Goal: Task Accomplishment & Management: Use online tool/utility

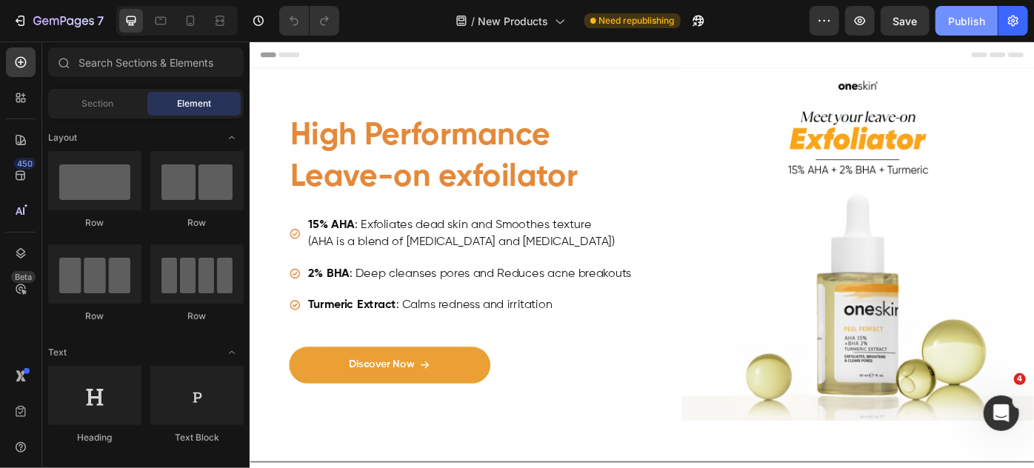
click at [962, 18] on div "Publish" at bounding box center [966, 21] width 37 height 16
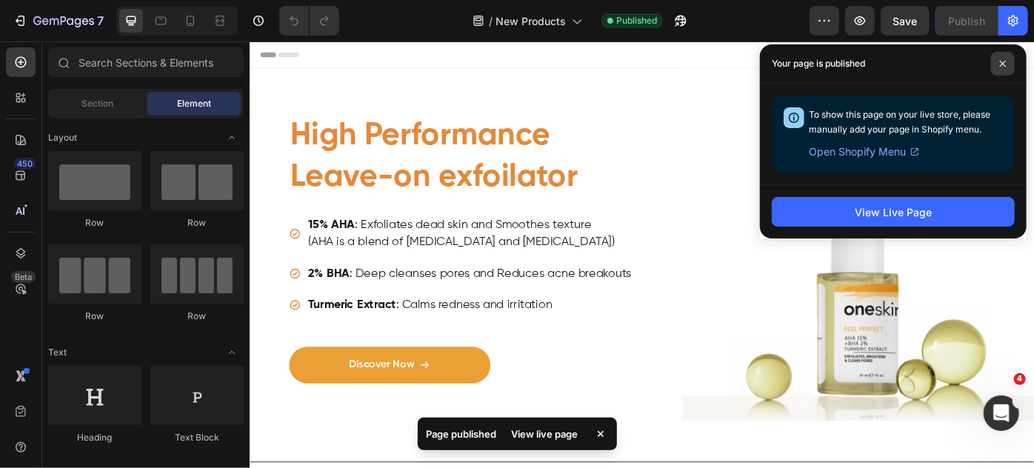
click at [1006, 61] on icon at bounding box center [1002, 63] width 7 height 7
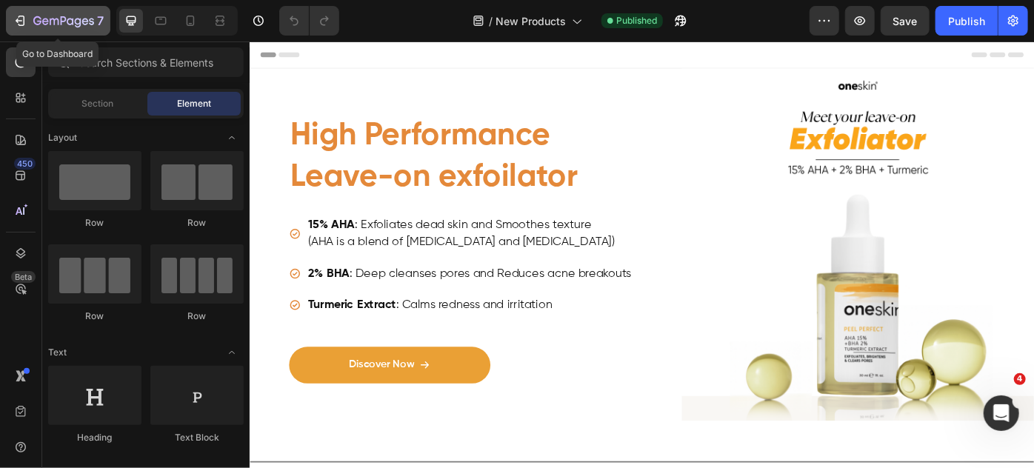
click at [27, 17] on div "7" at bounding box center [58, 21] width 91 height 18
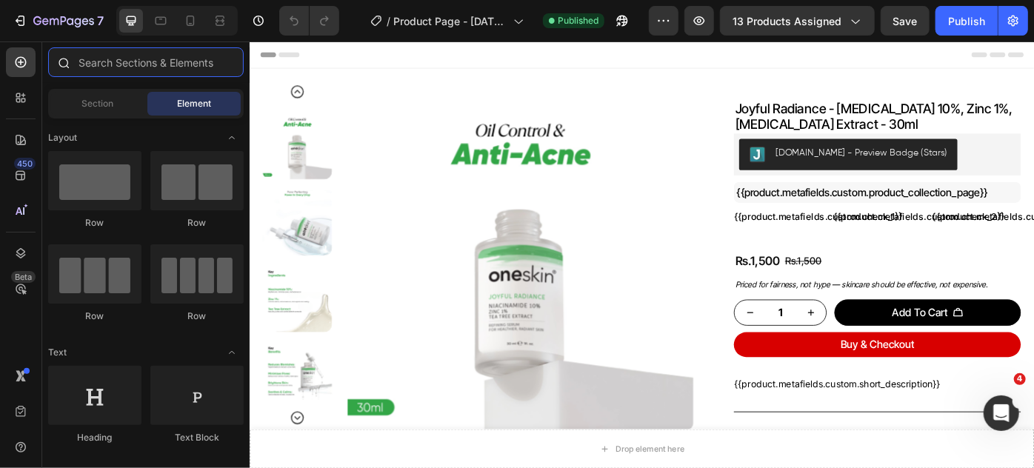
click at [126, 61] on input "text" at bounding box center [146, 62] width 196 height 30
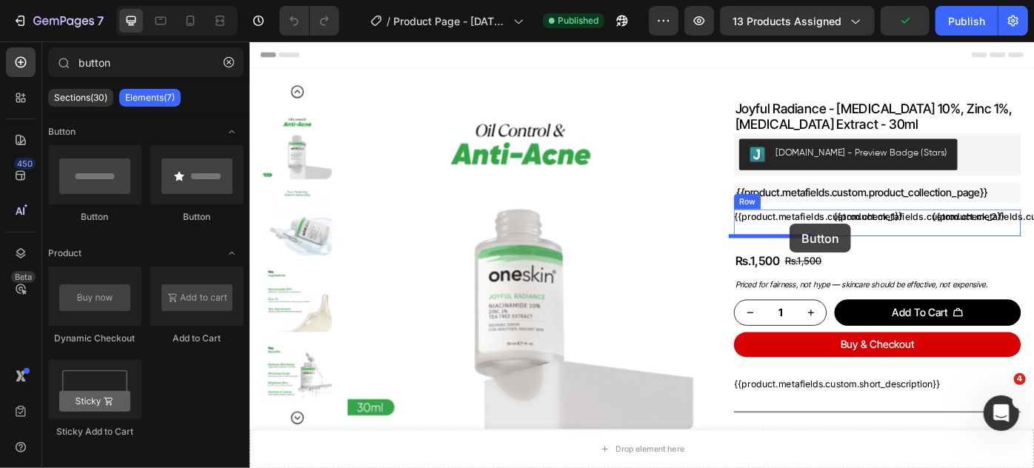
drag, startPoint x: 347, startPoint y: 219, endPoint x: 861, endPoint y: 247, distance: 515.0
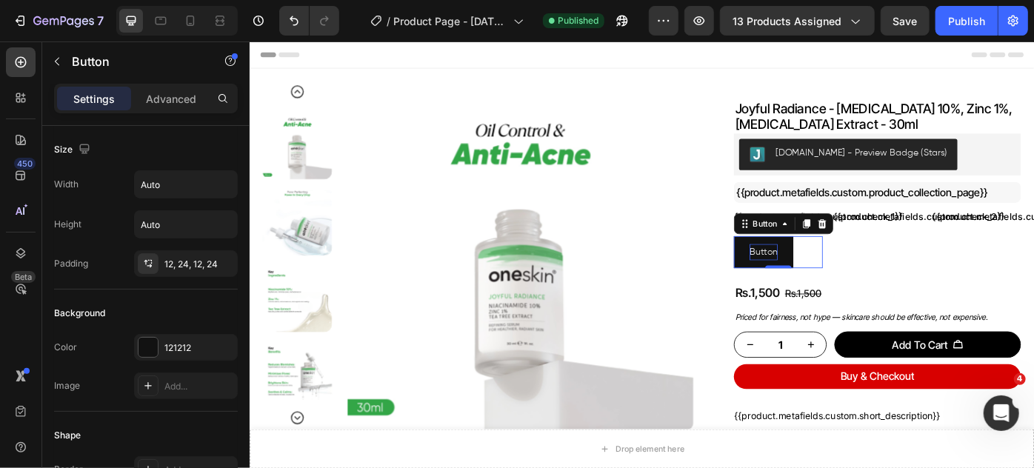
click at [819, 279] on p "Button" at bounding box center [832, 279] width 32 height 19
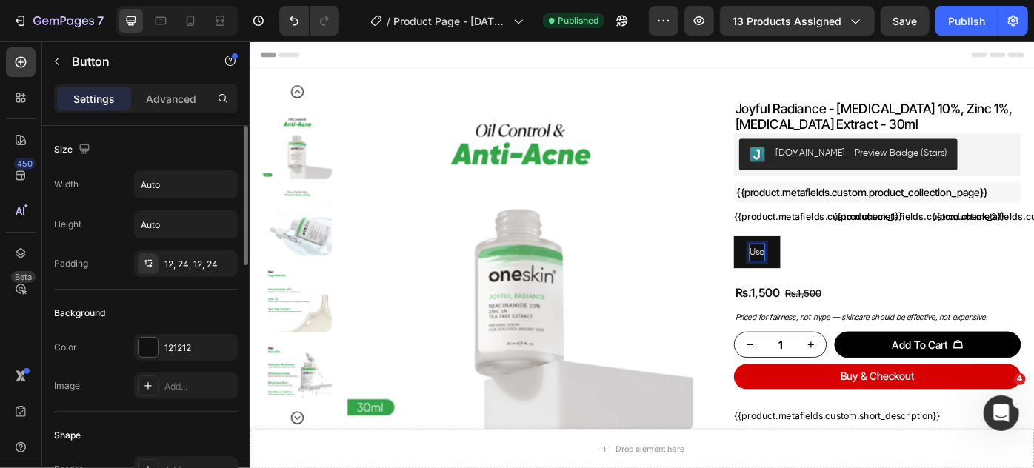
click at [798, 262] on button "Use" at bounding box center [824, 280] width 53 height 36
click at [798, 262] on button "Use Code:" at bounding box center [840, 280] width 84 height 36
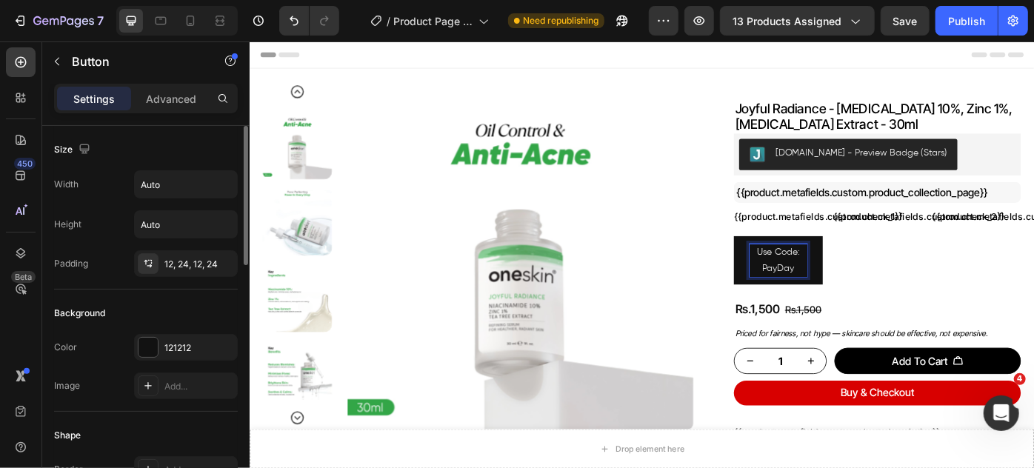
click at [798, 262] on button "Use Code: PayDay" at bounding box center [848, 289] width 101 height 55
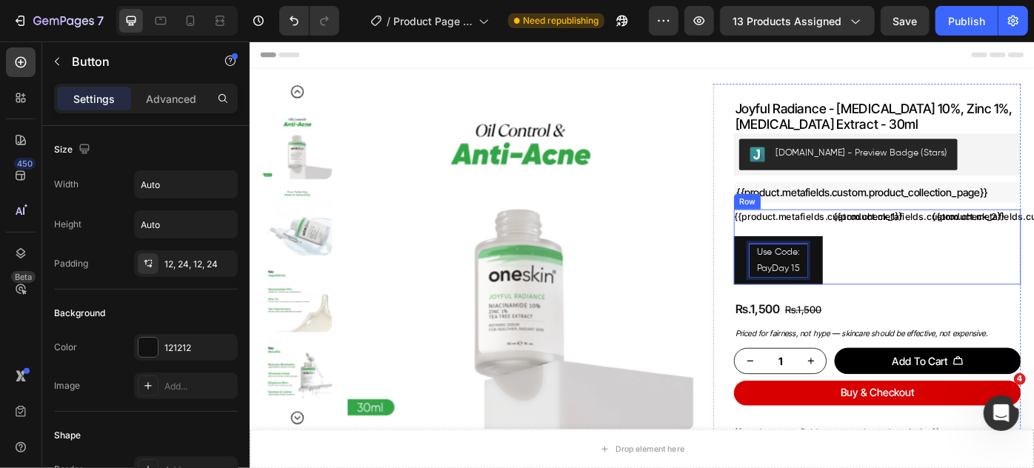
click at [902, 286] on div "{{product.metafields.custom.check_1}} Custom Code Use Code: PayDay 15 Button 0 …" at bounding box center [960, 273] width 325 height 85
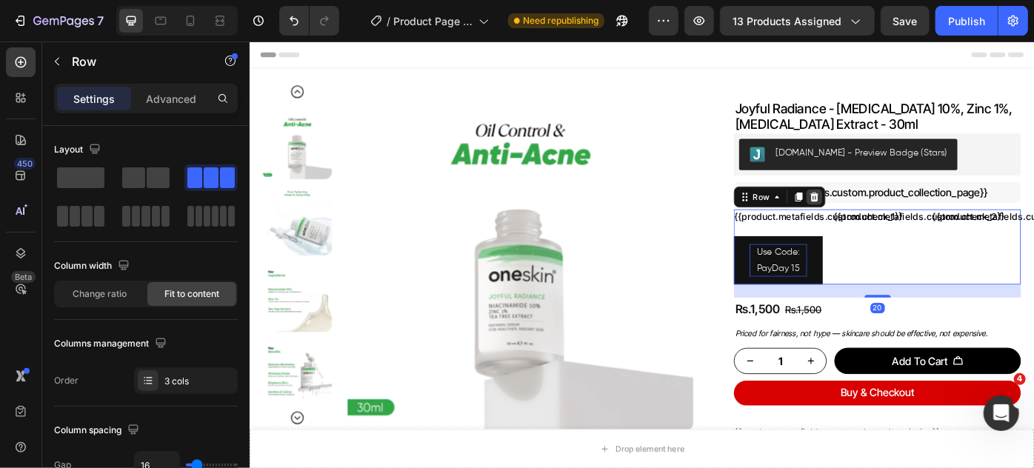
click at [885, 214] on icon at bounding box center [890, 217] width 10 height 10
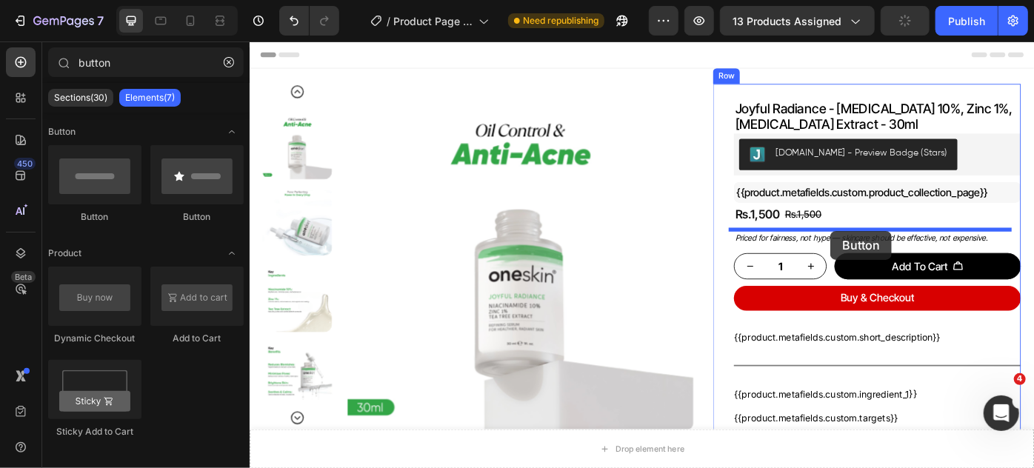
drag, startPoint x: 383, startPoint y: 238, endPoint x: 907, endPoint y: 256, distance: 524.1
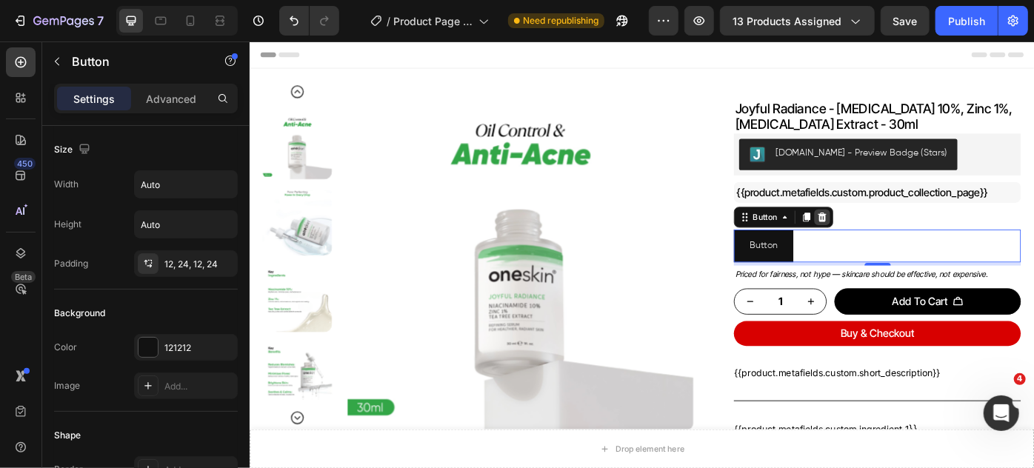
click at [898, 242] on icon at bounding box center [898, 240] width 12 height 12
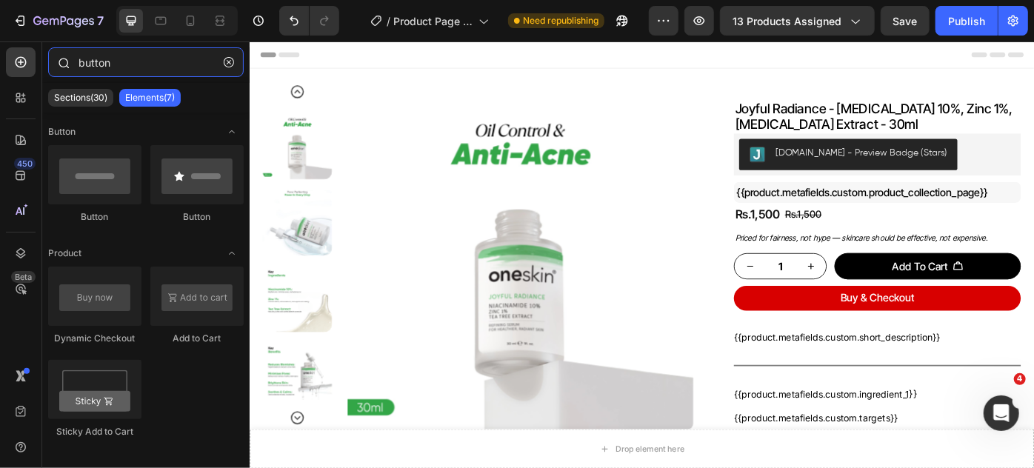
click at [129, 59] on input "button" at bounding box center [146, 62] width 196 height 30
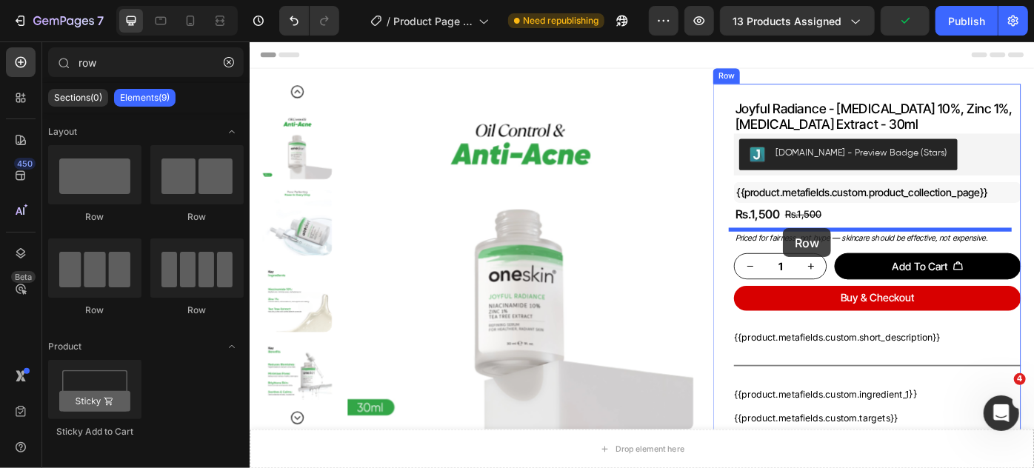
drag, startPoint x: 422, startPoint y: 225, endPoint x: 854, endPoint y: 253, distance: 432.1
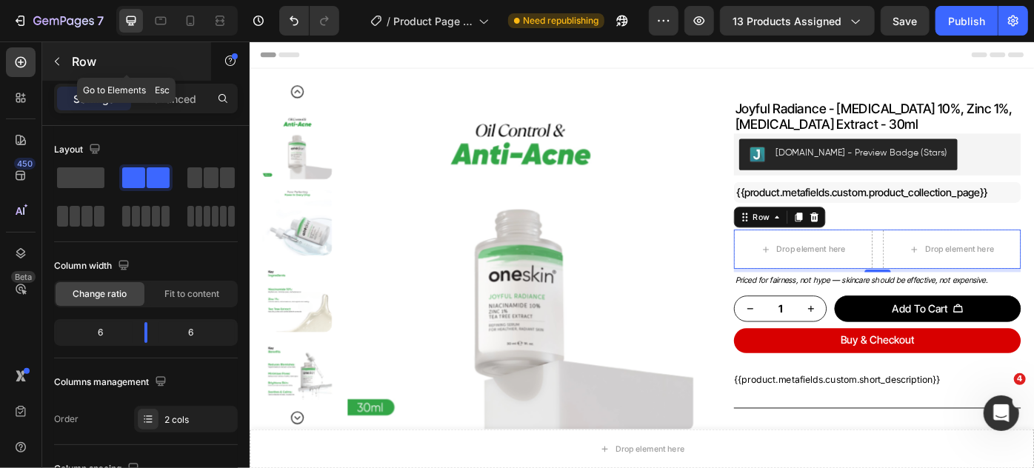
click at [57, 67] on button "button" at bounding box center [57, 62] width 24 height 24
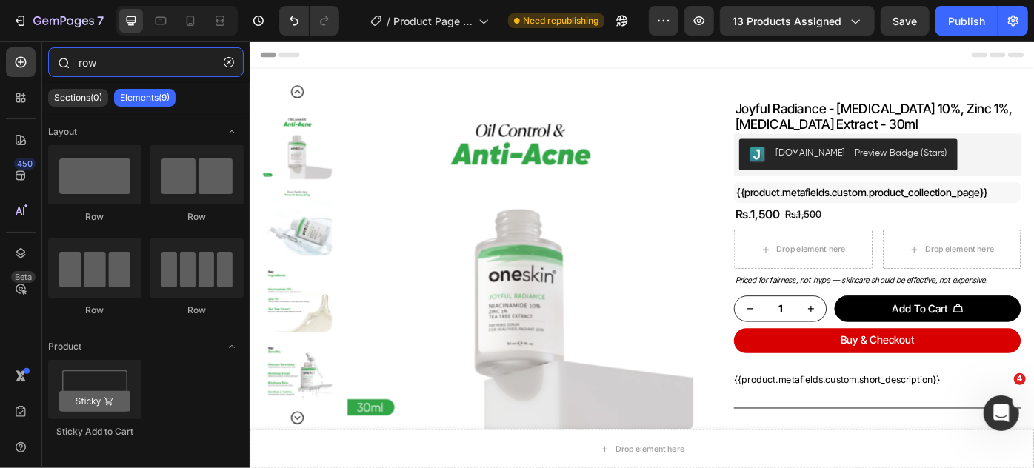
click at [120, 65] on input "row" at bounding box center [146, 62] width 196 height 30
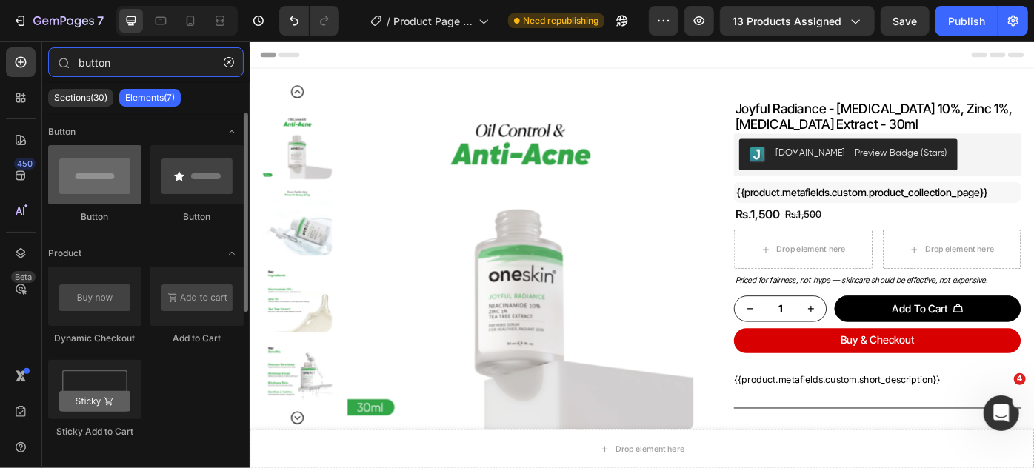
type input "button"
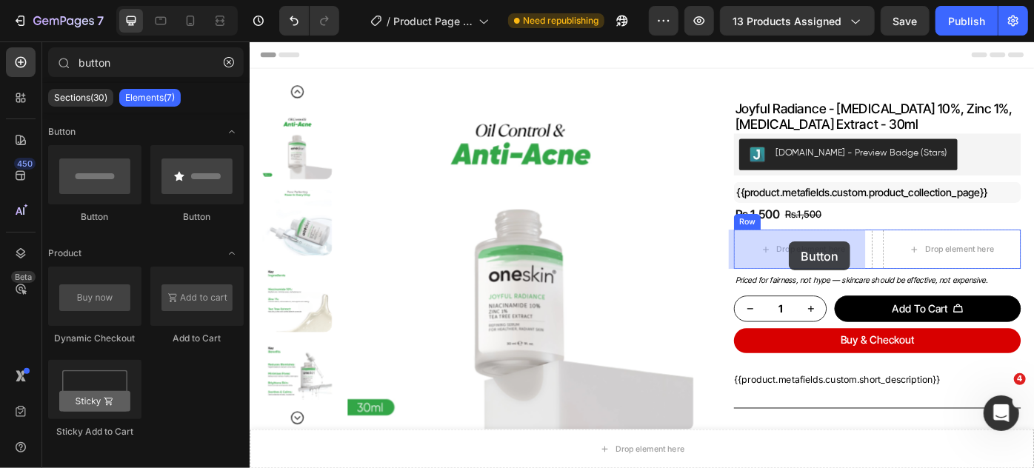
drag, startPoint x: 359, startPoint y: 218, endPoint x: 860, endPoint y: 267, distance: 504.0
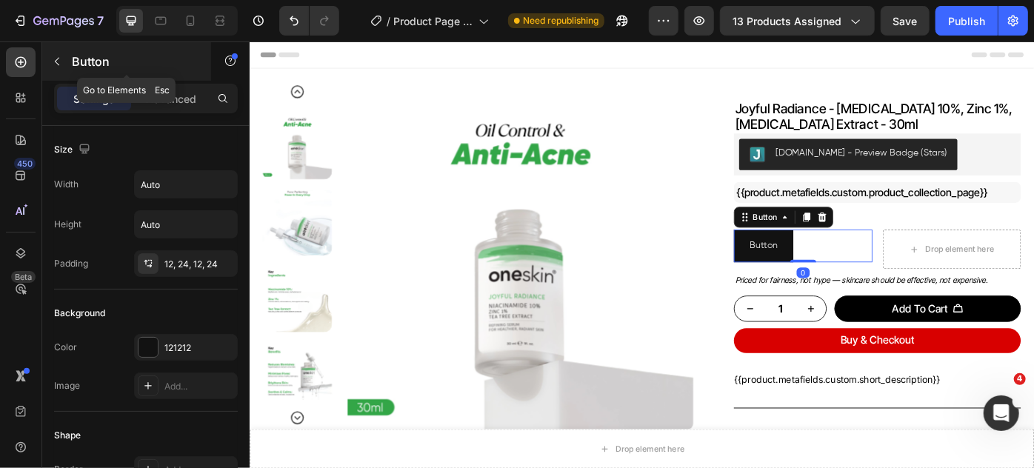
click at [59, 56] on icon "button" at bounding box center [57, 62] width 12 height 12
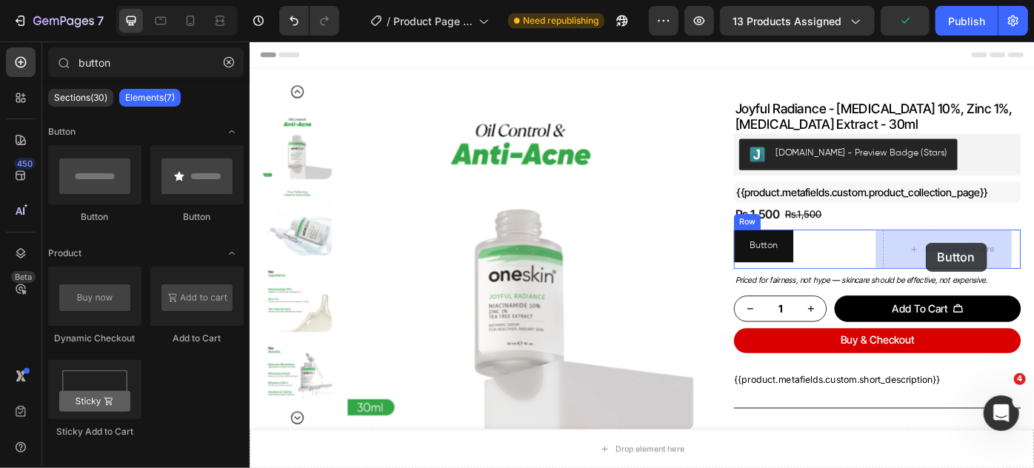
drag, startPoint x: 362, startPoint y: 214, endPoint x: 1015, endPoint y: 269, distance: 655.8
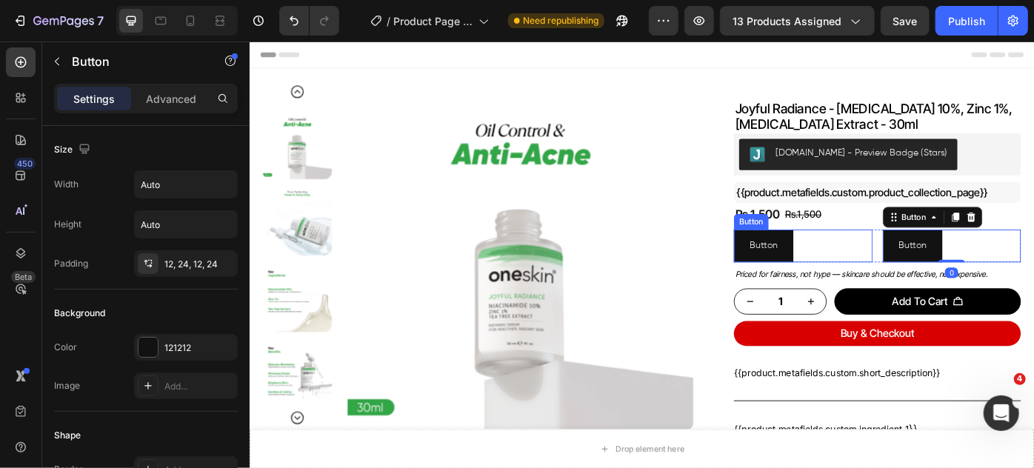
click at [844, 265] on button "Button" at bounding box center [831, 272] width 67 height 36
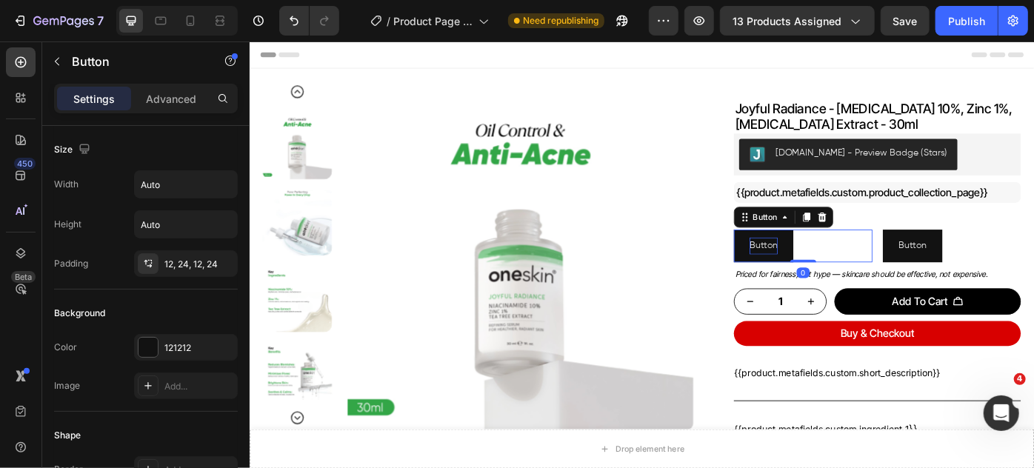
click at [828, 273] on p "Button" at bounding box center [832, 272] width 32 height 19
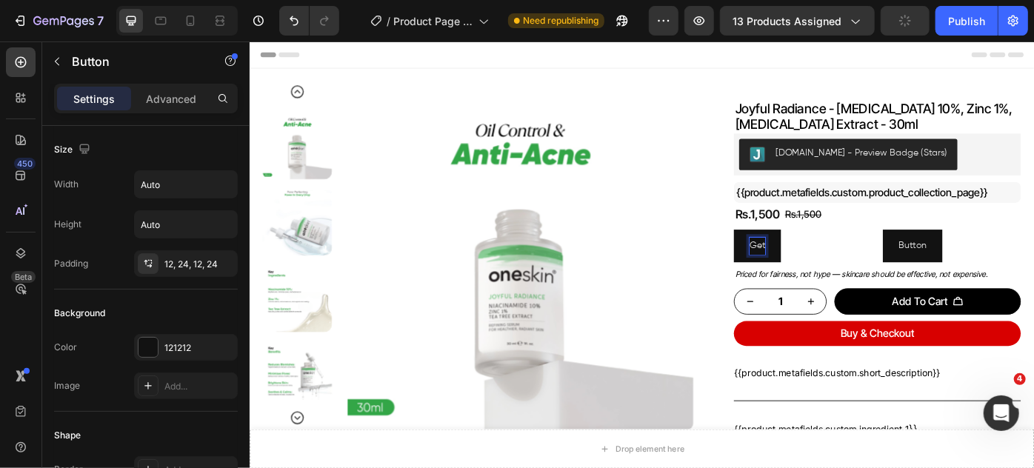
click at [798, 254] on button "Get" at bounding box center [824, 272] width 53 height 36
click at [798, 254] on button "Get 15" at bounding box center [831, 272] width 66 height 36
click at [1003, 270] on p "Button" at bounding box center [1001, 272] width 32 height 19
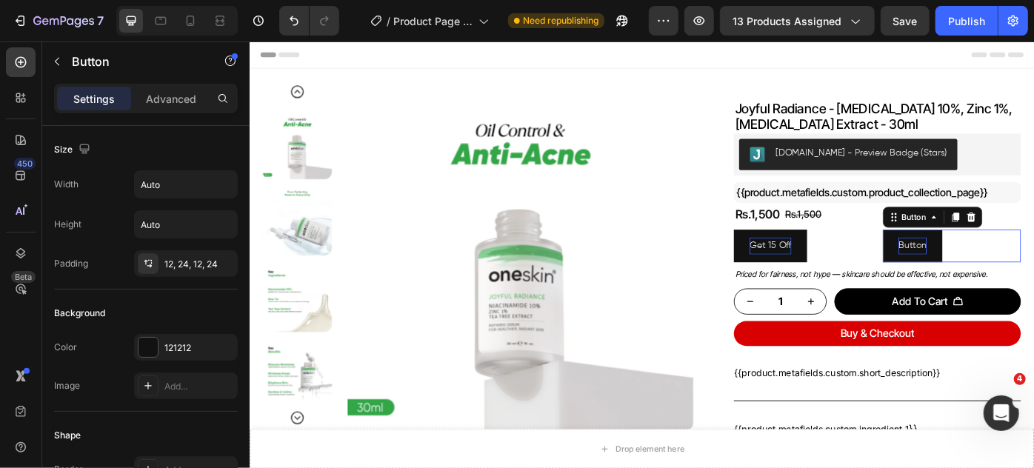
click at [1003, 270] on p "Button" at bounding box center [1001, 272] width 32 height 19
click at [967, 254] on button "Use" at bounding box center [993, 272] width 53 height 36
click at [967, 254] on button "Use Code:" at bounding box center [1009, 272] width 84 height 36
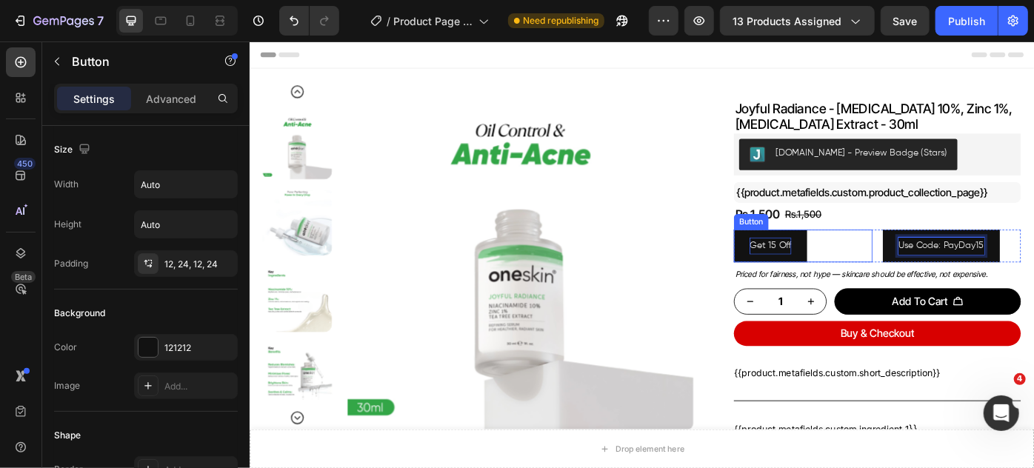
click at [879, 278] on div "Get 15 Off Button" at bounding box center [876, 272] width 156 height 36
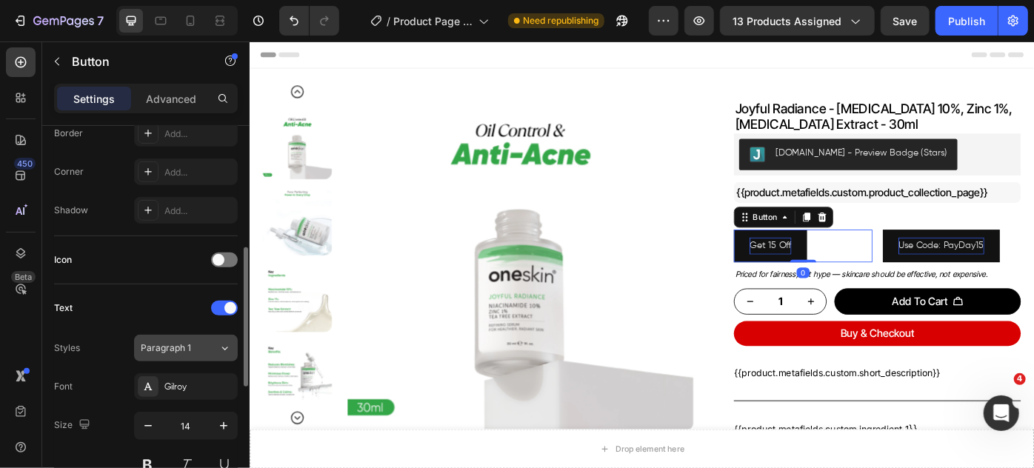
scroll to position [471, 0]
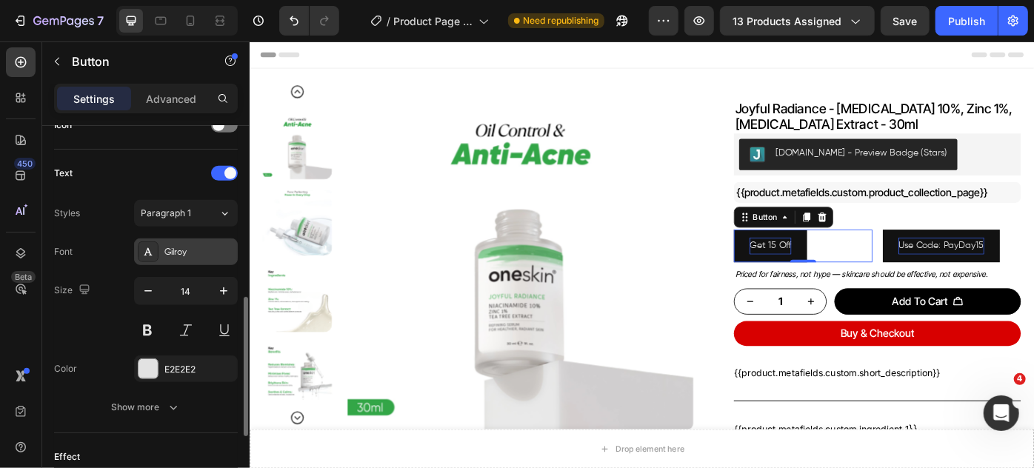
click at [185, 250] on div "Gilroy" at bounding box center [199, 252] width 70 height 13
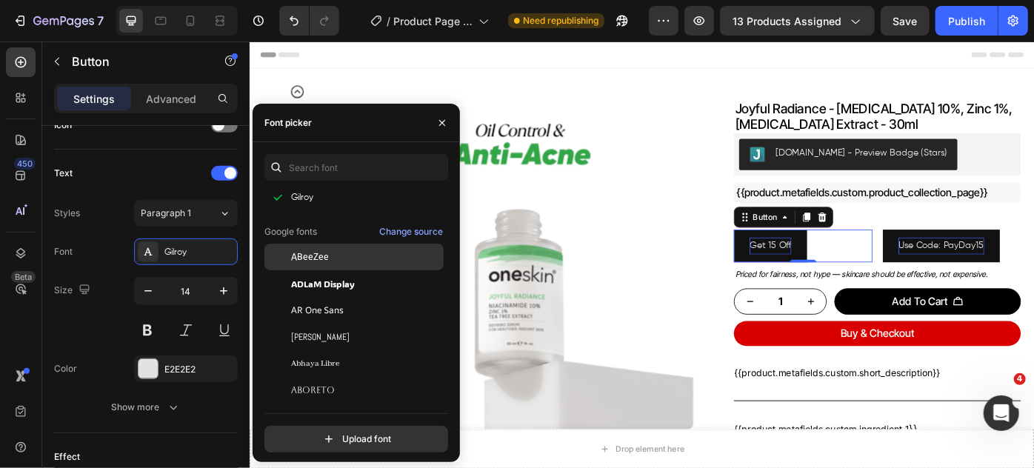
scroll to position [0, 0]
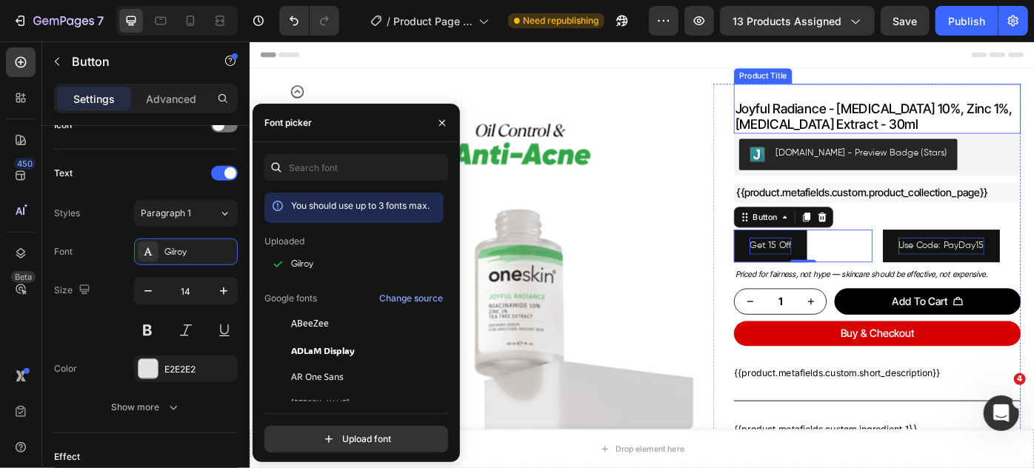
click at [885, 122] on h1 "joyful radiance - [MEDICAL_DATA] 10%, zinc 1%, [MEDICAL_DATA] extract - 30ml" at bounding box center [960, 126] width 325 height 39
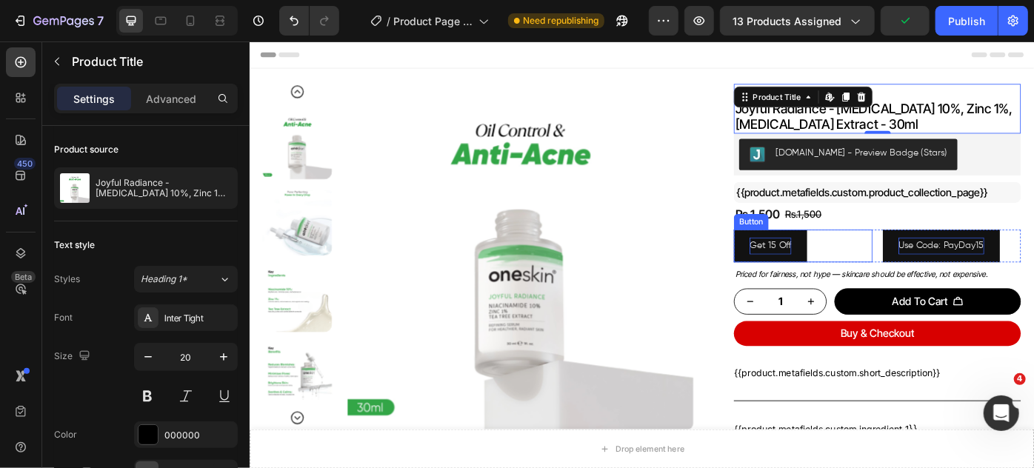
click at [828, 265] on p "Get 15 Off" at bounding box center [839, 272] width 47 height 19
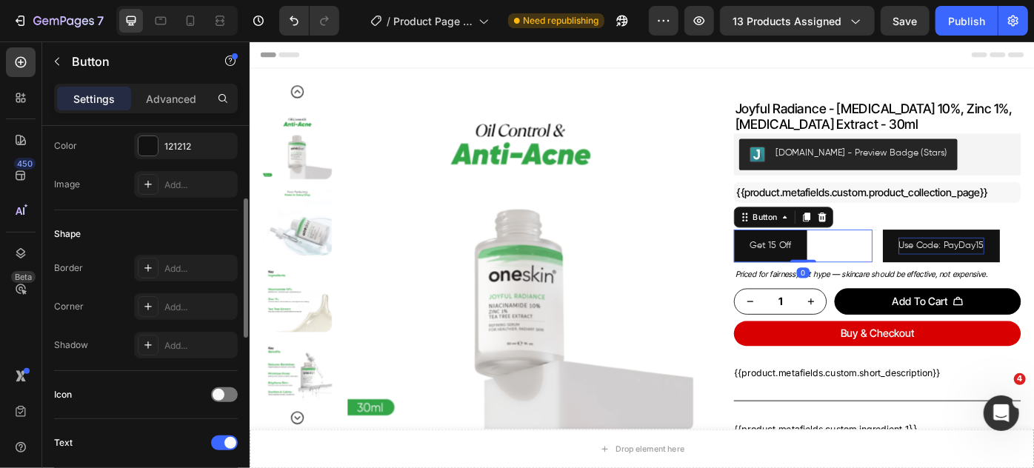
scroll to position [471, 0]
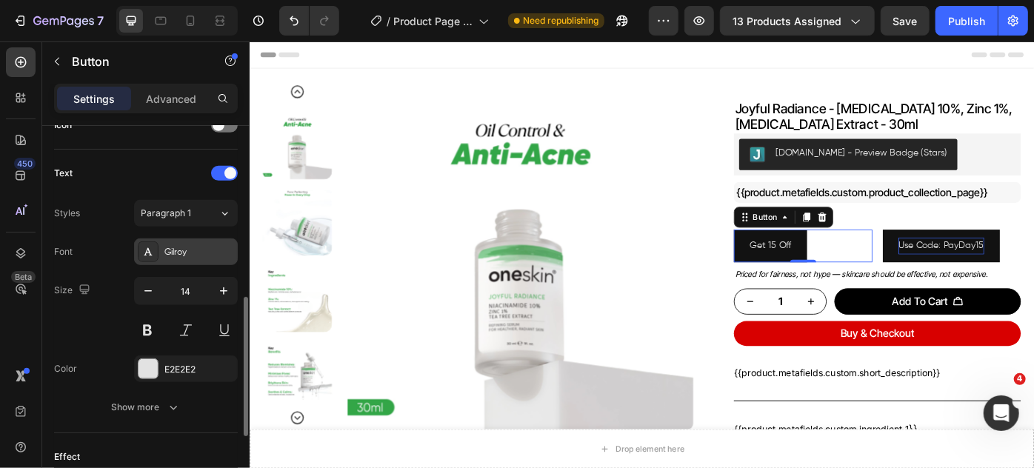
click at [179, 256] on div "Gilroy" at bounding box center [186, 252] width 104 height 27
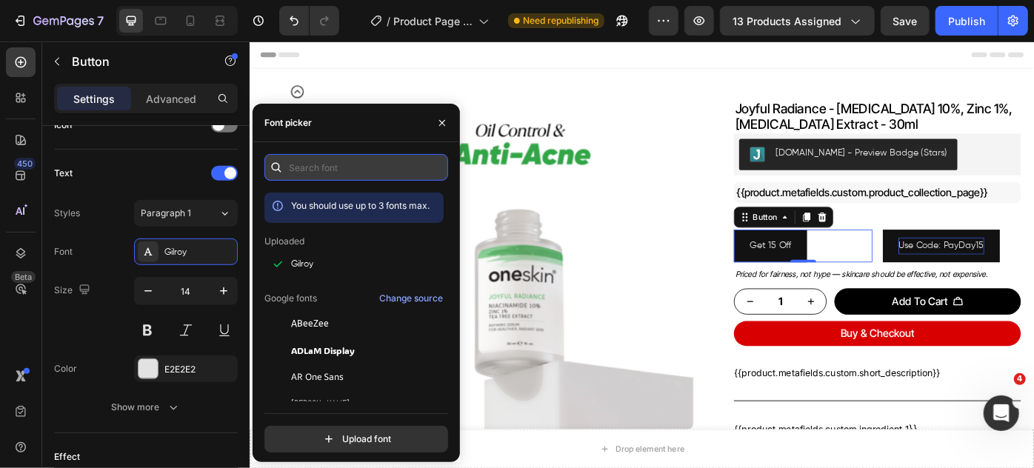
click at [359, 173] on input "text" at bounding box center [357, 167] width 184 height 27
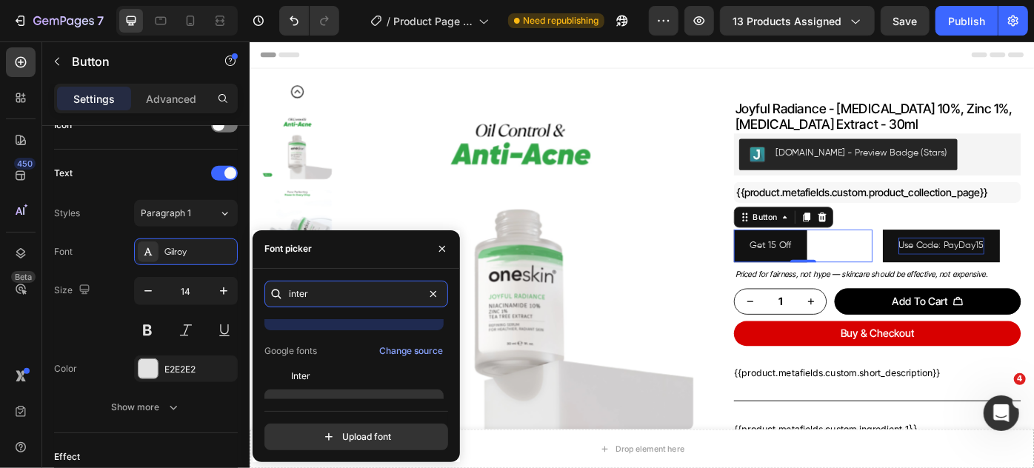
scroll to position [36, 0]
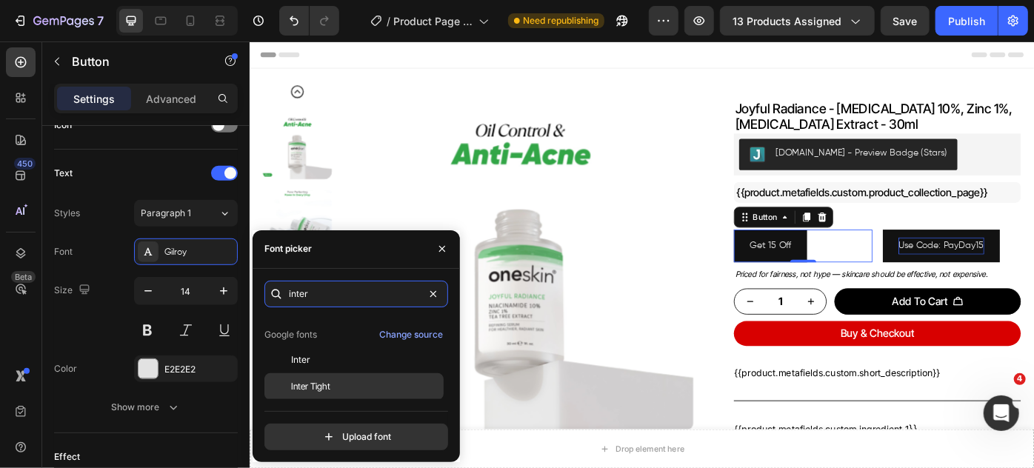
type input "inter"
click at [330, 380] on div "Inter Tight" at bounding box center [366, 386] width 150 height 13
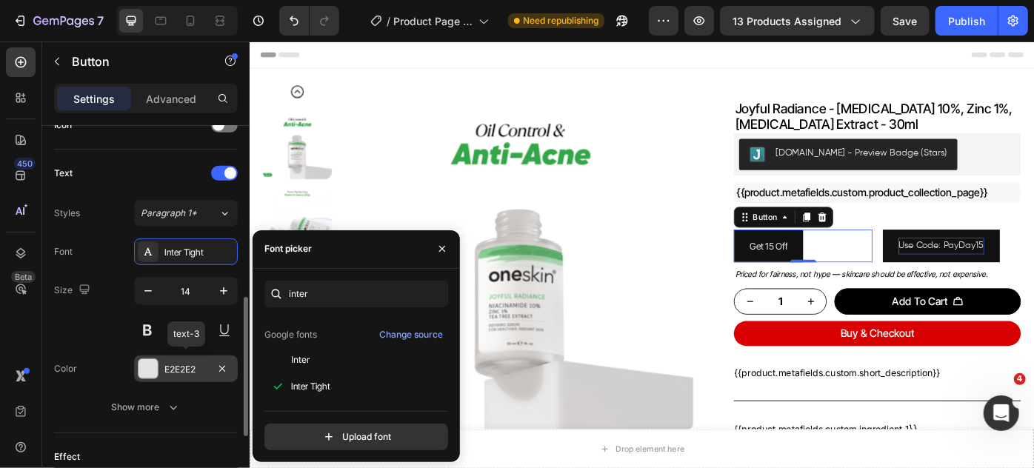
click at [153, 363] on div at bounding box center [148, 368] width 19 height 19
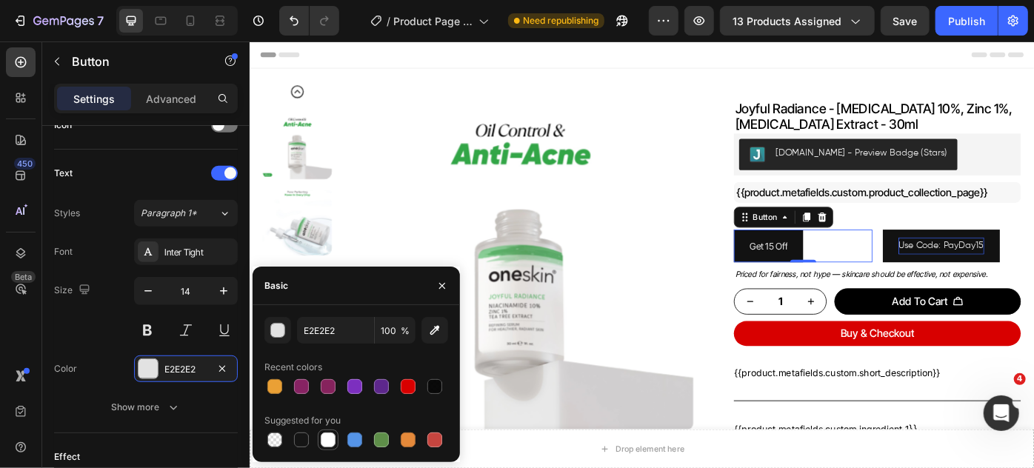
click at [332, 438] on div at bounding box center [328, 440] width 15 height 15
type input "FFFFFF"
click at [99, 321] on div "Size 14" at bounding box center [146, 310] width 184 height 67
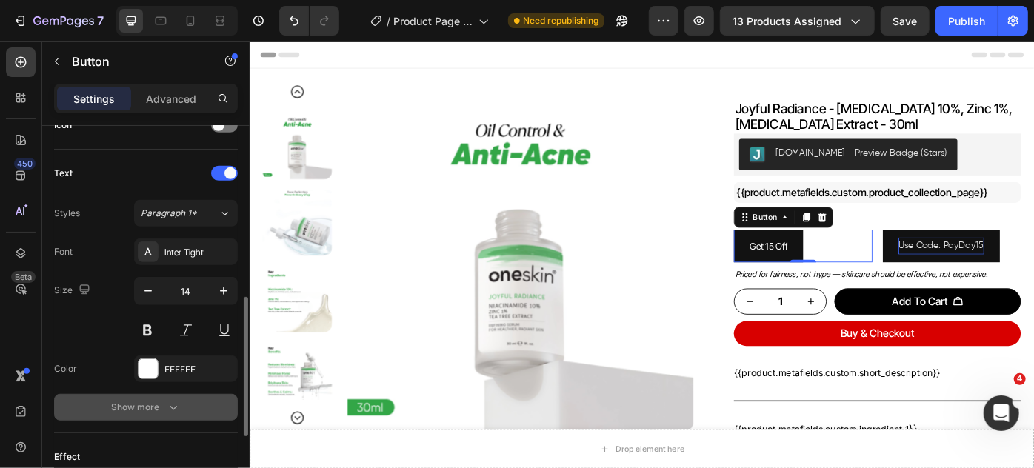
click at [143, 409] on div "Show more" at bounding box center [146, 407] width 69 height 15
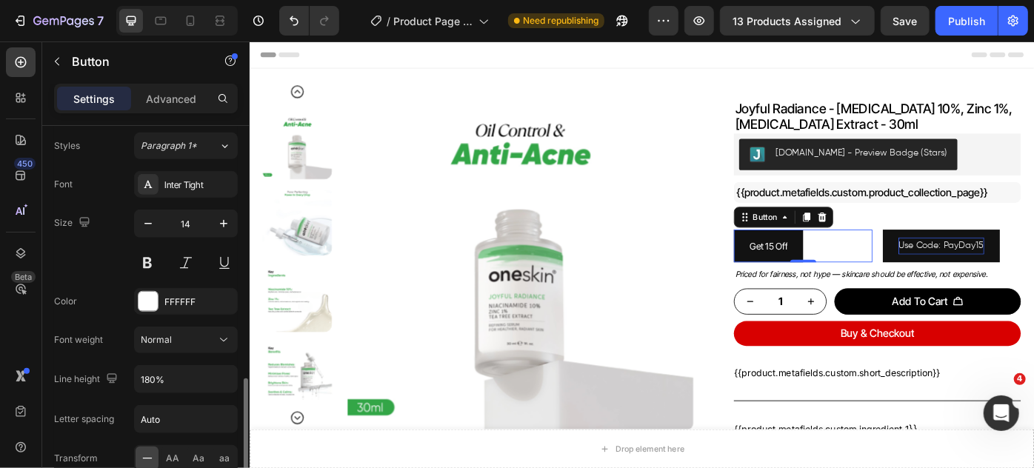
scroll to position [606, 0]
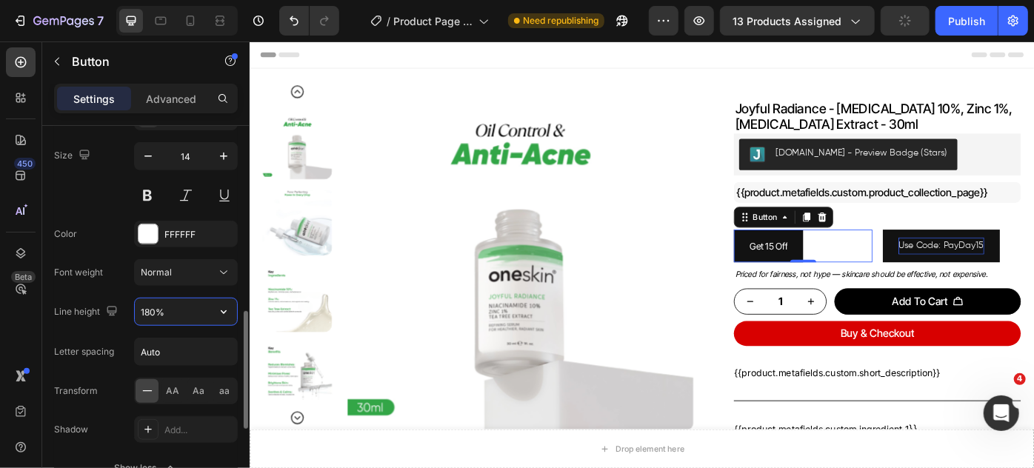
click at [176, 314] on input "180%" at bounding box center [186, 312] width 102 height 27
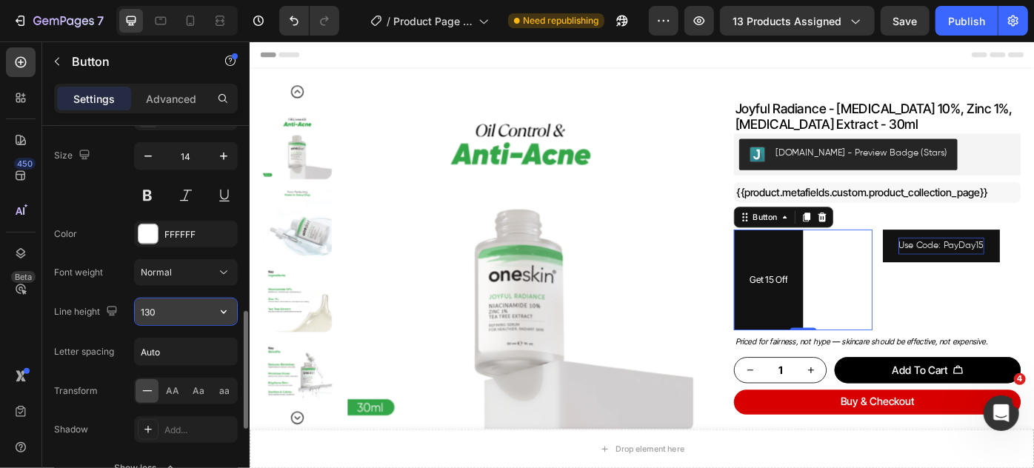
click at [228, 310] on icon "button" at bounding box center [223, 312] width 15 height 15
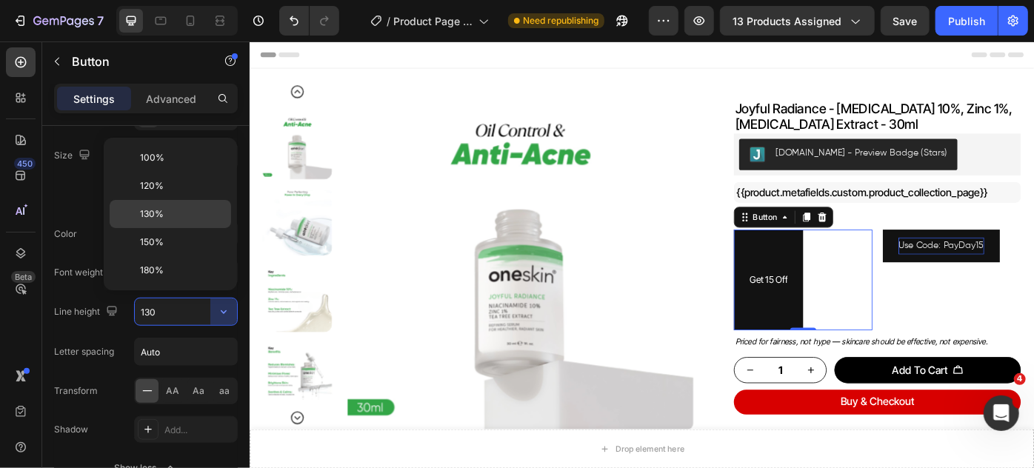
click at [147, 207] on span "130%" at bounding box center [152, 213] width 24 height 13
type input "130%"
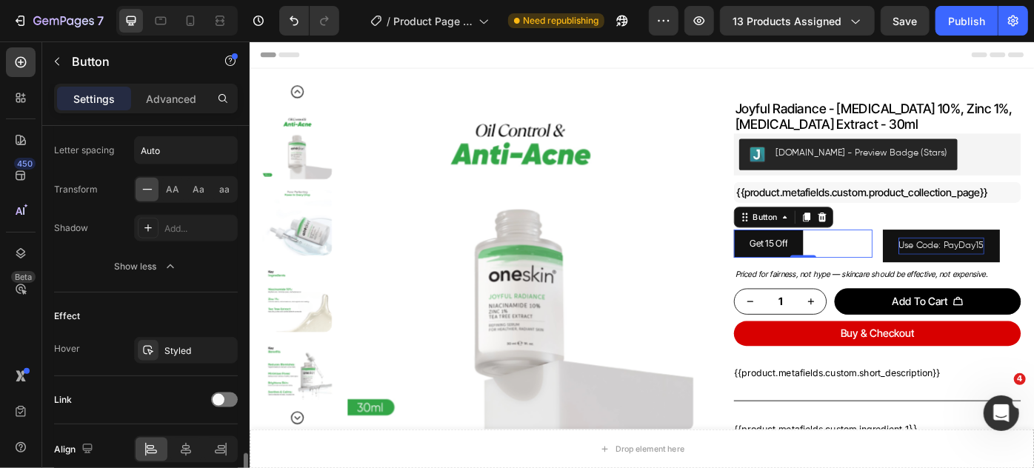
scroll to position [869, 0]
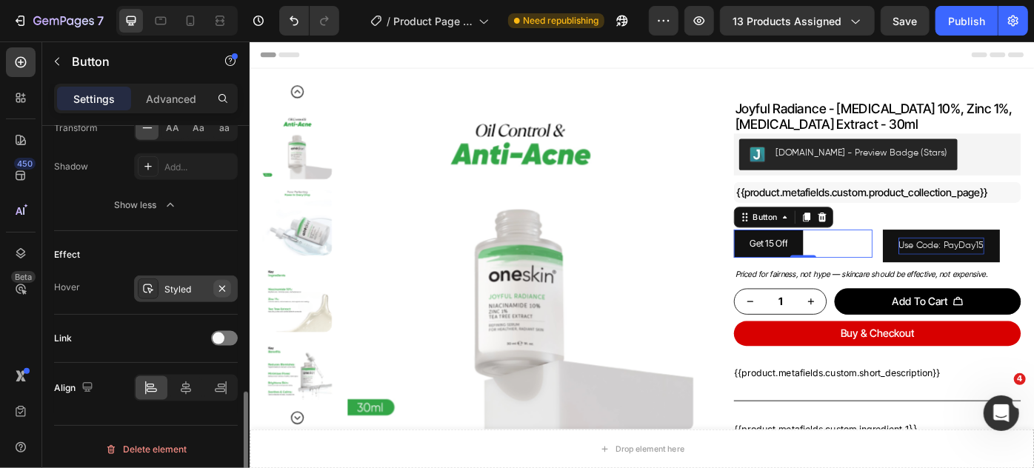
click at [224, 286] on icon "button" at bounding box center [222, 289] width 12 height 12
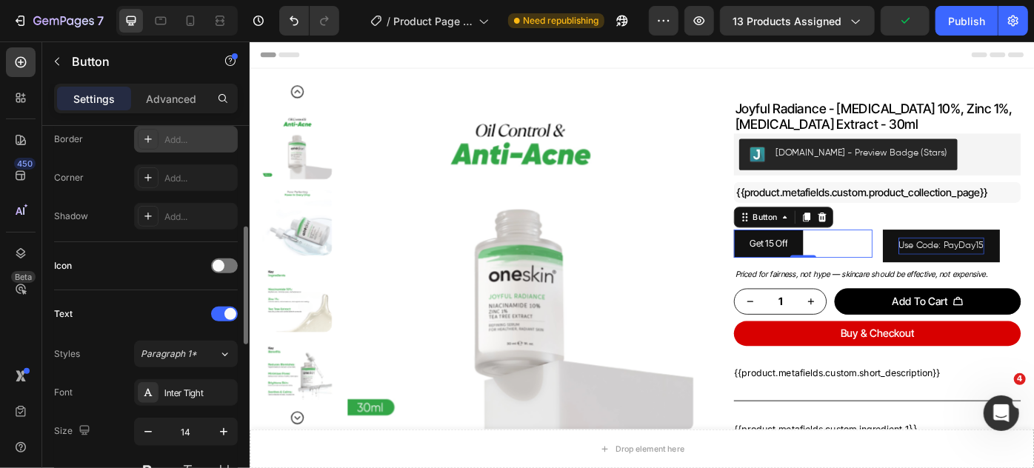
scroll to position [0, 0]
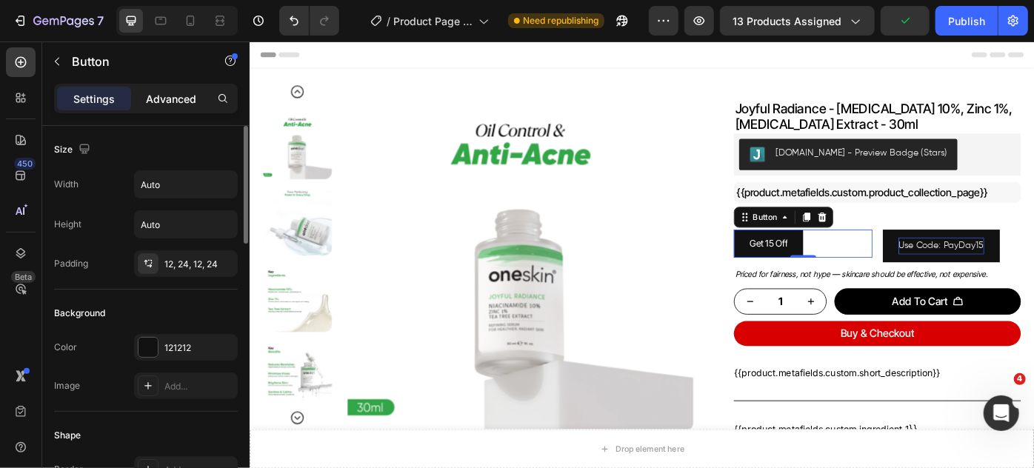
click at [164, 102] on p "Advanced" at bounding box center [171, 99] width 50 height 16
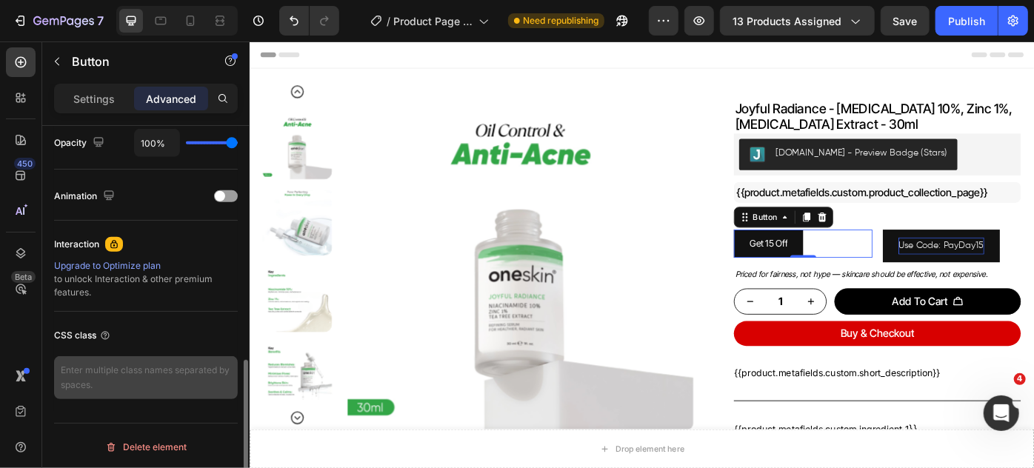
scroll to position [534, 0]
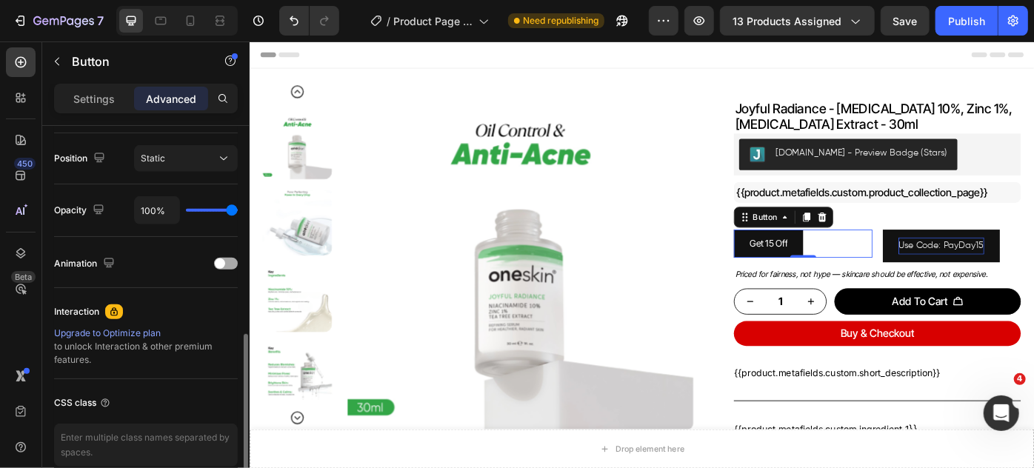
click at [223, 258] on div at bounding box center [226, 264] width 24 height 12
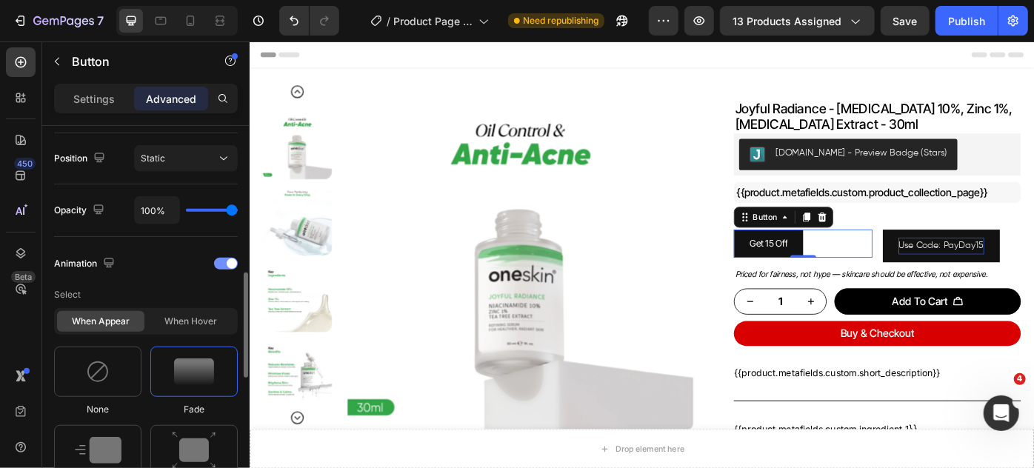
click at [219, 261] on div at bounding box center [226, 264] width 24 height 12
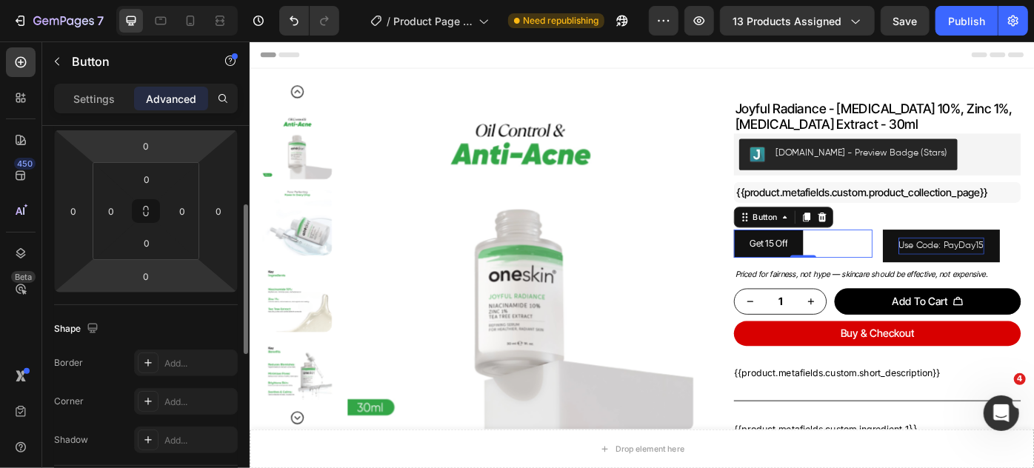
scroll to position [269, 0]
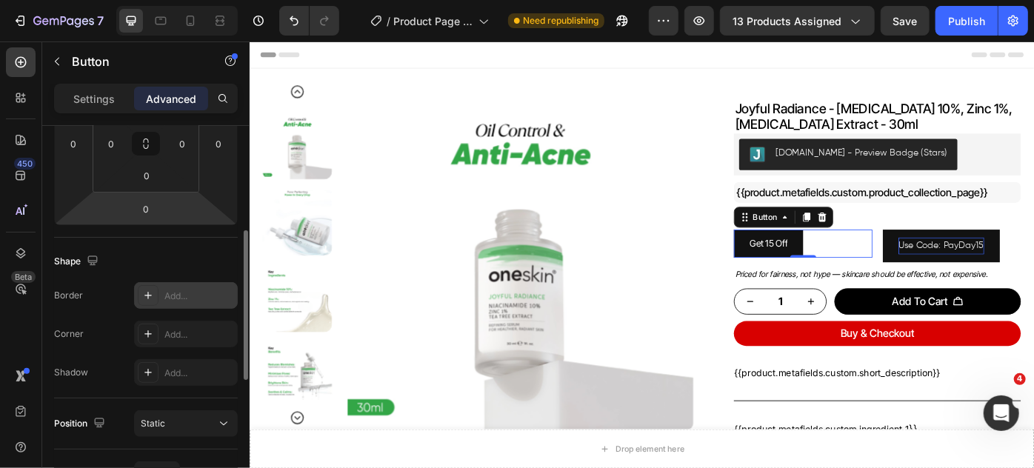
click at [184, 296] on div "Add..." at bounding box center [199, 296] width 70 height 13
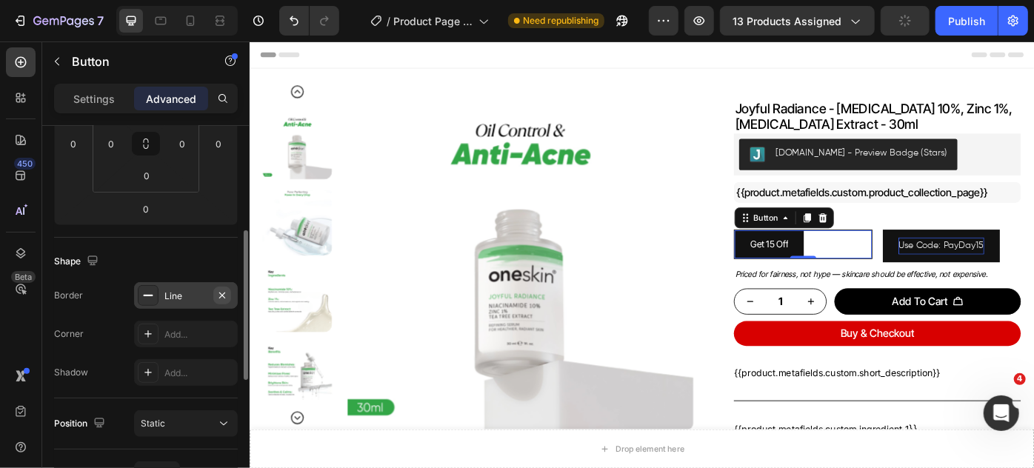
click at [225, 292] on icon "button" at bounding box center [222, 296] width 12 height 12
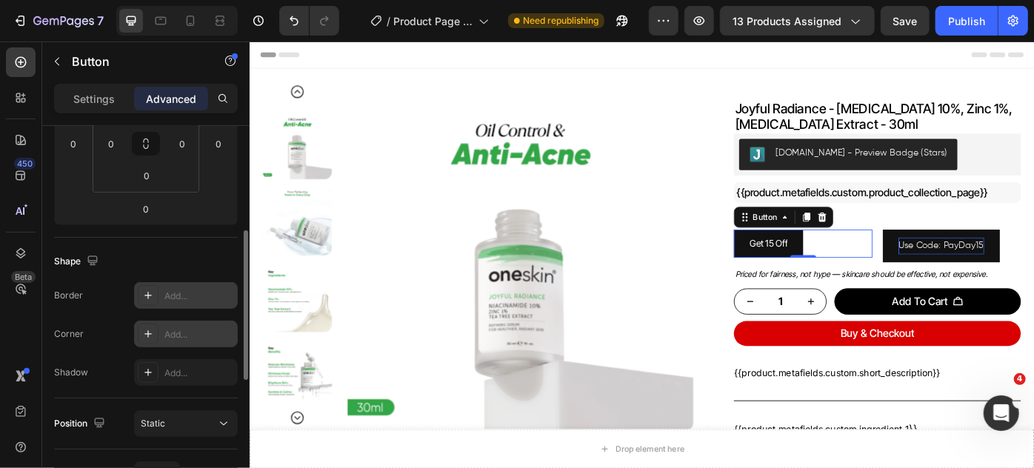
click at [199, 333] on div "Add..." at bounding box center [199, 334] width 70 height 13
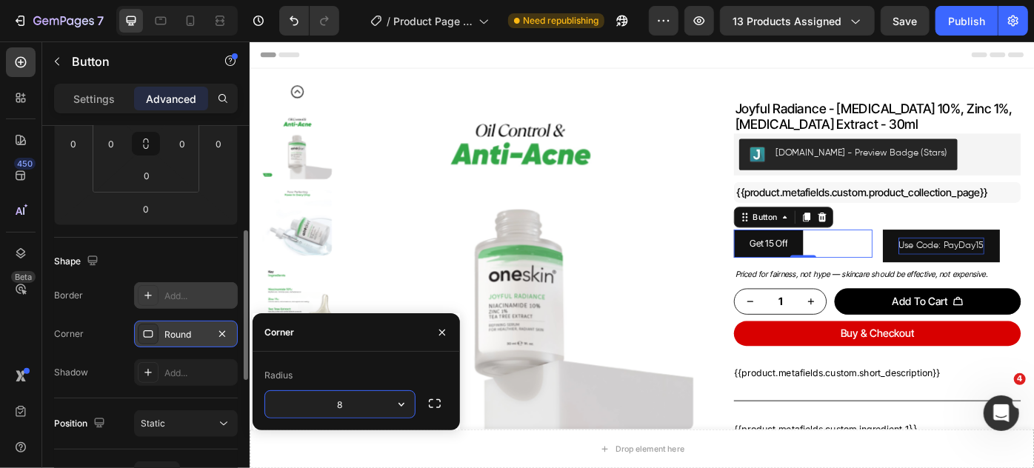
click at [356, 402] on input "8" at bounding box center [340, 404] width 150 height 27
type input "12"
click at [110, 316] on div "Border Add... Corner 12, 12, 12, 12 Shadow Add..." at bounding box center [146, 334] width 184 height 104
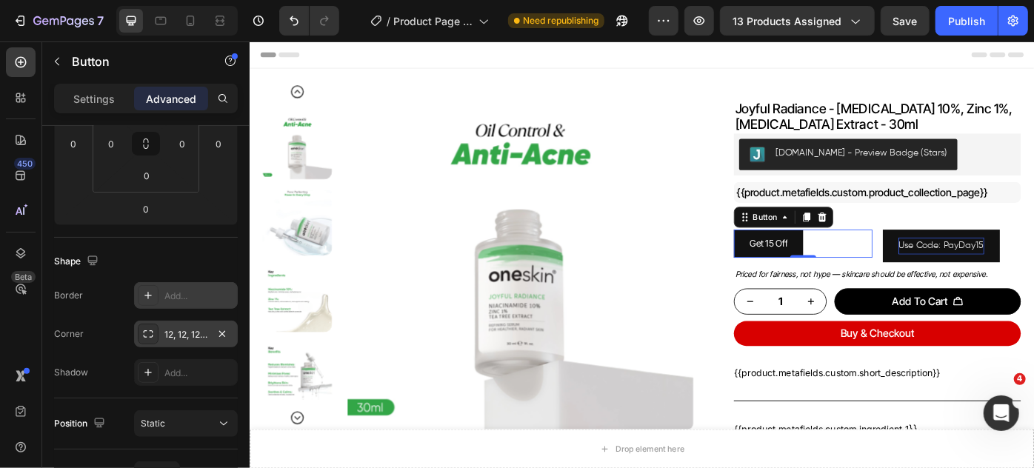
click at [815, 261] on button "Get 15 Off" at bounding box center [837, 269] width 79 height 31
click at [927, 241] on div "Rs.1,500 Product Price Product Price Rs.1,500 Compare Price Compare Price Row" at bounding box center [960, 237] width 325 height 27
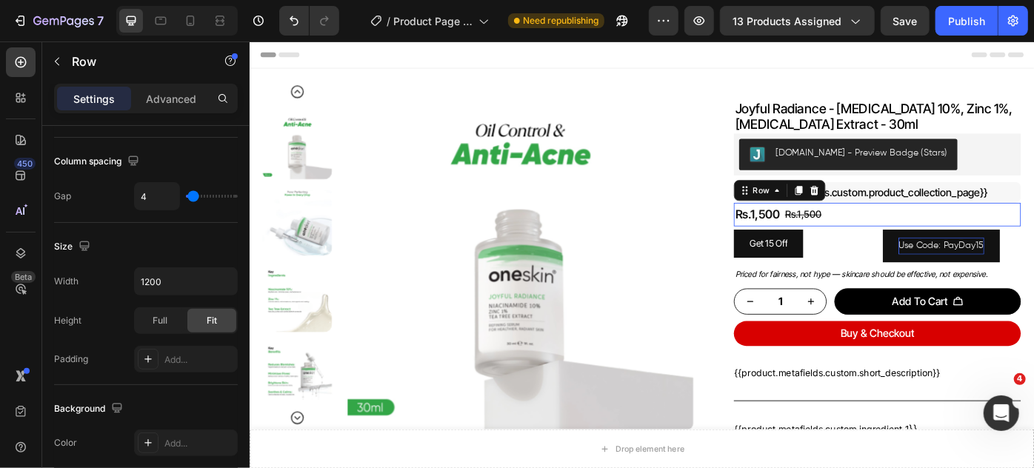
scroll to position [0, 0]
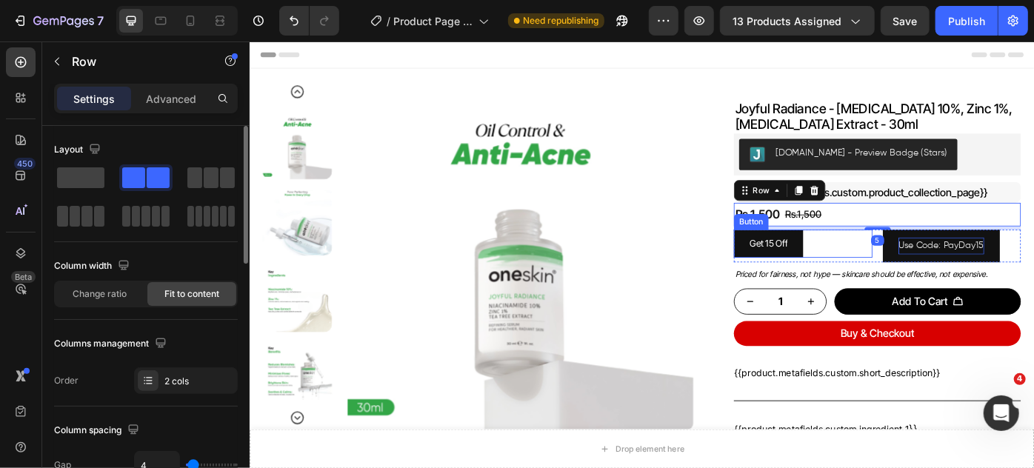
click at [857, 269] on button "Get 15 Off" at bounding box center [837, 269] width 79 height 31
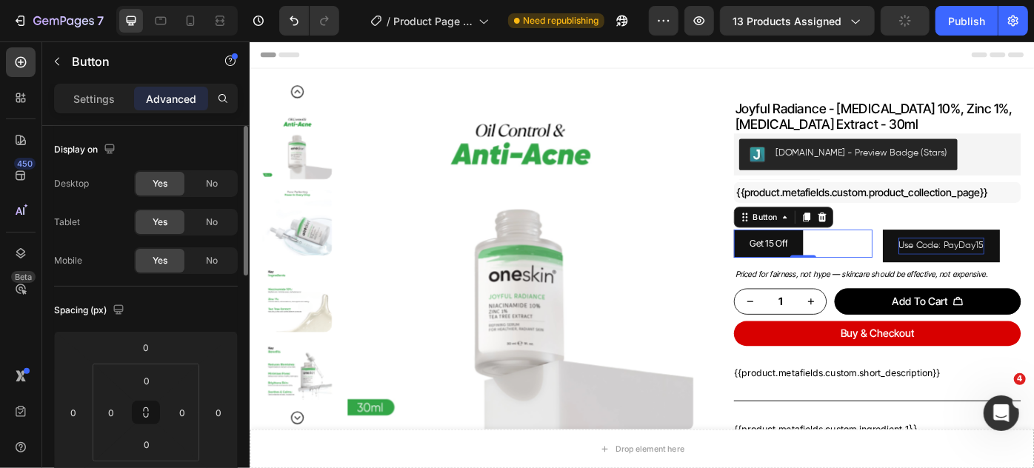
scroll to position [269, 0]
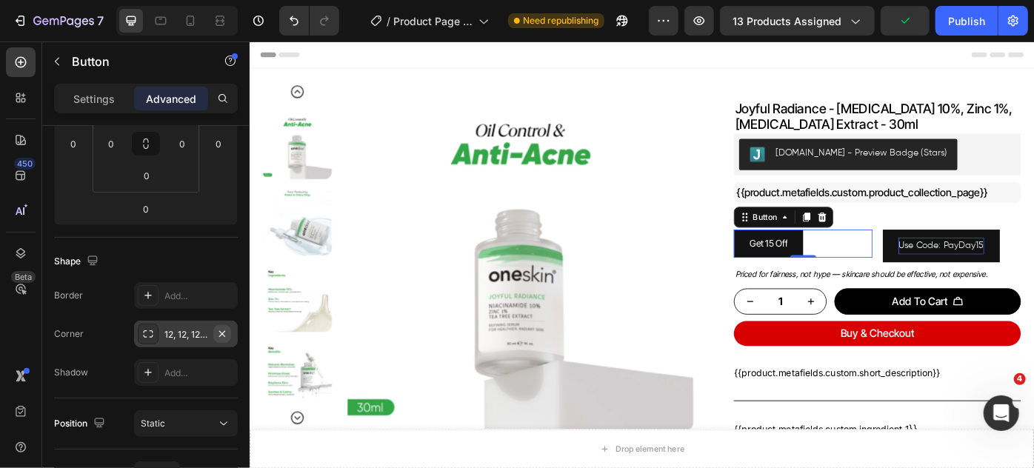
click at [224, 333] on icon "button" at bounding box center [222, 334] width 12 height 12
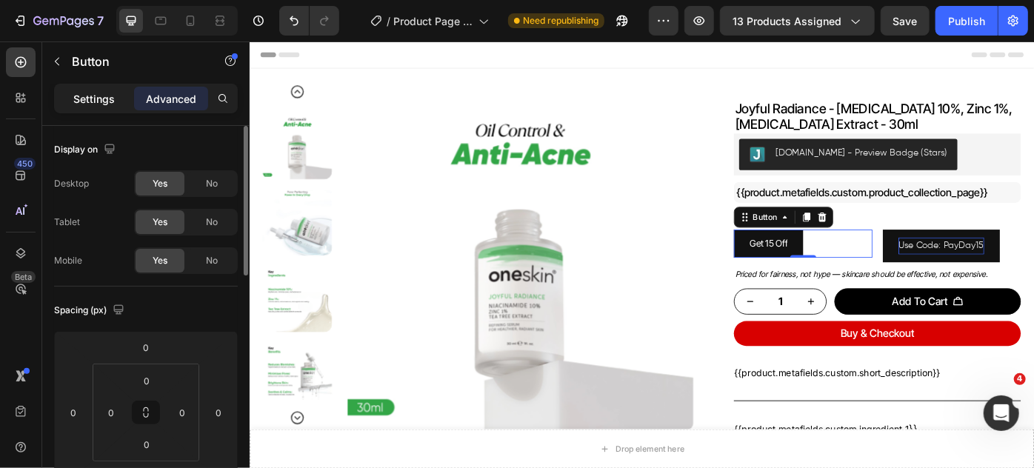
click at [101, 100] on p "Settings" at bounding box center [93, 99] width 41 height 16
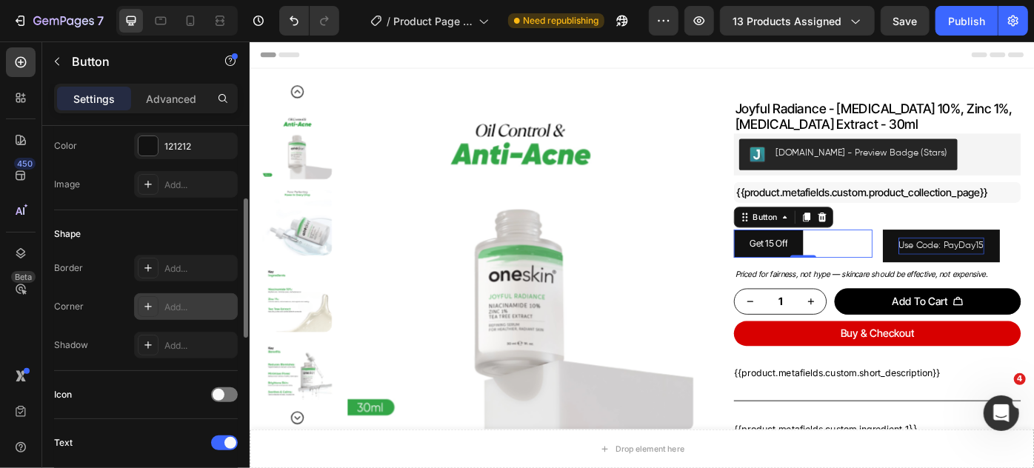
scroll to position [134, 0]
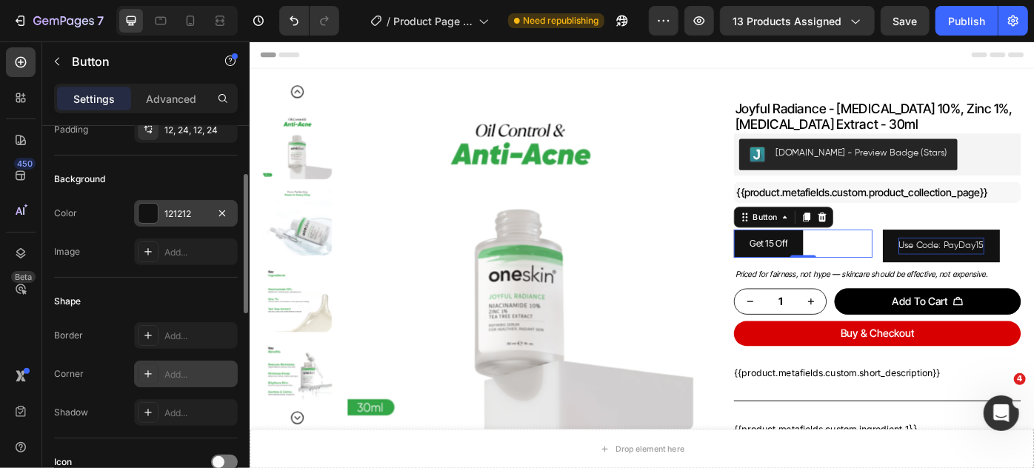
click at [144, 216] on div at bounding box center [148, 213] width 19 height 19
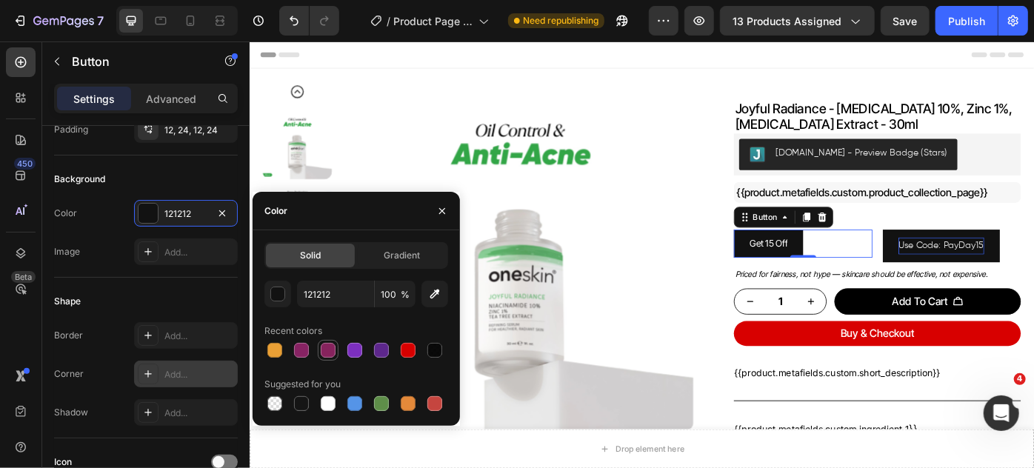
click at [326, 347] on div at bounding box center [328, 350] width 15 height 15
click at [413, 353] on div at bounding box center [408, 350] width 15 height 15
type input "D80000"
click at [182, 373] on div "Add..." at bounding box center [199, 374] width 70 height 13
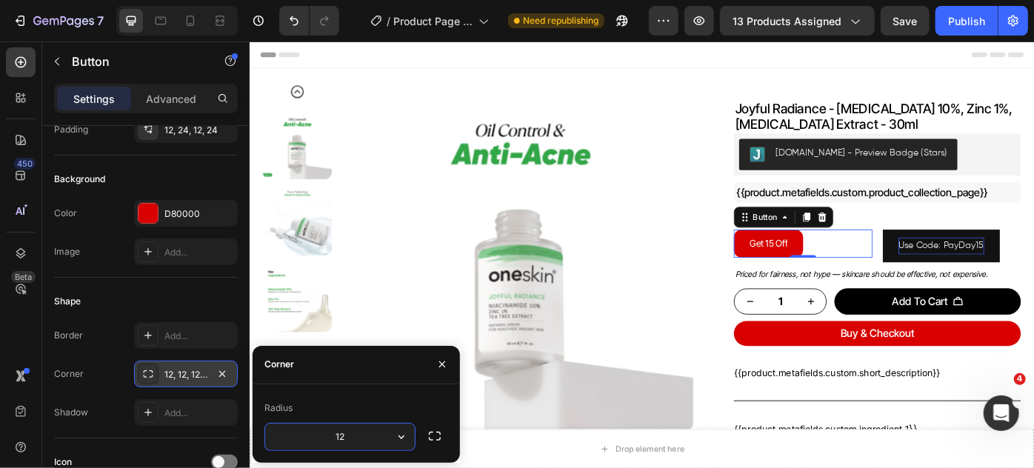
click at [368, 437] on input "12" at bounding box center [340, 437] width 150 height 27
type input "50"
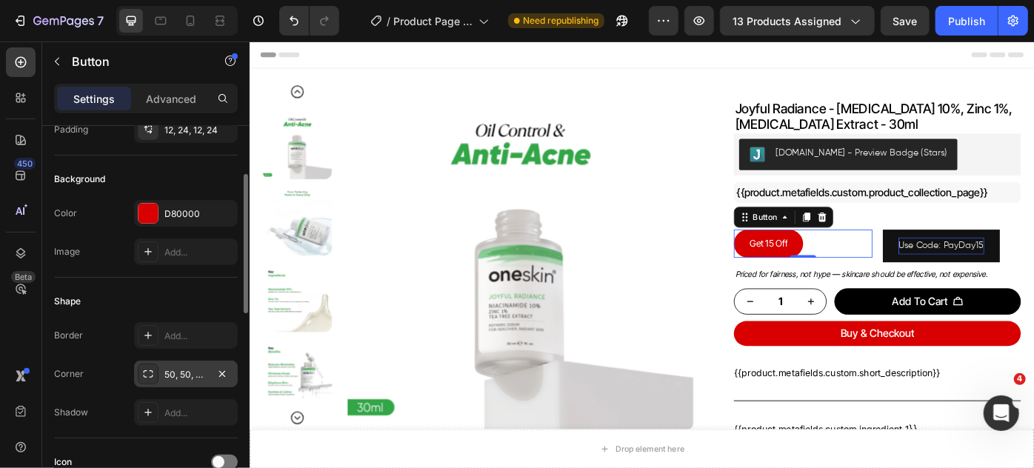
click at [167, 300] on div "Shape" at bounding box center [146, 302] width 184 height 24
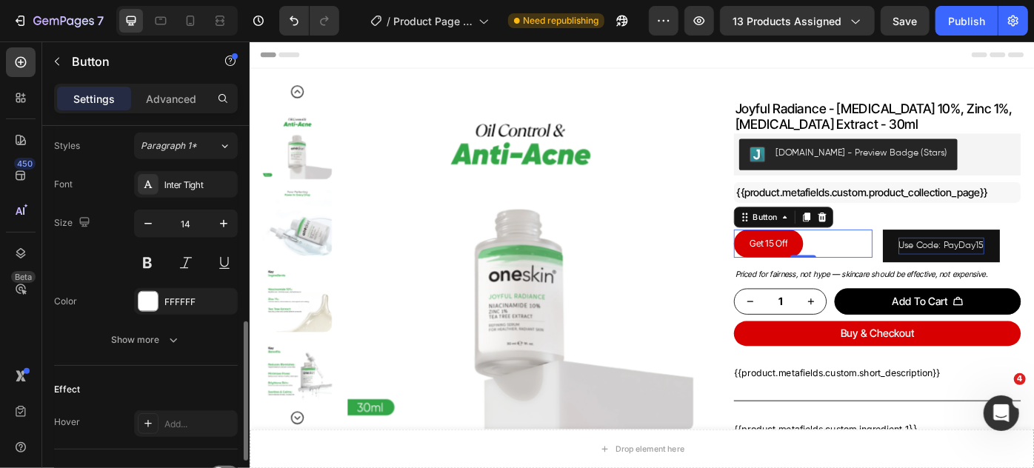
scroll to position [673, 0]
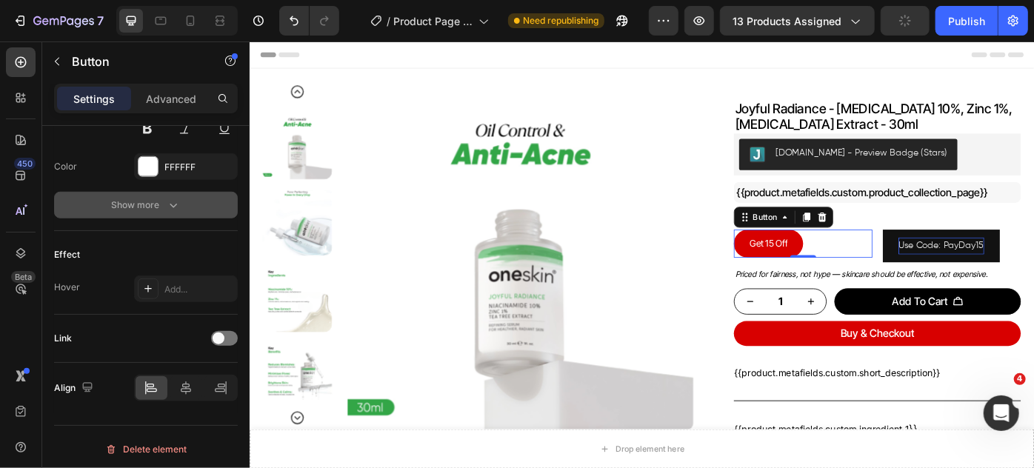
click at [152, 204] on div "Show more" at bounding box center [146, 205] width 69 height 15
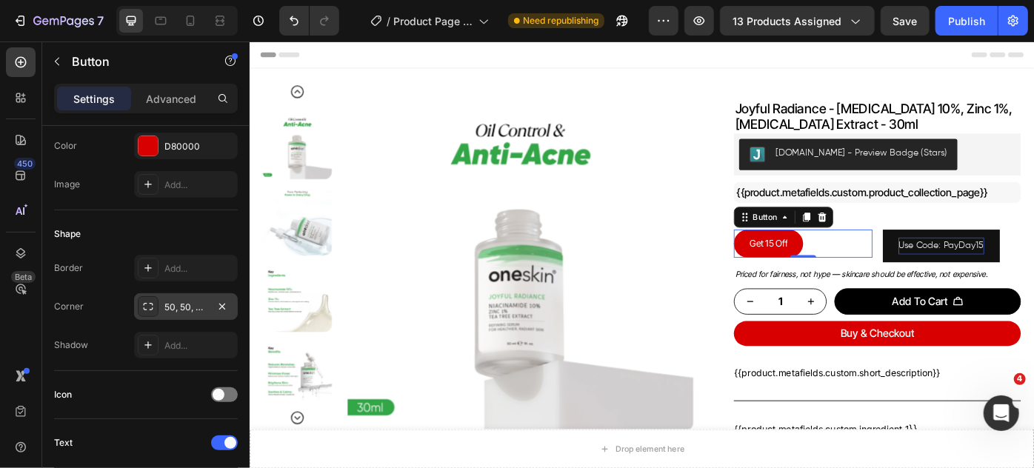
scroll to position [0, 0]
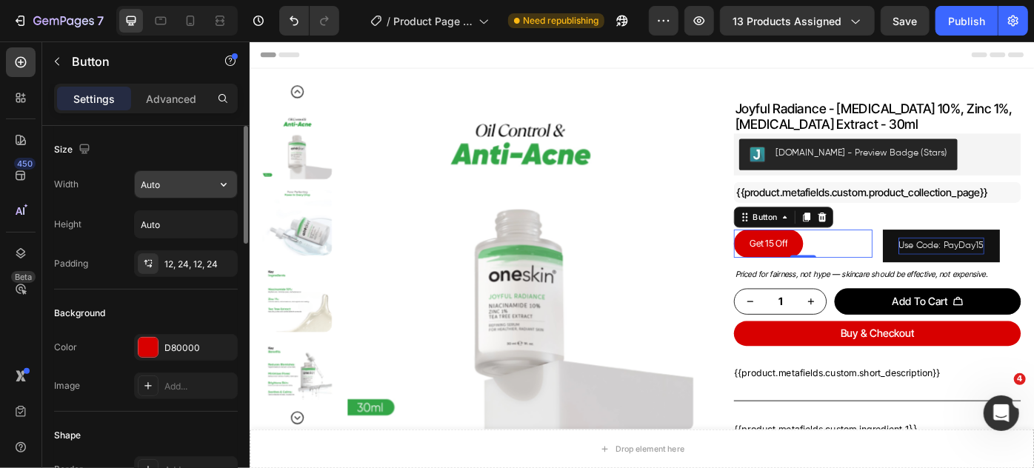
click at [171, 184] on input "Auto" at bounding box center [186, 184] width 102 height 27
click at [223, 183] on icon "button" at bounding box center [223, 184] width 15 height 15
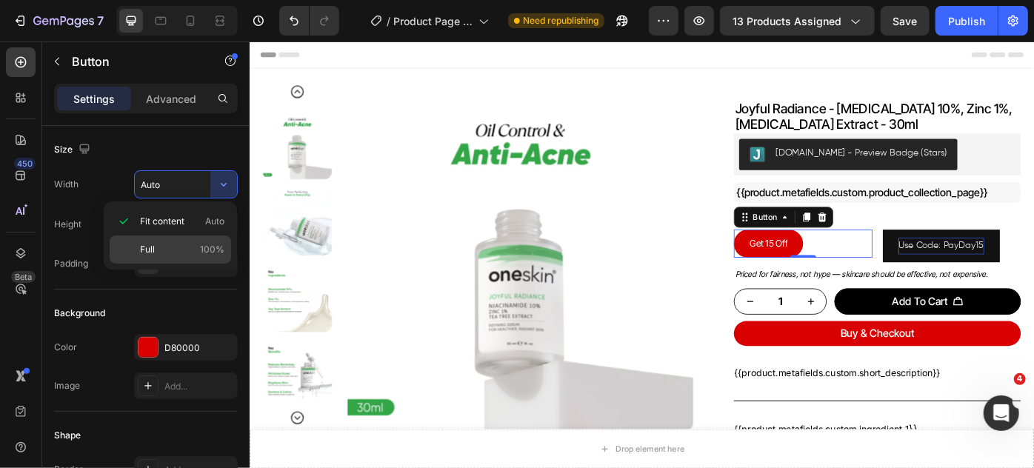
click at [159, 247] on p "Full 100%" at bounding box center [182, 249] width 84 height 13
type input "100%"
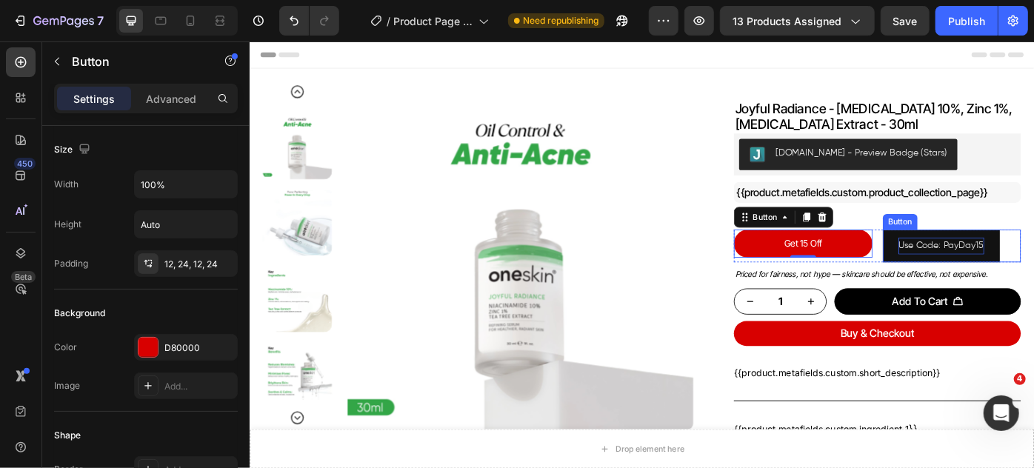
click at [1022, 260] on button "Use Code: PayDay15" at bounding box center [1033, 272] width 133 height 36
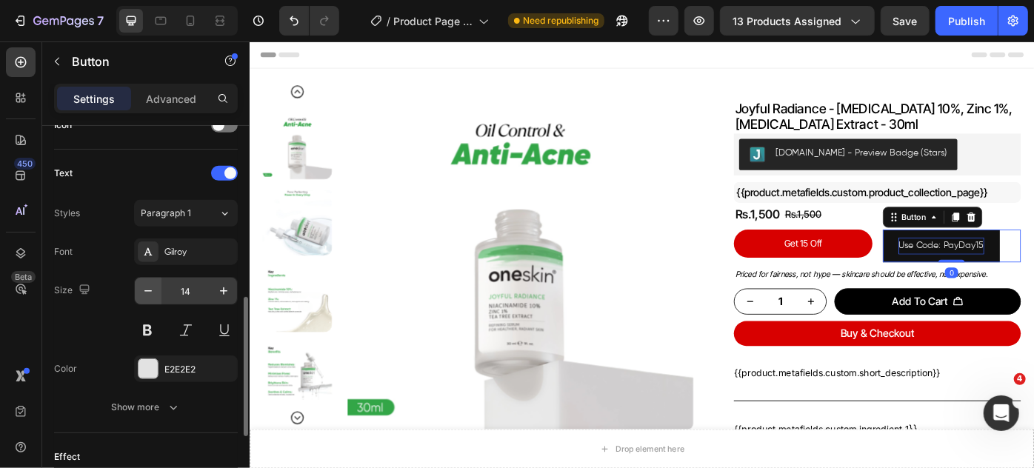
scroll to position [606, 0]
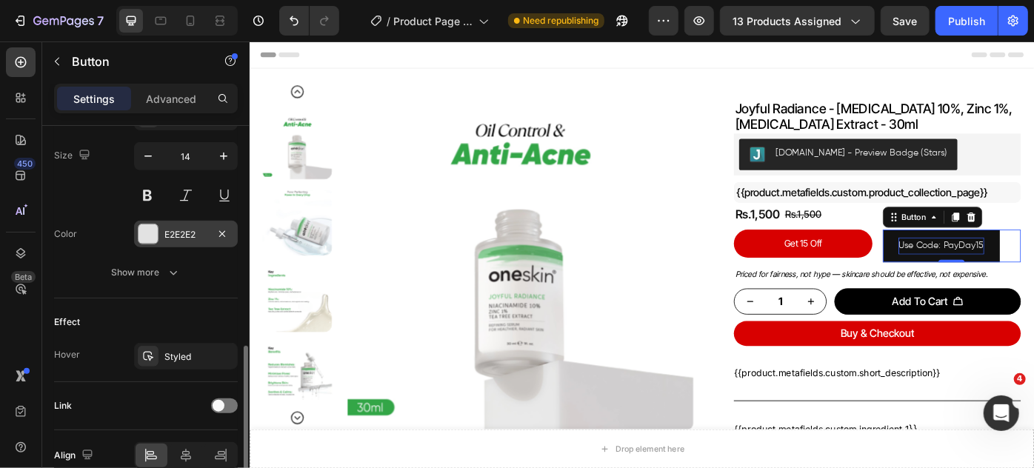
click at [176, 233] on div "E2E2E2" at bounding box center [185, 234] width 43 height 13
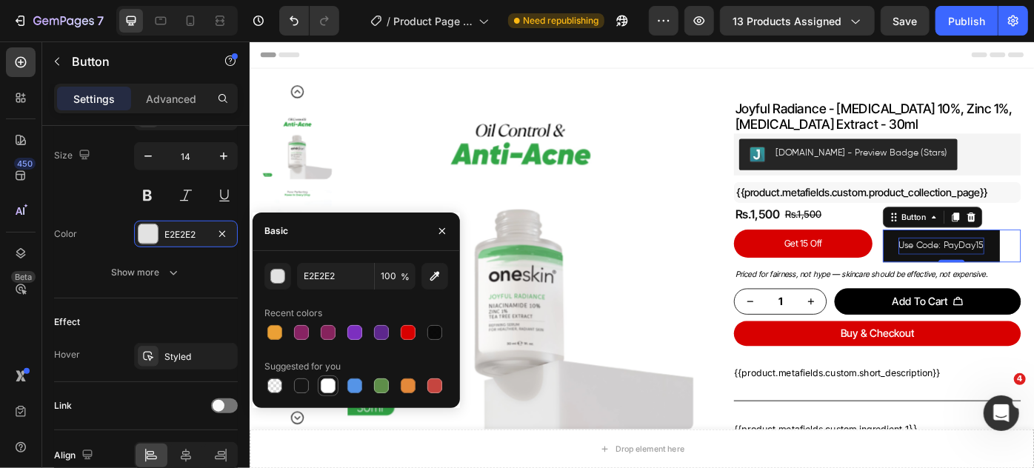
click at [332, 383] on div at bounding box center [328, 386] width 15 height 15
type input "FFFFFF"
click at [97, 184] on div "Size 14" at bounding box center [146, 175] width 184 height 67
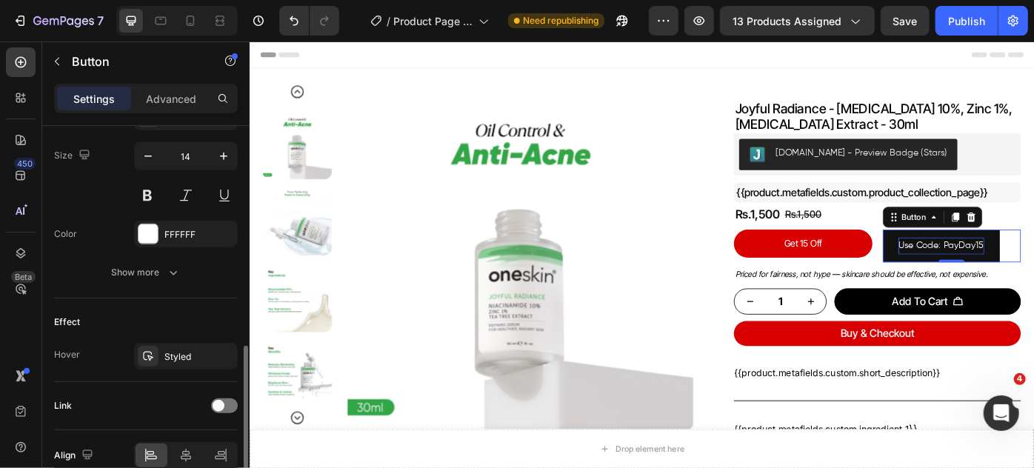
scroll to position [471, 0]
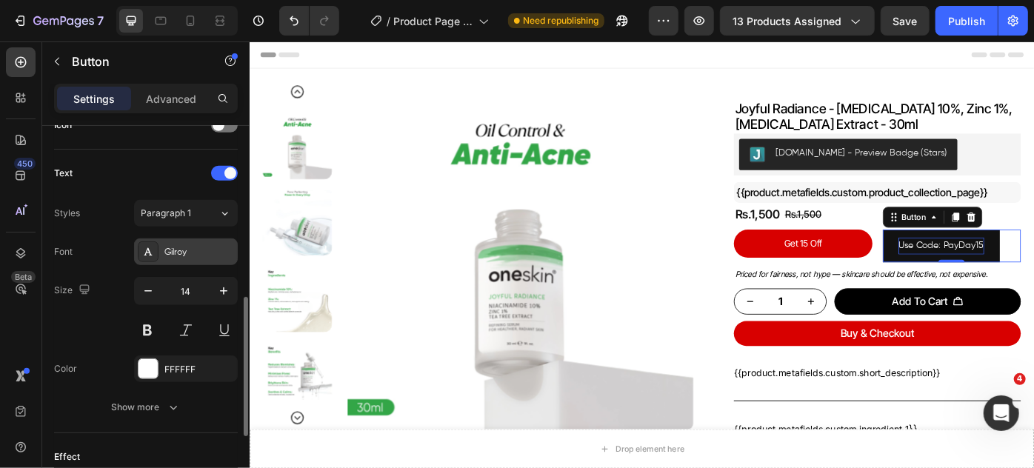
click at [187, 250] on div "Gilroy" at bounding box center [199, 252] width 70 height 13
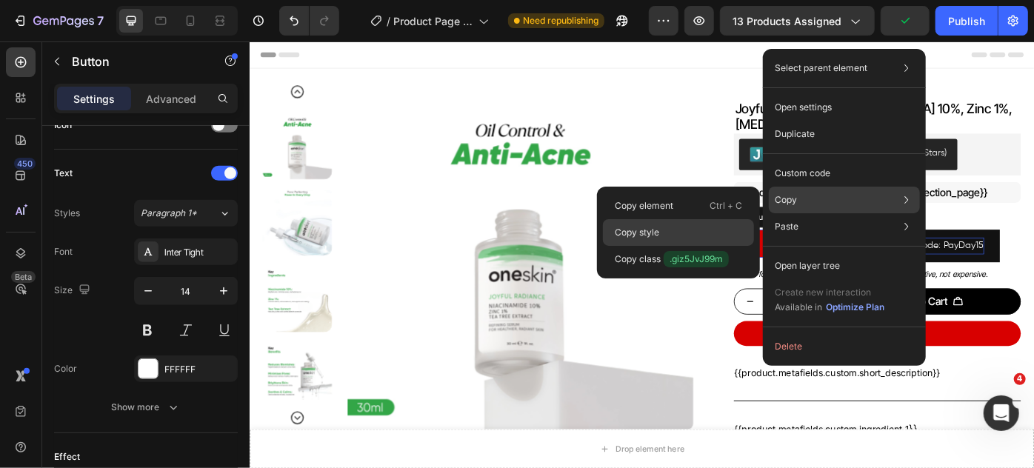
click at [686, 227] on div "Copy style" at bounding box center [678, 232] width 151 height 27
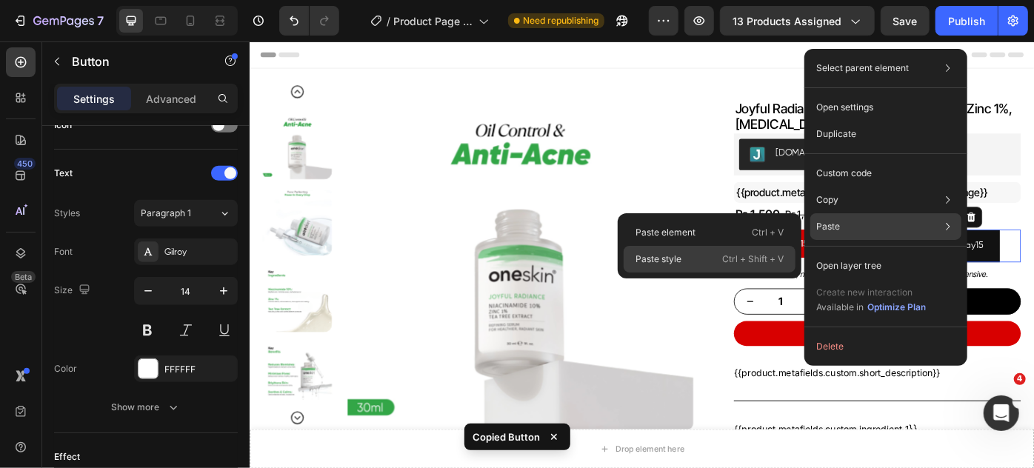
click at [676, 259] on p "Paste style" at bounding box center [659, 259] width 46 height 13
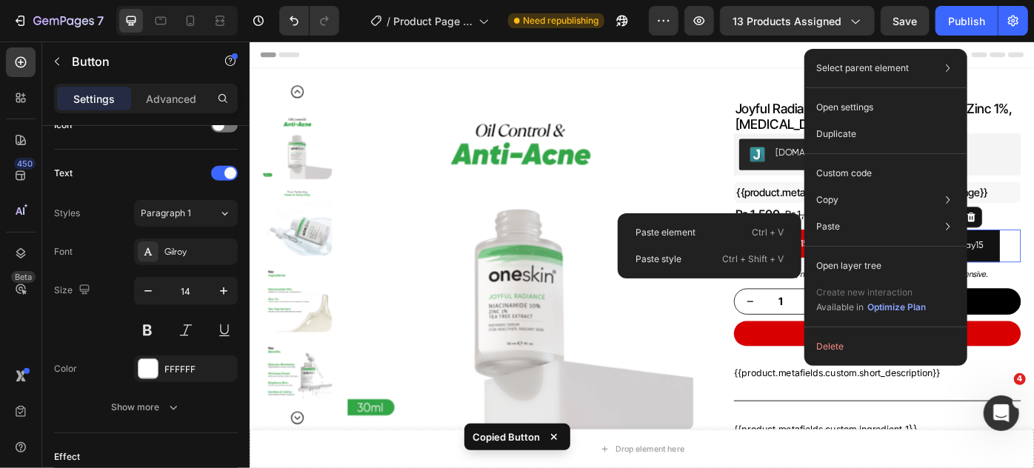
type input "100%"
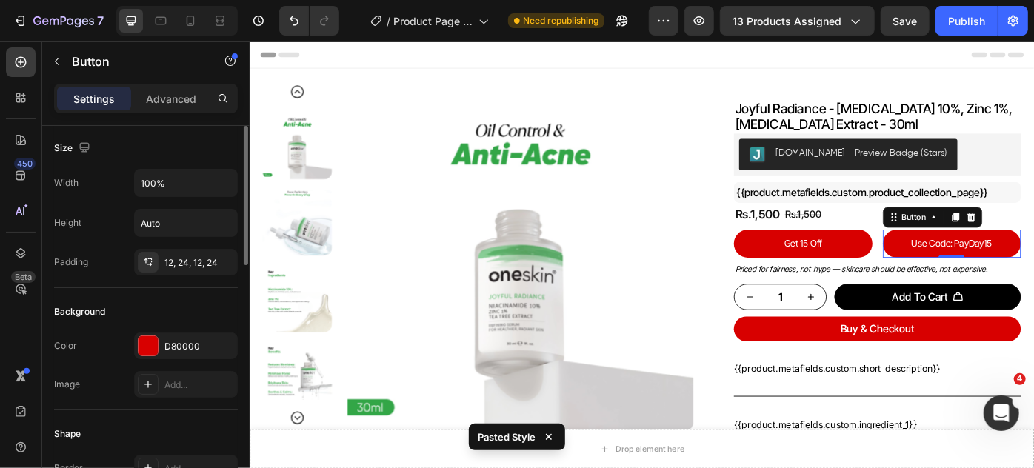
scroll to position [0, 0]
click at [147, 338] on div at bounding box center [148, 347] width 19 height 19
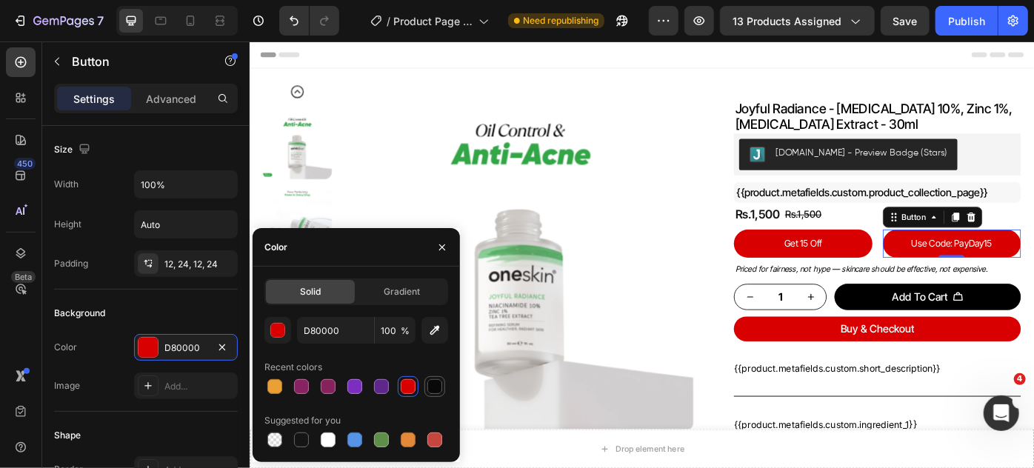
click at [436, 385] on div at bounding box center [435, 386] width 15 height 15
type input "000000"
type input "96"
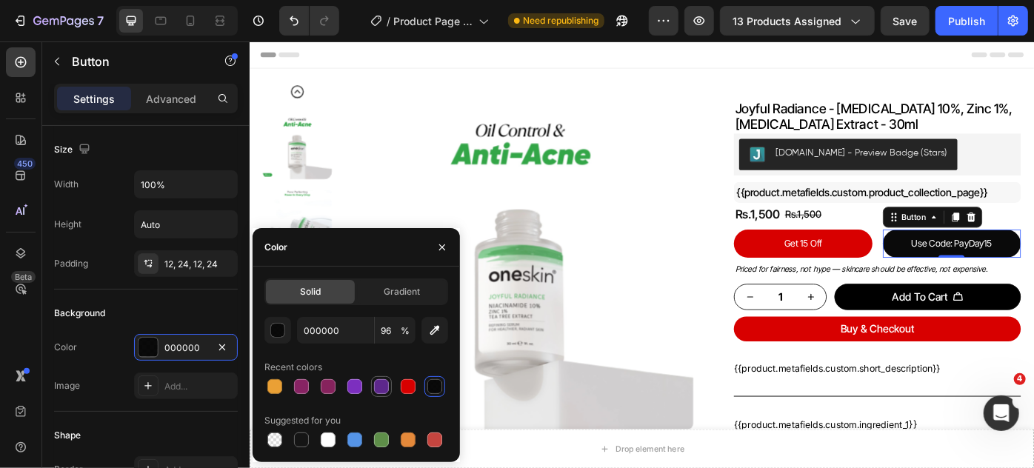
click at [382, 385] on div at bounding box center [381, 386] width 15 height 15
type input "5D278C"
type input "100"
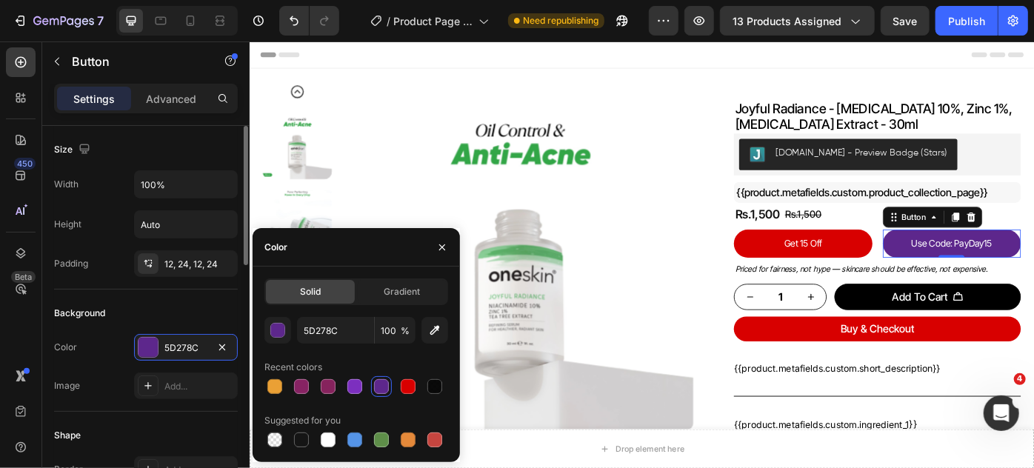
click at [179, 302] on div "Background" at bounding box center [146, 314] width 184 height 24
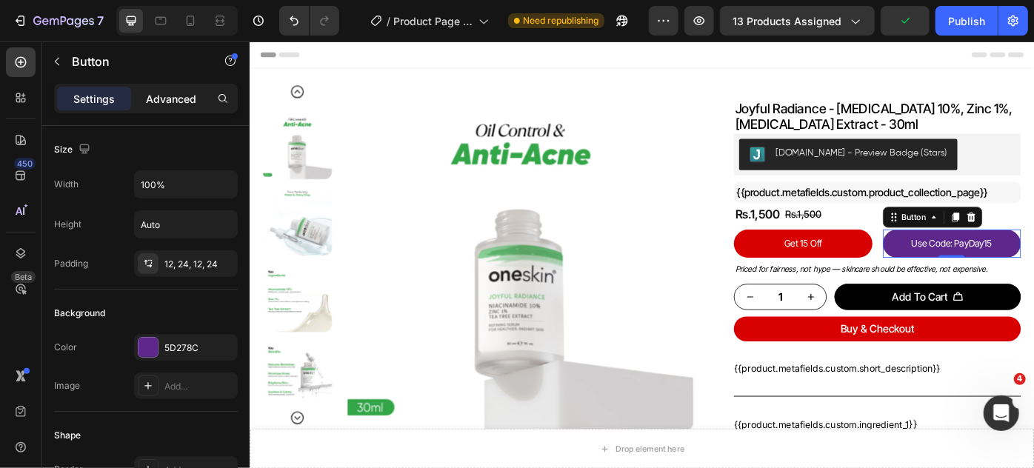
click at [166, 104] on p "Advanced" at bounding box center [171, 99] width 50 height 16
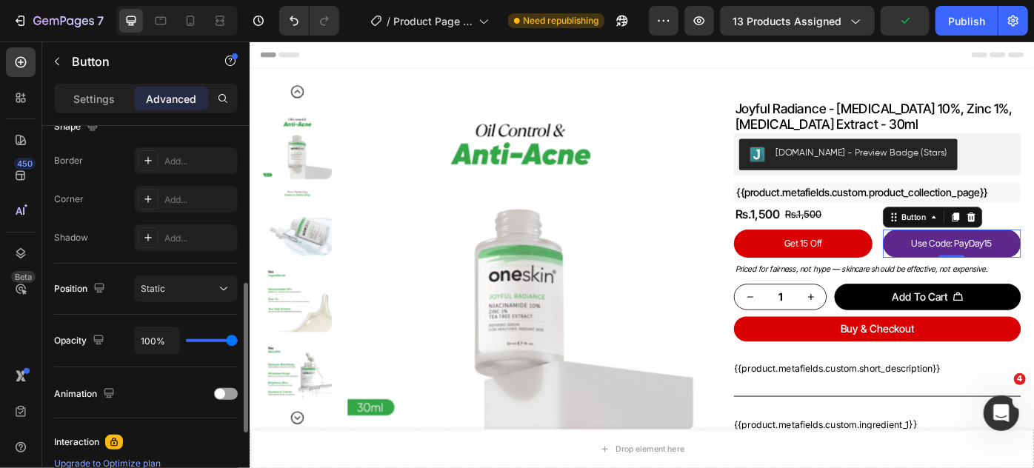
scroll to position [602, 0]
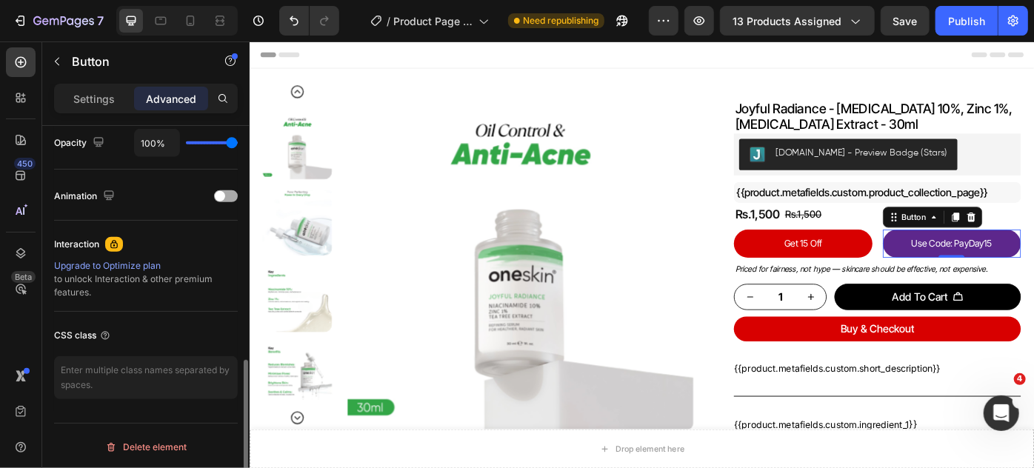
click at [224, 194] on span at bounding box center [220, 196] width 10 height 10
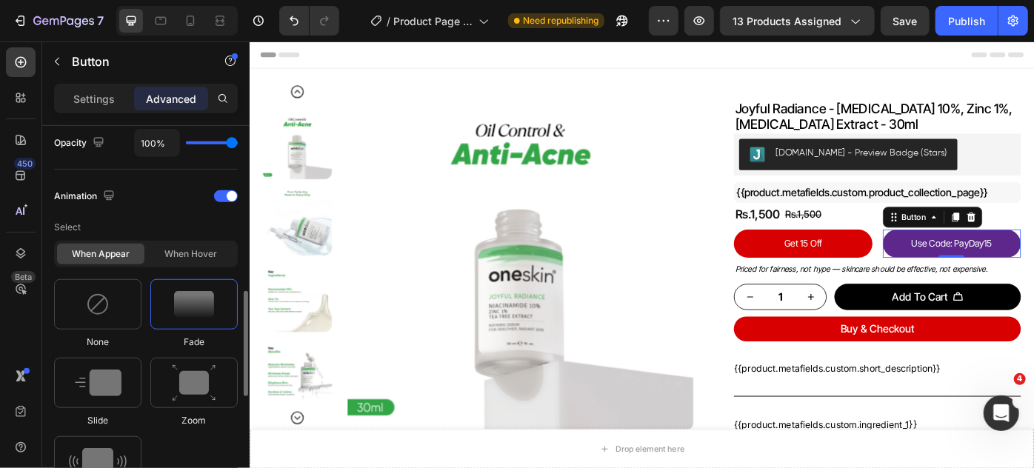
scroll to position [669, 0]
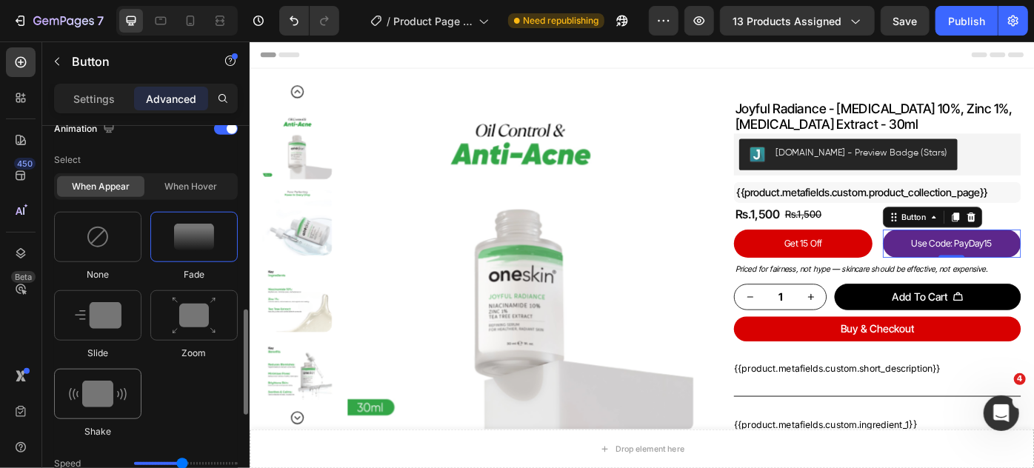
click at [104, 387] on img at bounding box center [98, 394] width 58 height 27
type input "0.7"
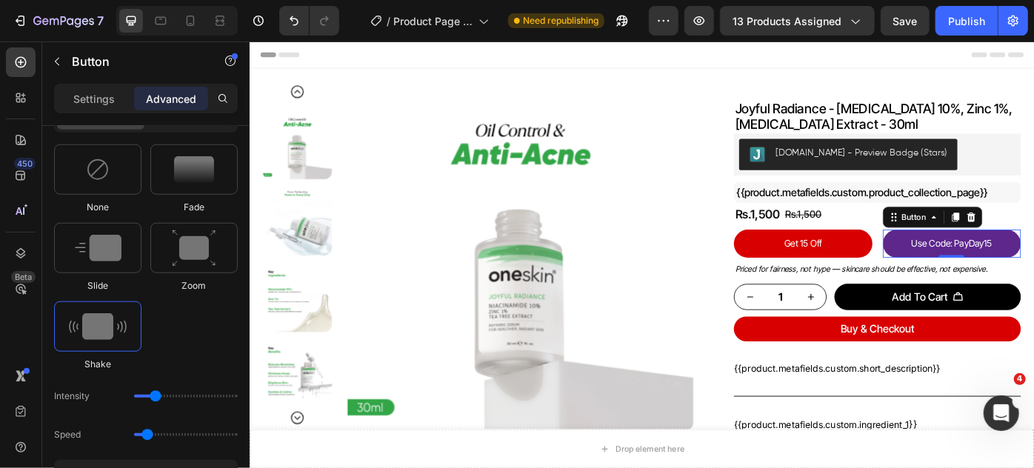
scroll to position [871, 0]
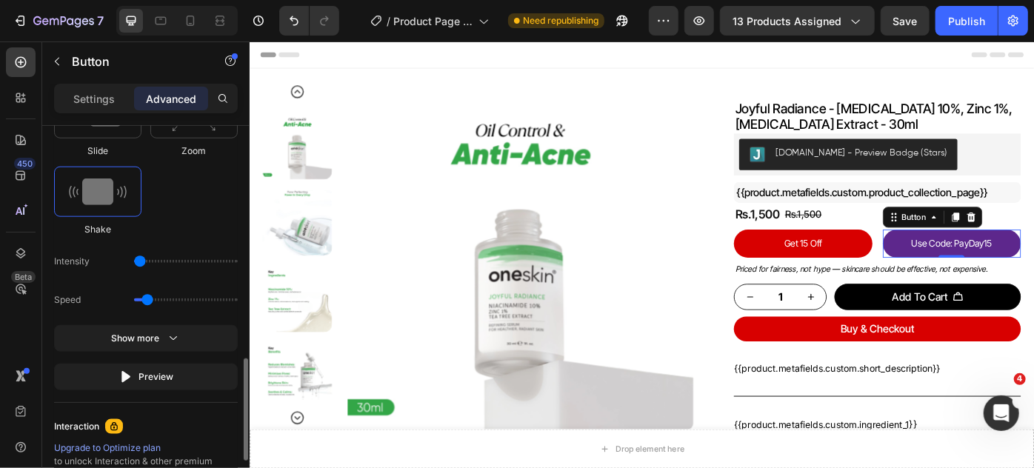
type input "11"
click at [153, 262] on input "range" at bounding box center [186, 261] width 104 height 3
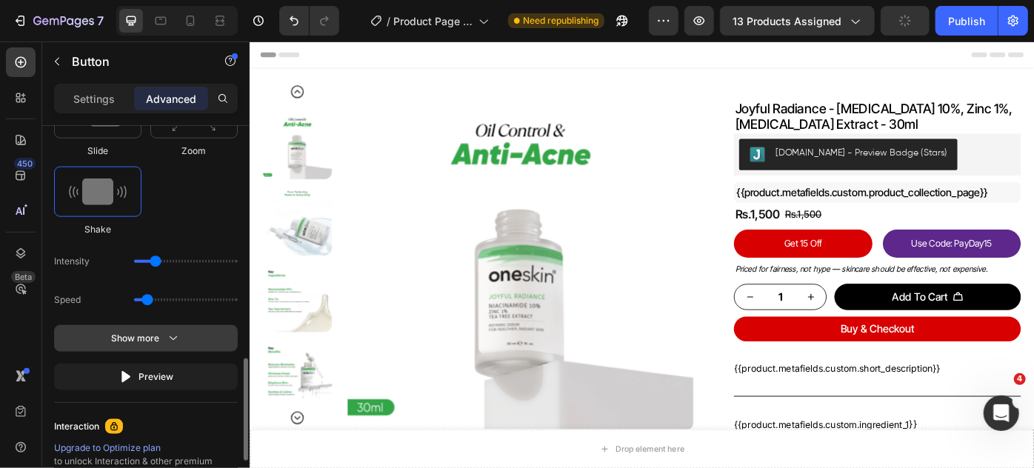
click at [162, 331] on div "Show more" at bounding box center [146, 338] width 69 height 15
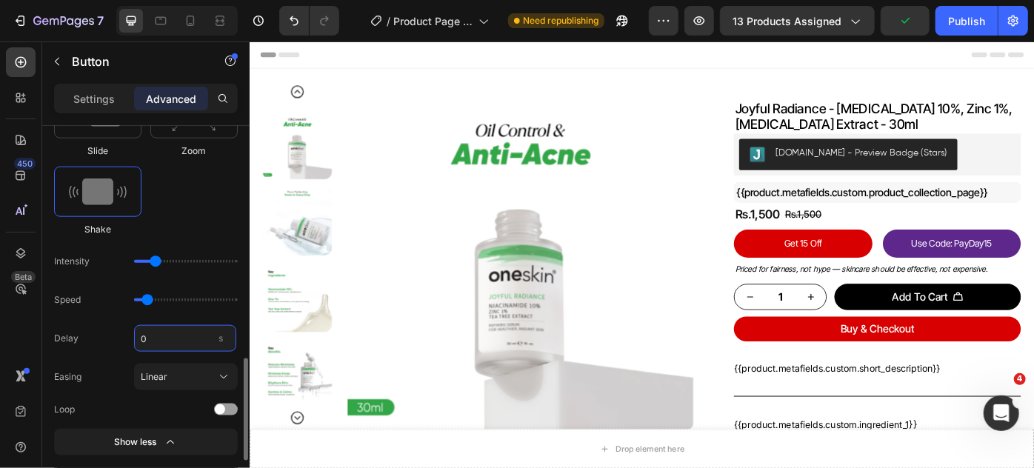
click at [196, 337] on input "0" at bounding box center [185, 338] width 102 height 27
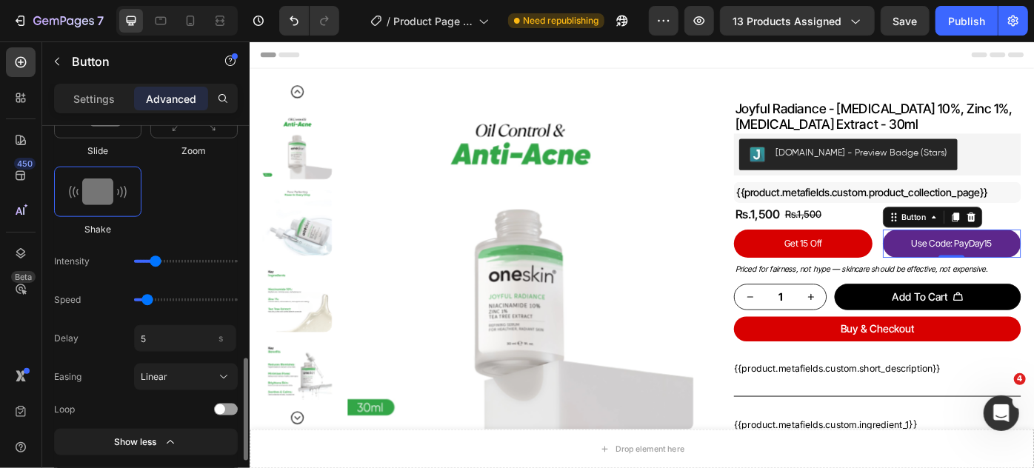
type input "5"
click at [179, 309] on div "Speed" at bounding box center [146, 300] width 184 height 27
click at [145, 299] on input "range" at bounding box center [186, 300] width 104 height 3
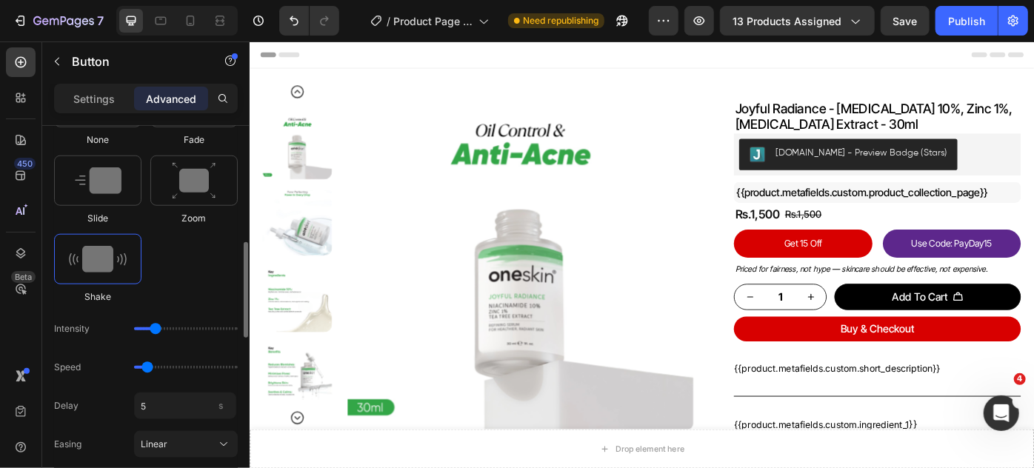
scroll to position [736, 0]
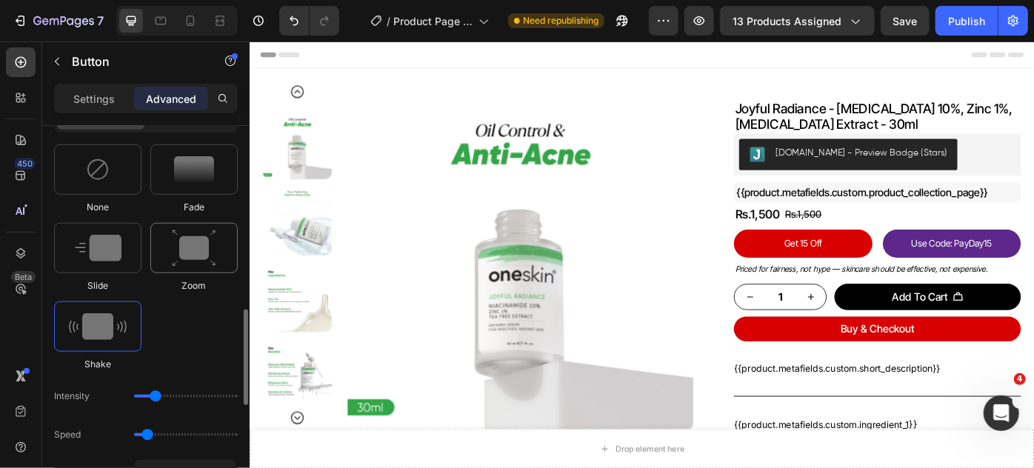
click at [204, 242] on img at bounding box center [194, 249] width 44 height 38
click at [102, 262] on div at bounding box center [97, 248] width 87 height 50
click at [94, 339] on div at bounding box center [97, 327] width 87 height 50
type input "0.7"
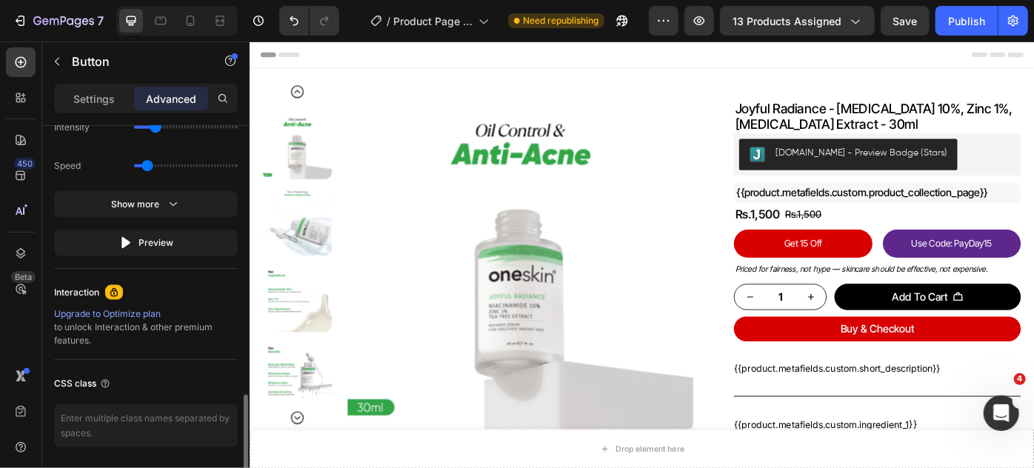
scroll to position [938, 0]
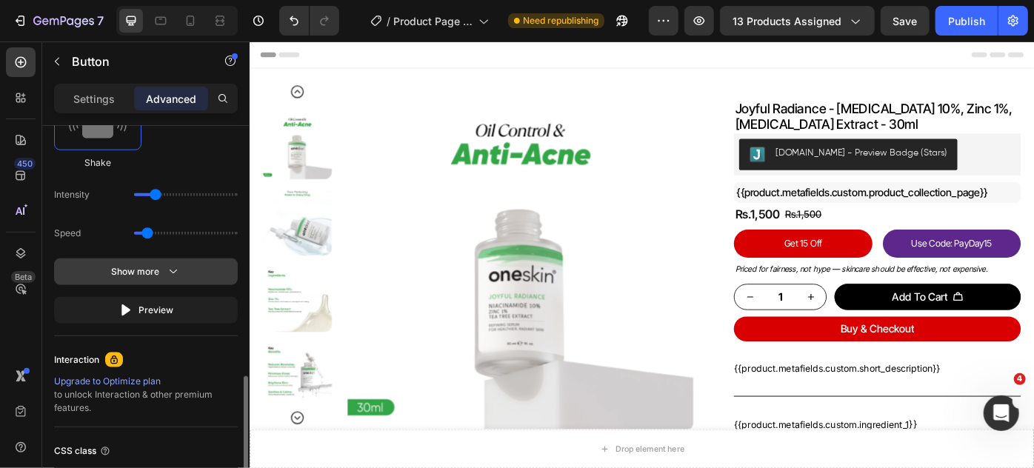
click at [168, 281] on button "Show more" at bounding box center [146, 272] width 184 height 27
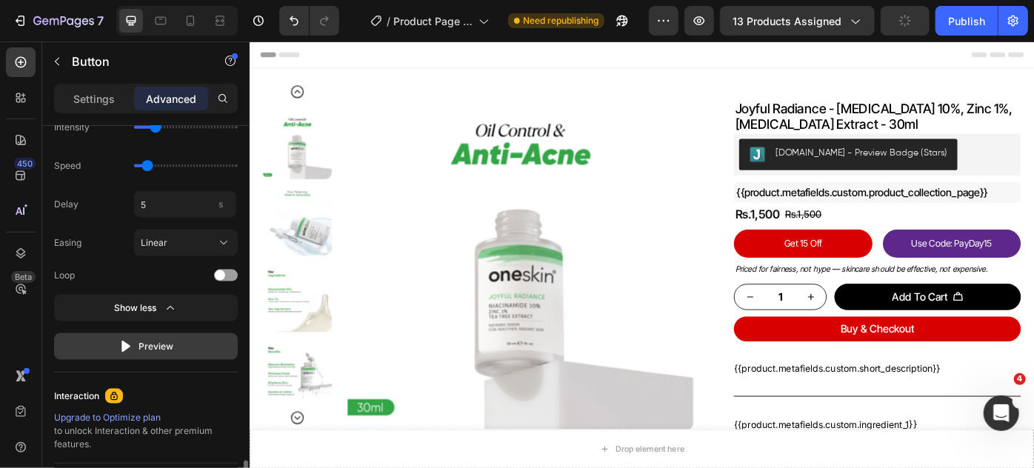
scroll to position [1073, 0]
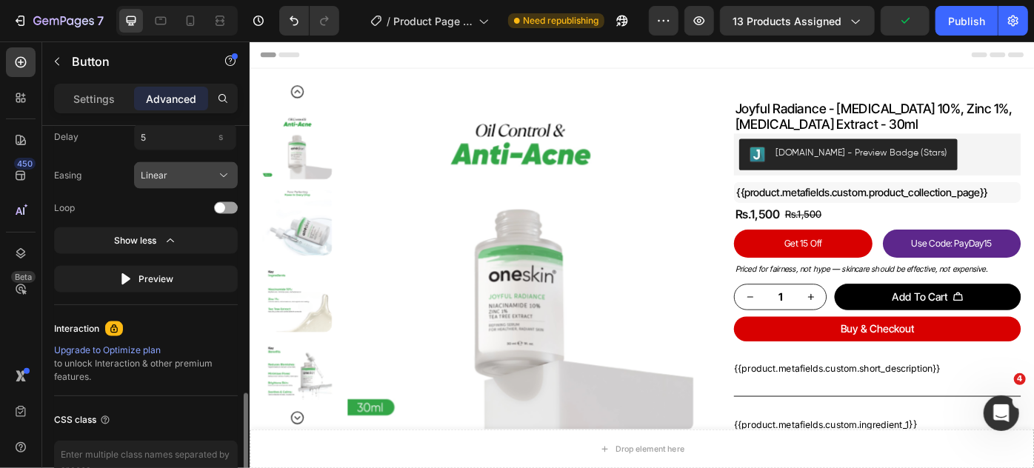
click at [210, 171] on div "Linear" at bounding box center [177, 175] width 73 height 13
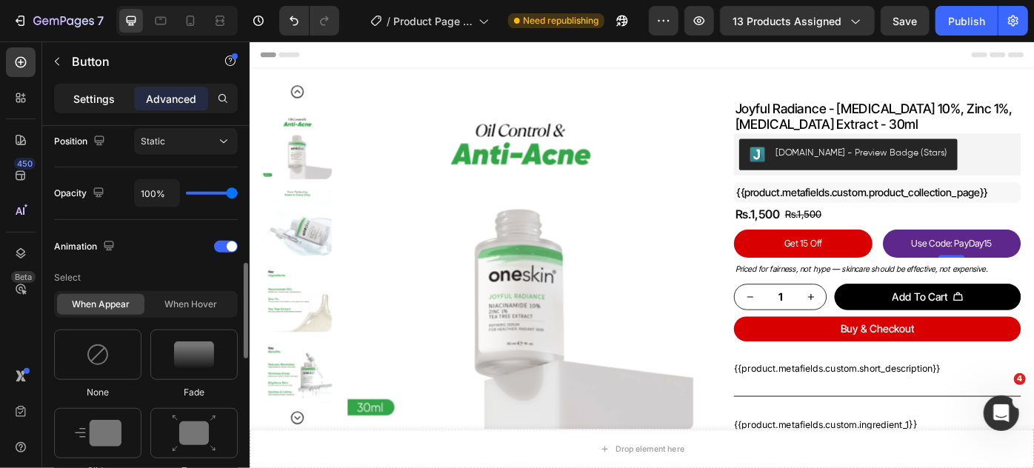
scroll to position [214, 0]
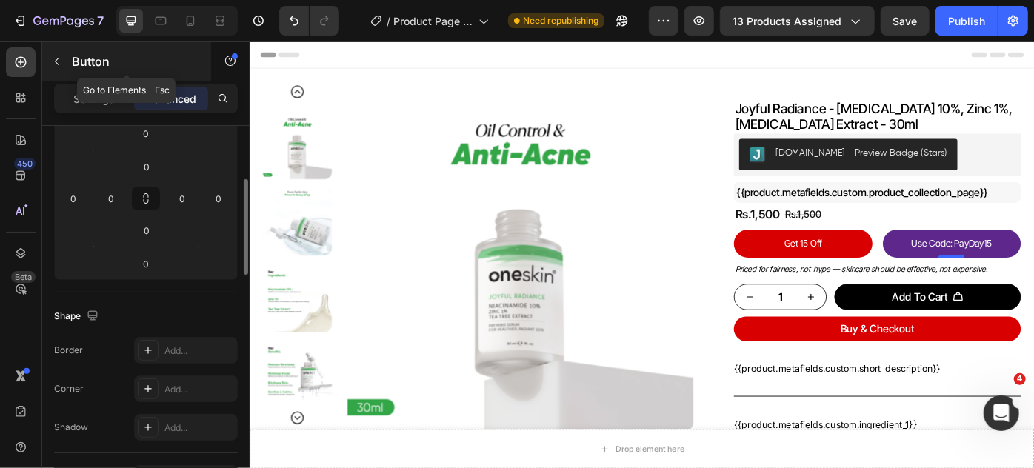
click at [53, 59] on icon "button" at bounding box center [57, 62] width 12 height 12
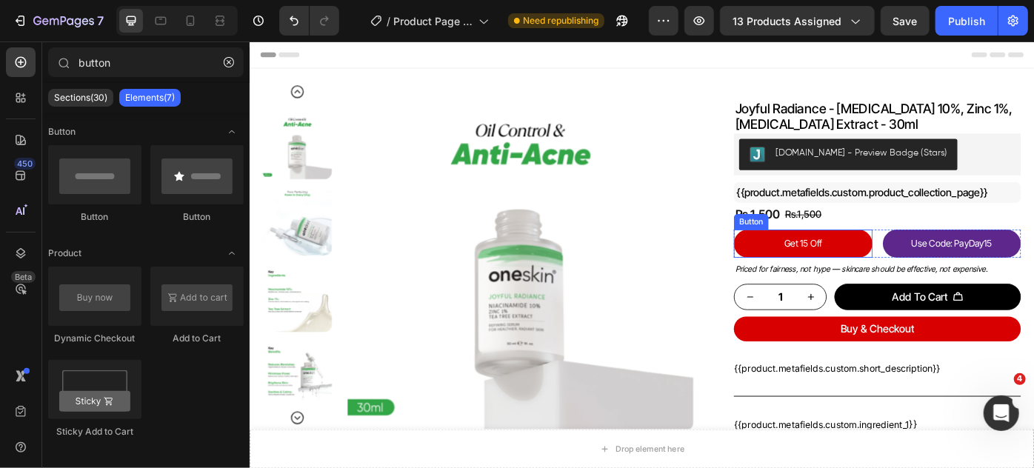
click at [825, 262] on button "Get 15 Off" at bounding box center [876, 269] width 156 height 31
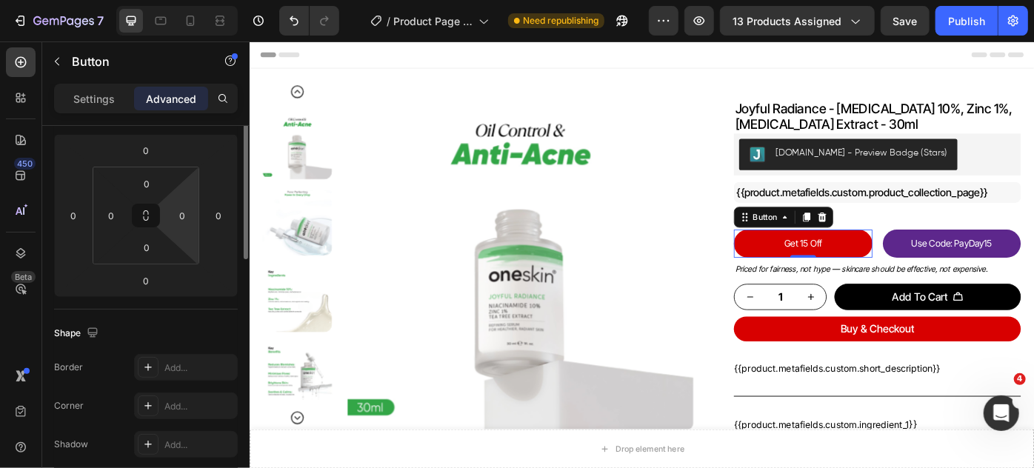
scroll to position [130, 0]
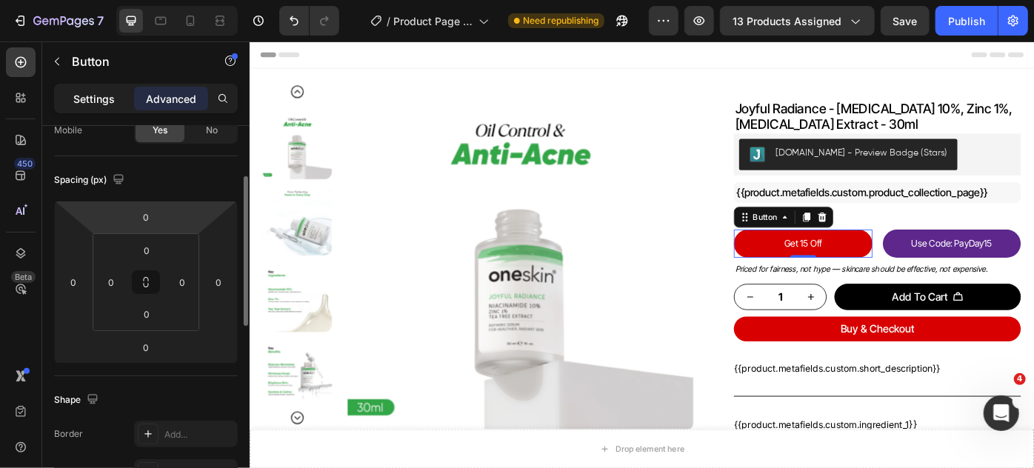
click at [92, 101] on p "Settings" at bounding box center [93, 99] width 41 height 16
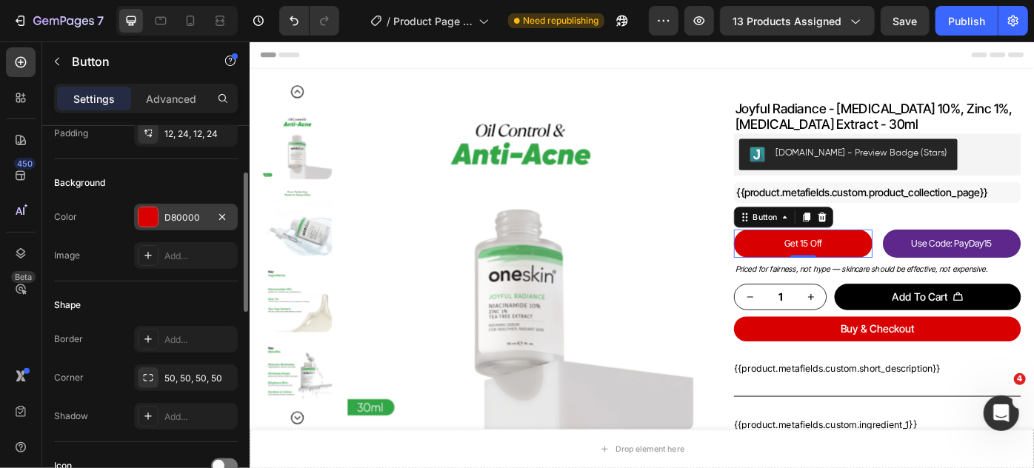
click at [150, 211] on div at bounding box center [148, 216] width 19 height 19
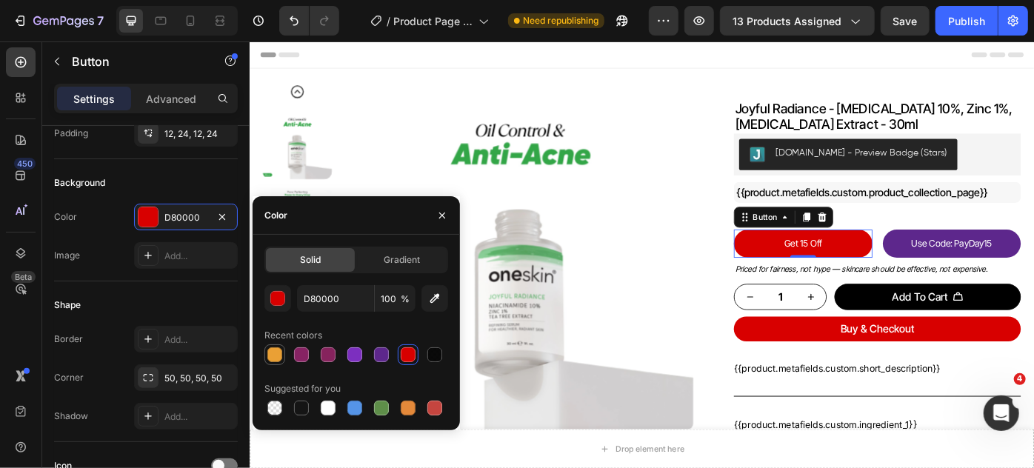
click at [280, 356] on div at bounding box center [274, 354] width 15 height 15
type input "EAA035"
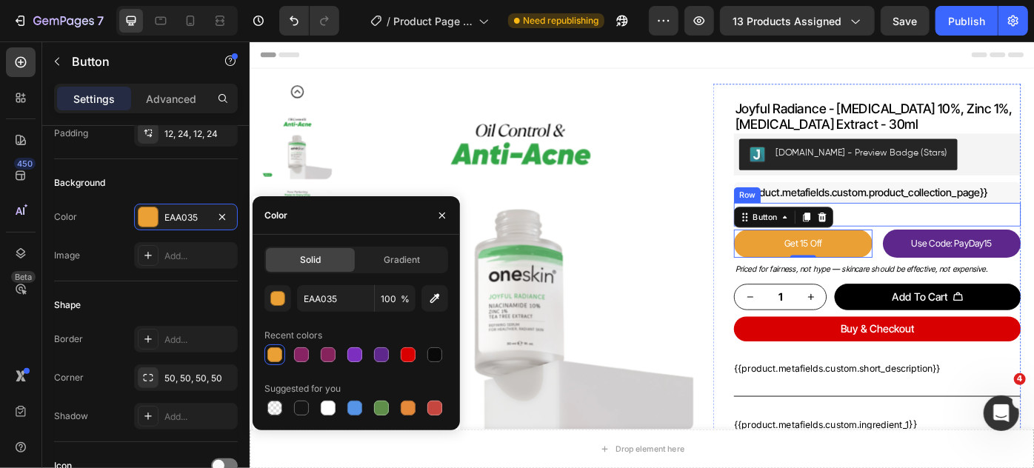
click at [948, 231] on div "Rs.1,500 Product Price Product Price Rs.1,500 Compare Price Compare Price Row" at bounding box center [960, 237] width 325 height 27
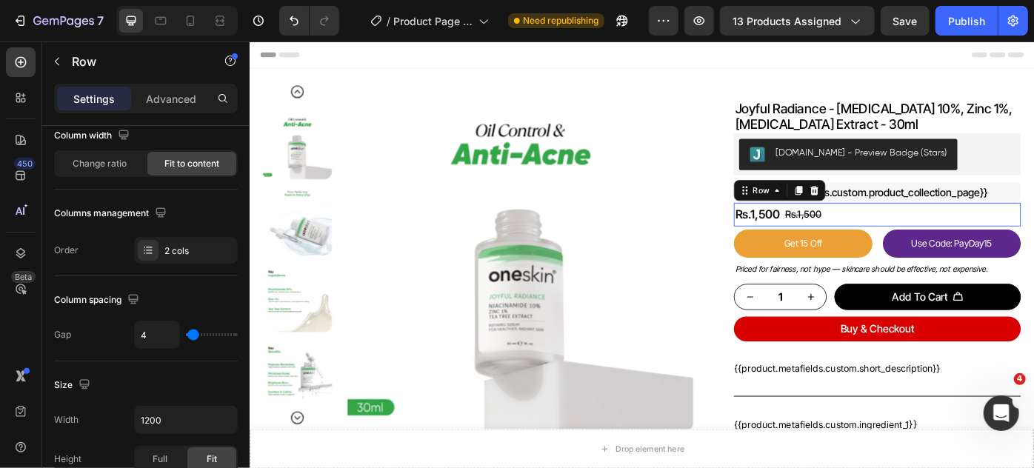
scroll to position [0, 0]
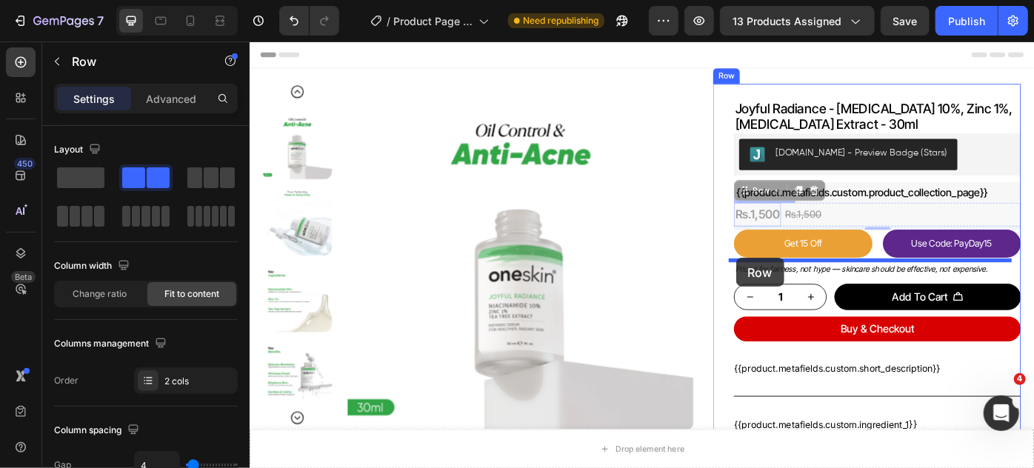
drag, startPoint x: 801, startPoint y: 210, endPoint x: 800, endPoint y: 286, distance: 76.3
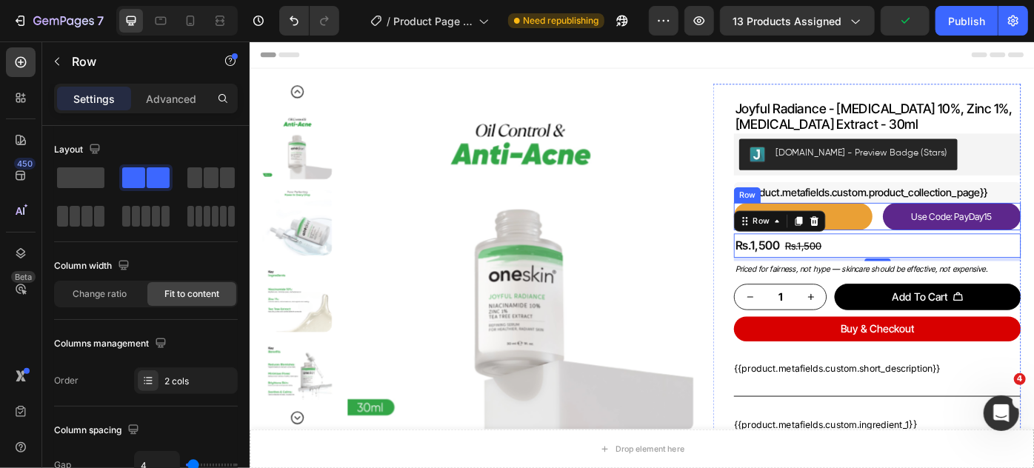
click at [951, 228] on div "Get 15 Off Button Use Code: PayDay15 Button Row" at bounding box center [960, 239] width 325 height 31
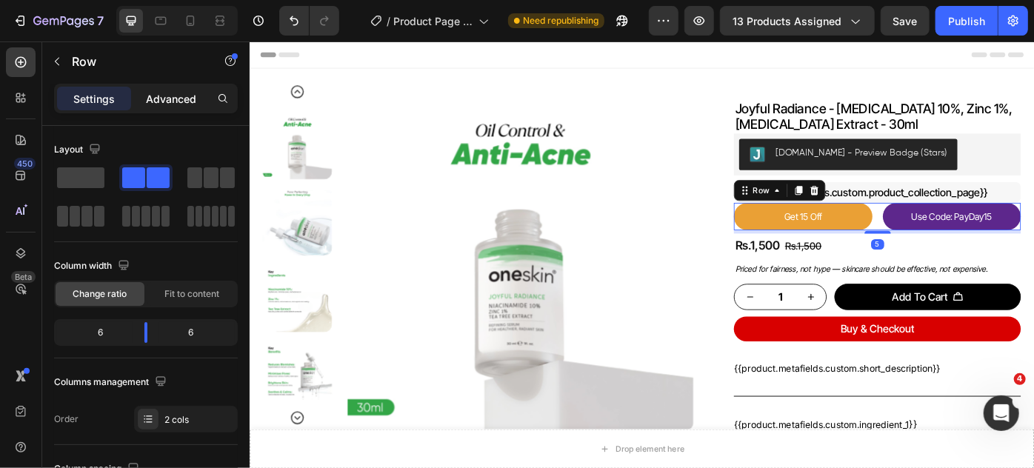
click at [184, 96] on p "Advanced" at bounding box center [171, 99] width 50 height 16
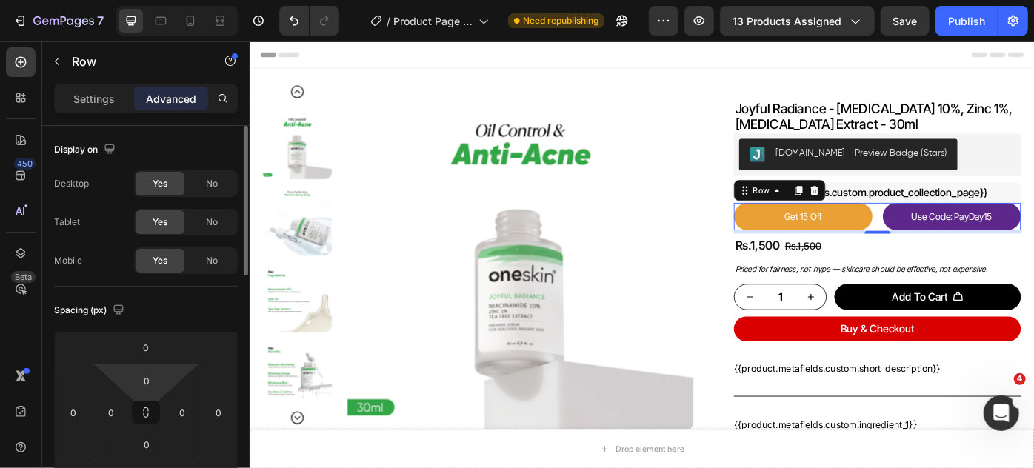
scroll to position [67, 0]
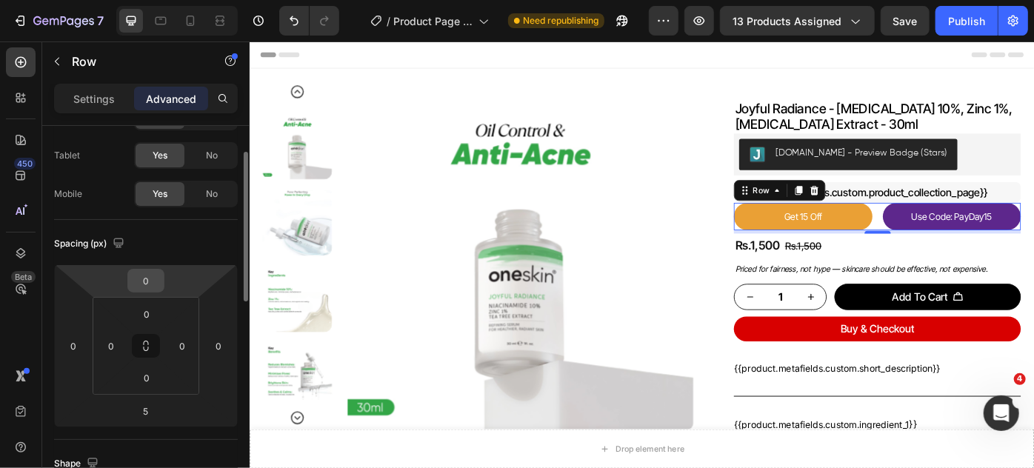
click at [146, 284] on input "0" at bounding box center [146, 281] width 30 height 22
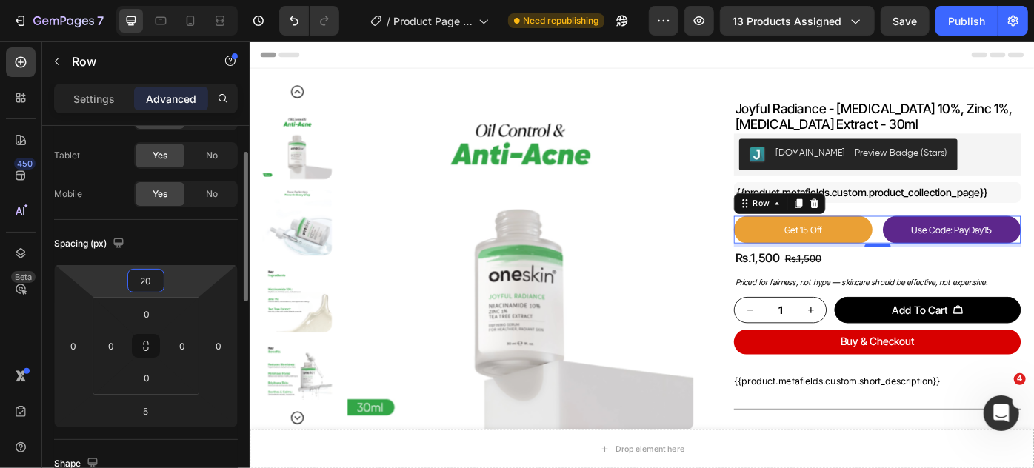
type input "20"
click at [175, 227] on div "Spacing (px) 20 0 5 0 0 0 0 0" at bounding box center [146, 330] width 184 height 220
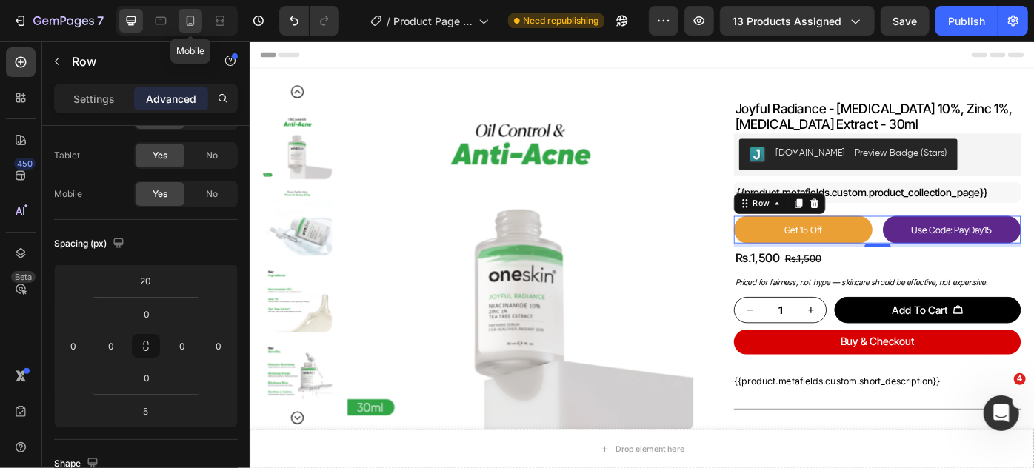
click at [184, 23] on icon at bounding box center [190, 20] width 15 height 15
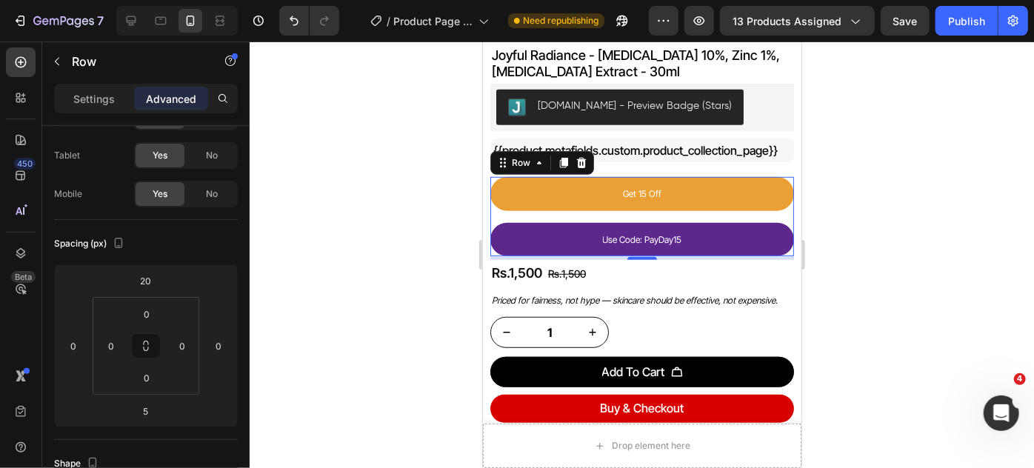
scroll to position [313, 0]
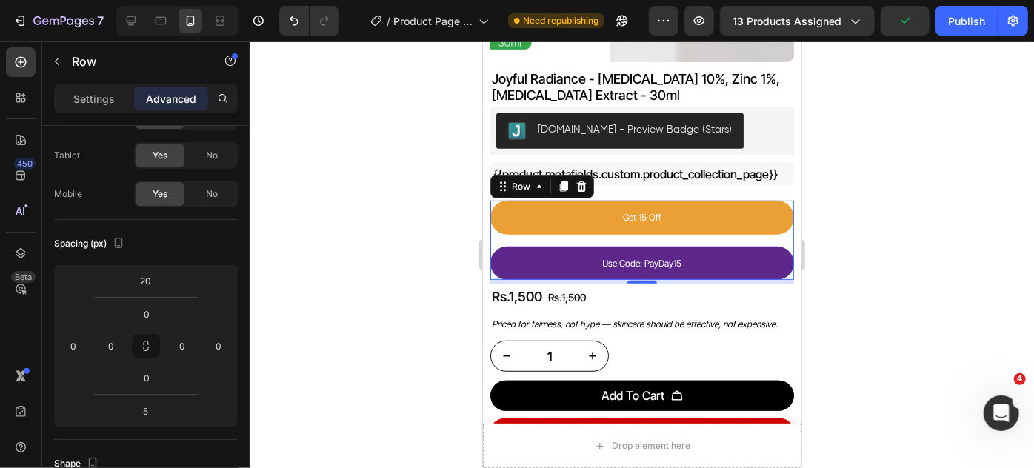
click at [695, 227] on div "Get 15 Off Button Use Code: PayDay15 Button Row 5" at bounding box center [642, 239] width 304 height 79
click at [90, 97] on p "Settings" at bounding box center [93, 99] width 41 height 16
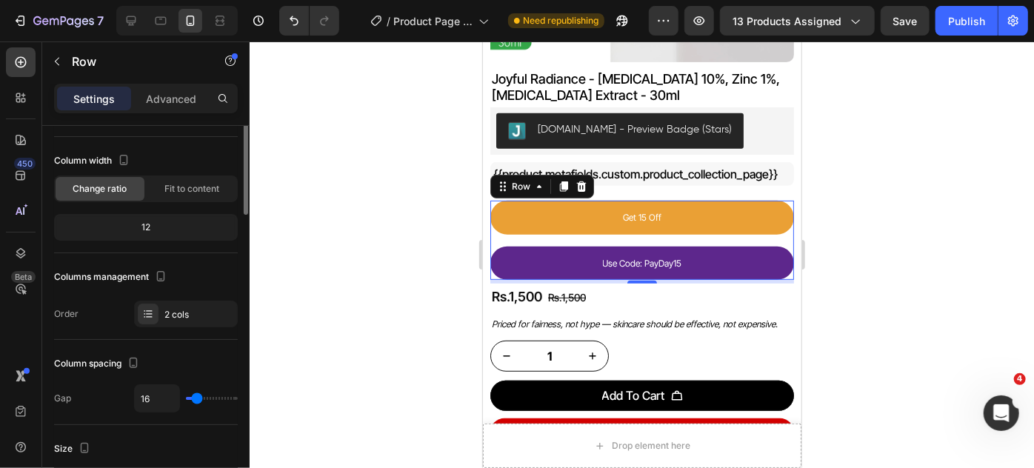
scroll to position [0, 0]
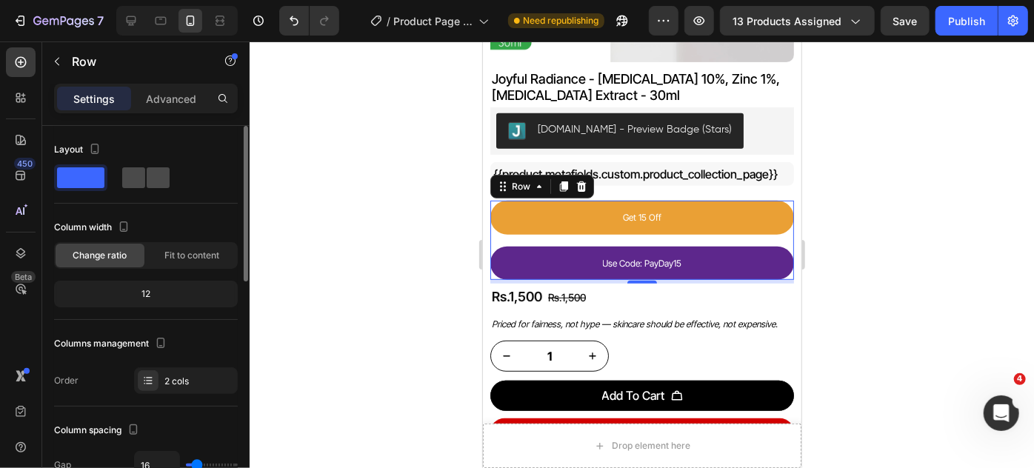
click at [147, 179] on span at bounding box center [158, 177] width 23 height 21
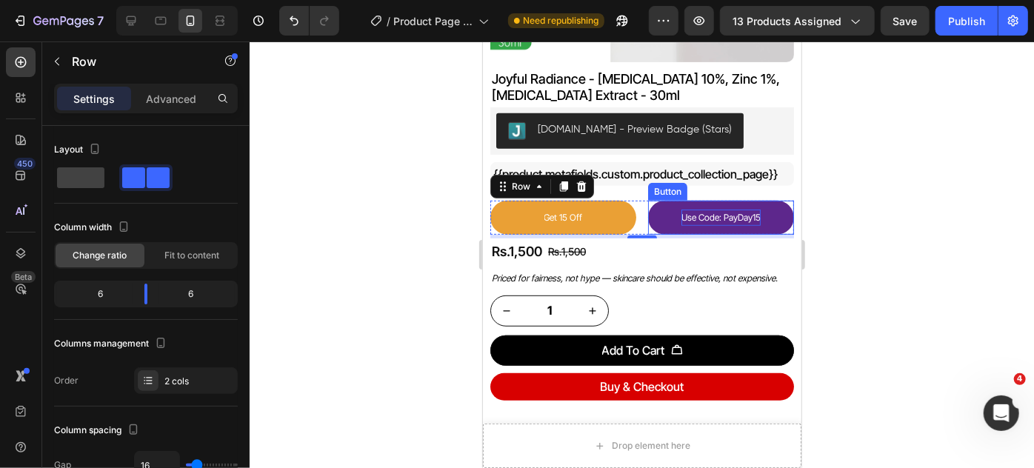
click at [693, 210] on p "Use Code: PayDay15" at bounding box center [720, 217] width 79 height 16
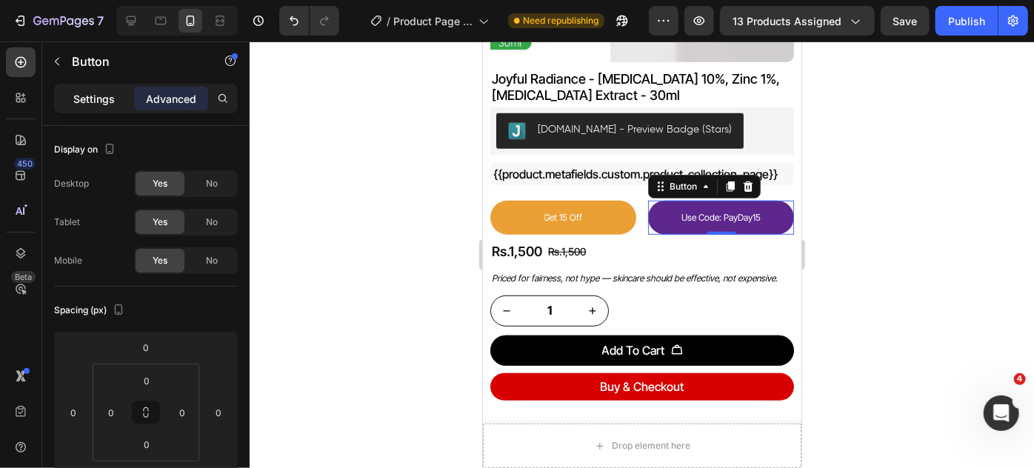
click at [95, 100] on p "Settings" at bounding box center [93, 99] width 41 height 16
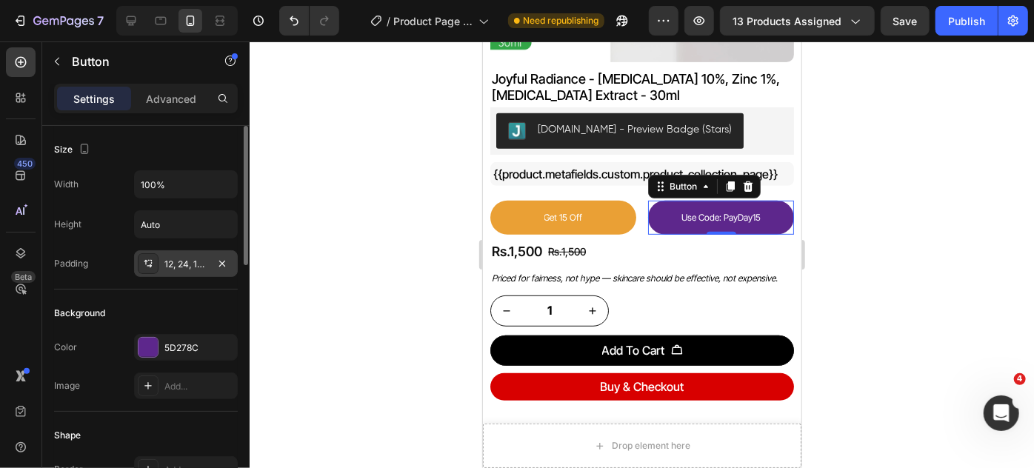
click at [186, 260] on div "12, 24, 12, 24" at bounding box center [185, 264] width 43 height 13
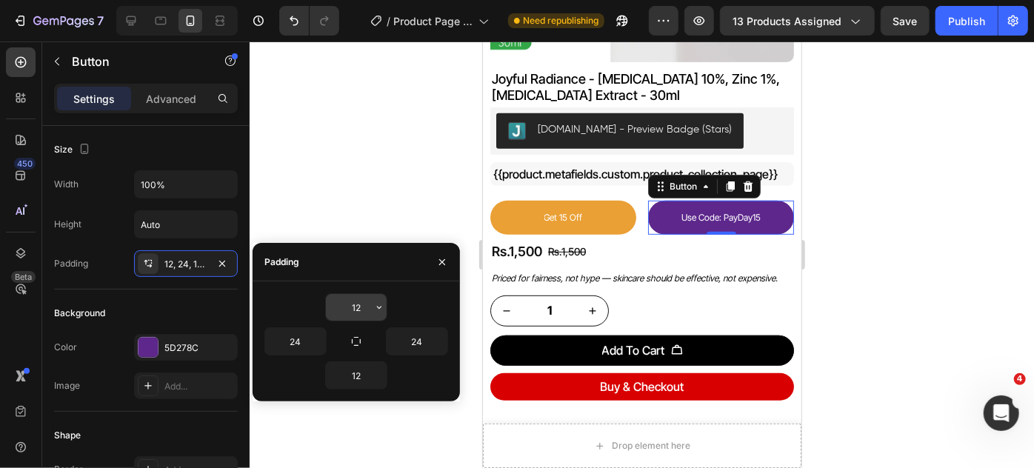
click at [359, 303] on input "12" at bounding box center [356, 307] width 61 height 27
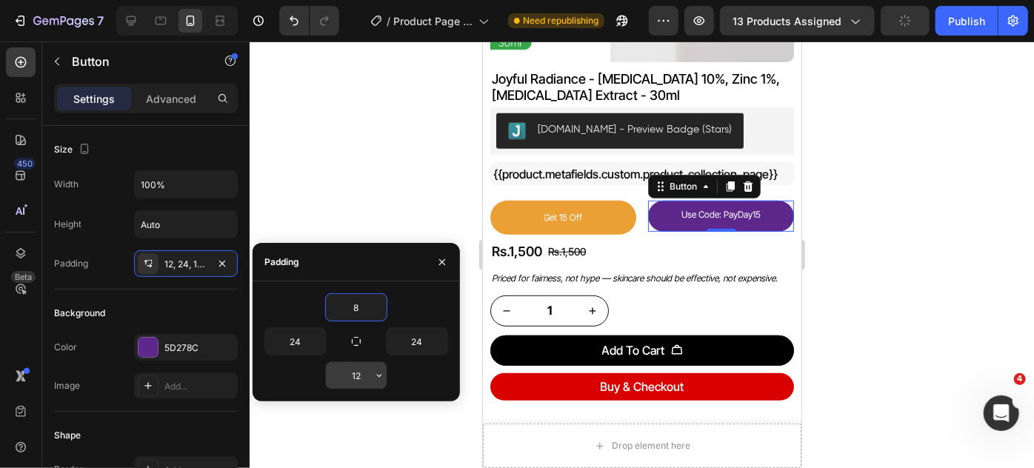
type input "8"
click at [359, 375] on input "12" at bounding box center [356, 375] width 61 height 27
type input "8"
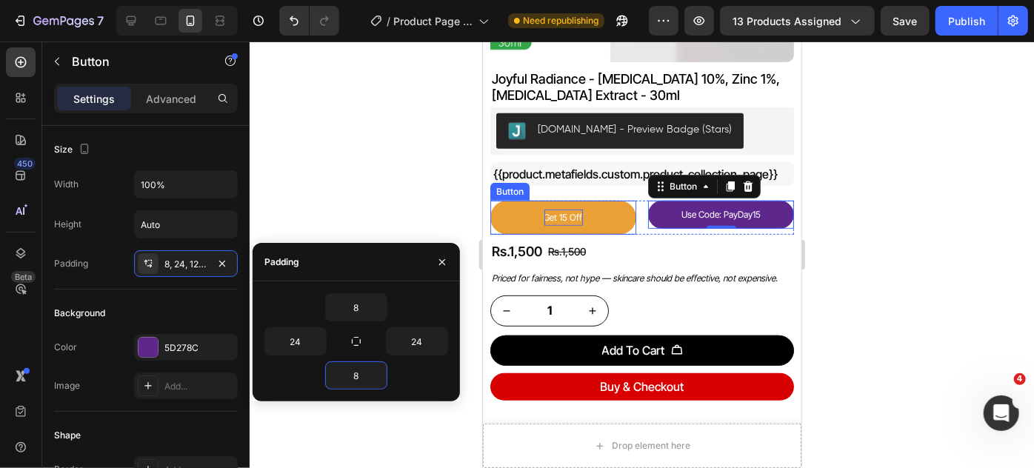
click at [567, 209] on p "Get 15 Off" at bounding box center [563, 217] width 39 height 16
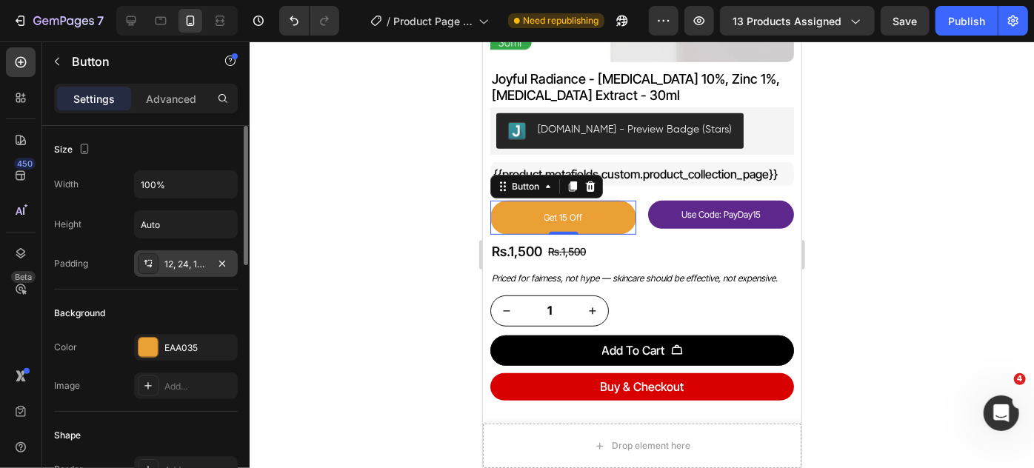
click at [189, 262] on div "12, 24, 12, 24" at bounding box center [185, 264] width 43 height 13
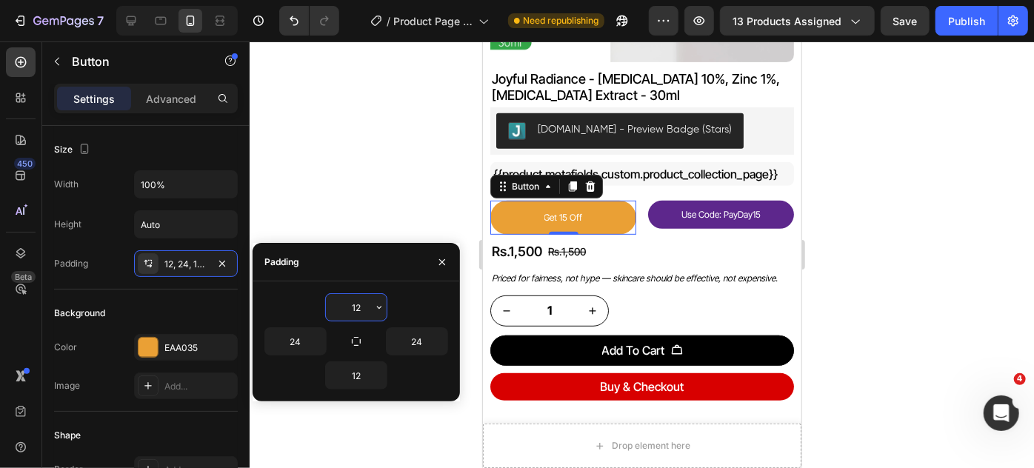
click at [357, 307] on input "12" at bounding box center [356, 307] width 61 height 27
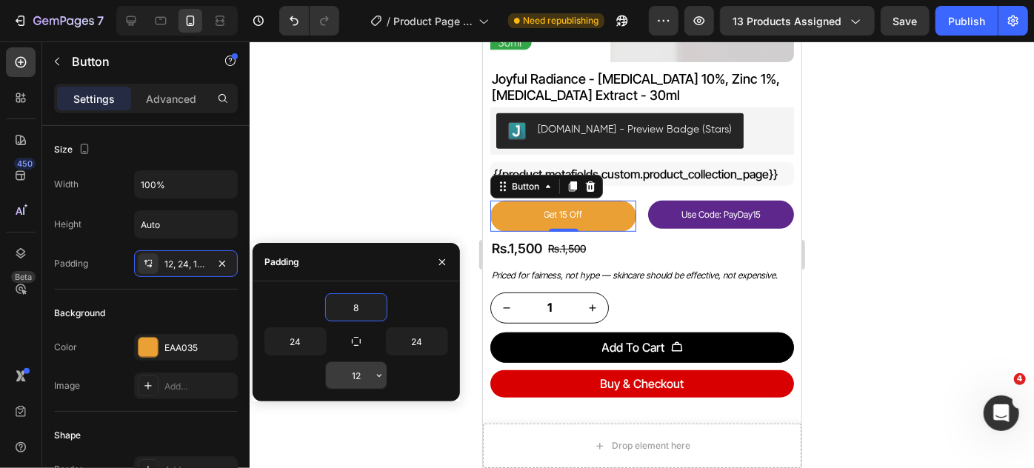
type input "8"
click at [352, 371] on input "12" at bounding box center [356, 375] width 61 height 27
type input "8"
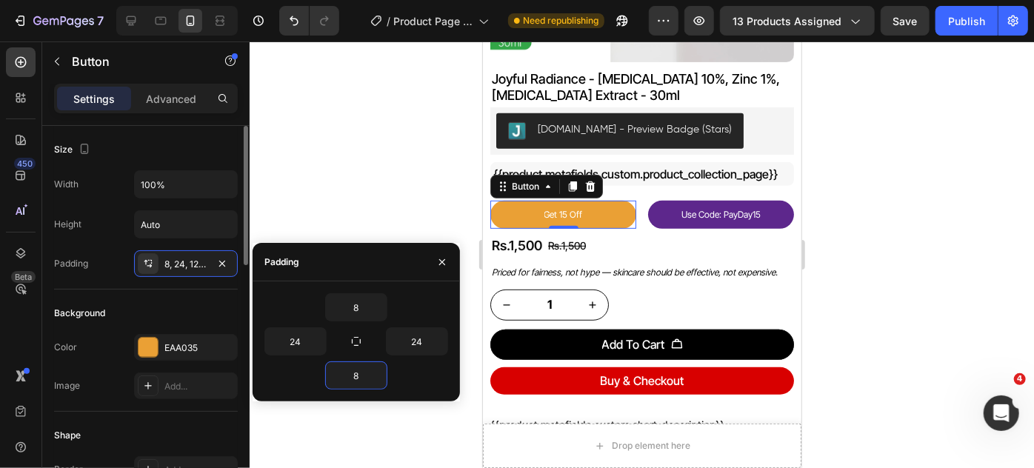
click at [184, 323] on div "Background" at bounding box center [146, 314] width 184 height 24
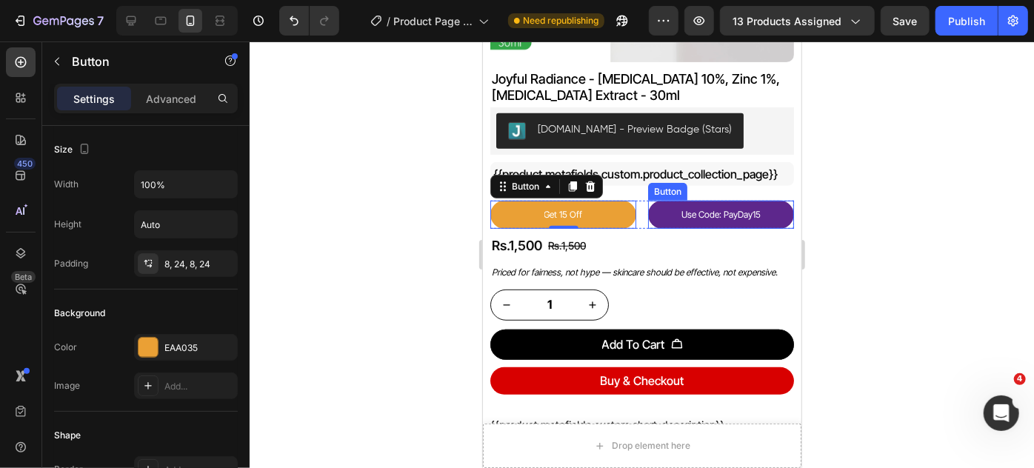
click at [655, 200] on button "Use Code: PayDay15" at bounding box center [721, 214] width 146 height 28
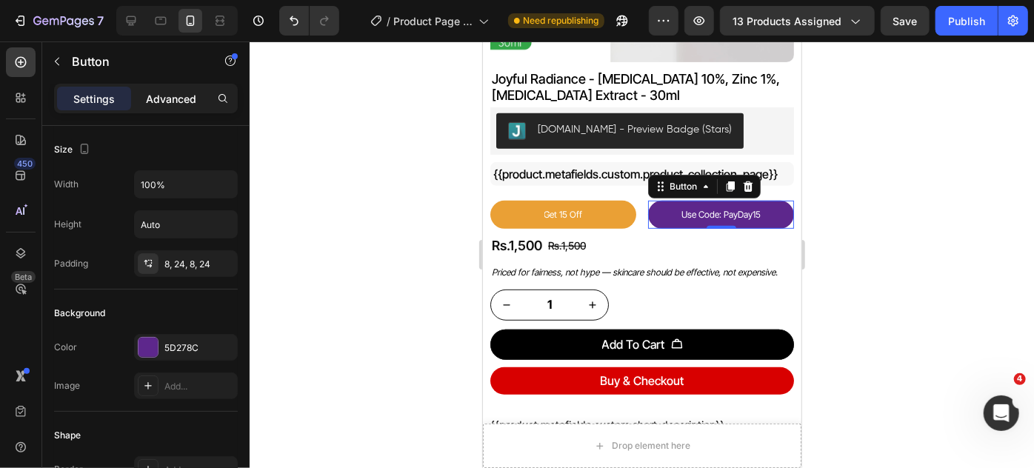
click at [176, 96] on p "Advanced" at bounding box center [171, 99] width 50 height 16
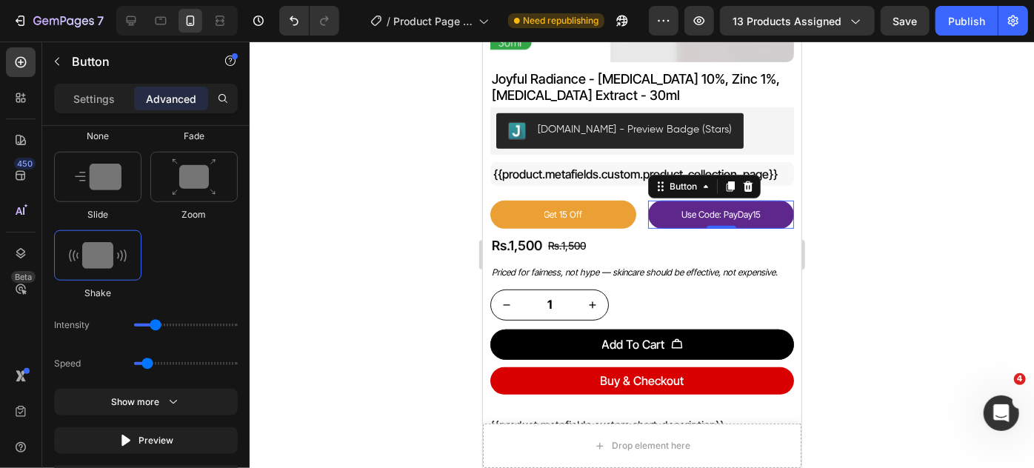
scroll to position [1054, 0]
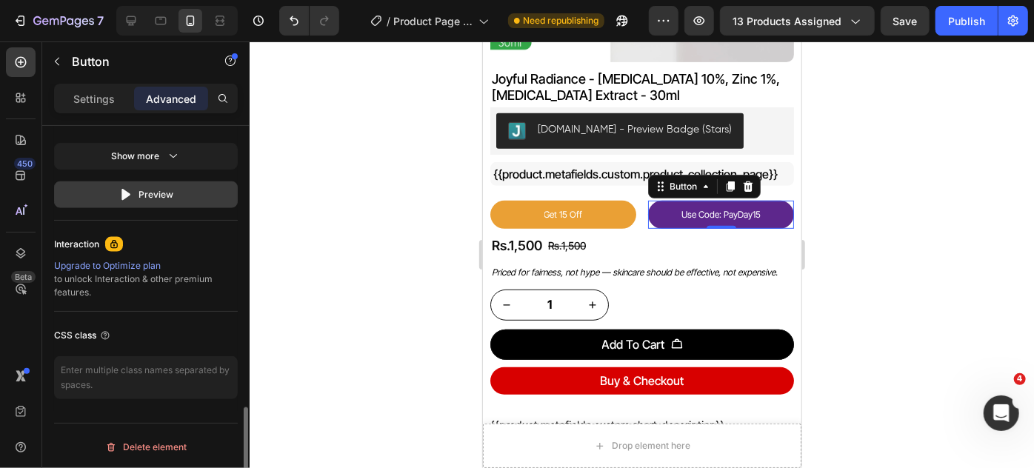
click at [162, 193] on div "Preview" at bounding box center [147, 194] width 56 height 15
click at [132, 199] on icon "button" at bounding box center [126, 194] width 15 height 15
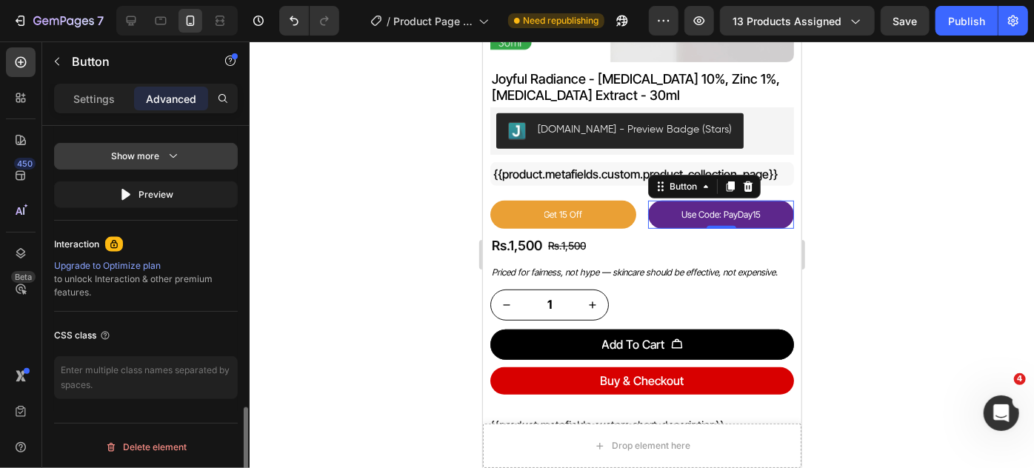
click at [166, 156] on icon "button" at bounding box center [173, 156] width 15 height 15
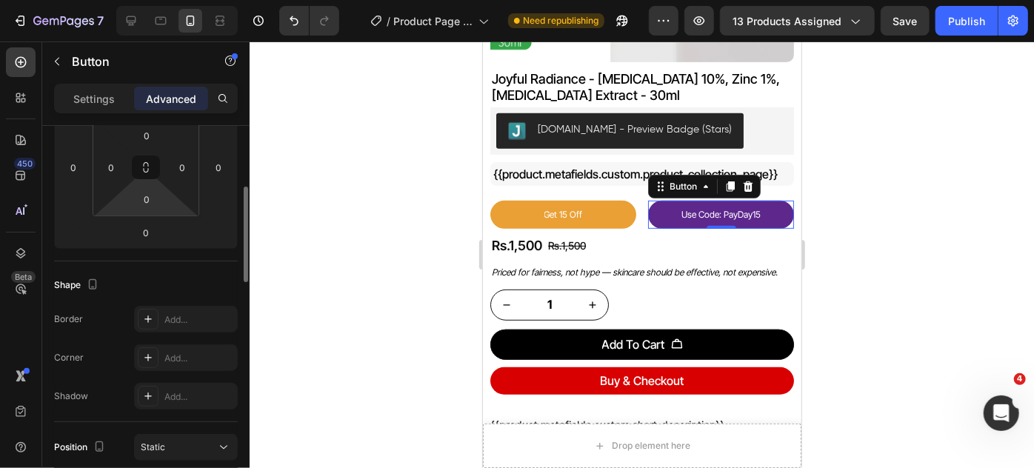
scroll to position [0, 0]
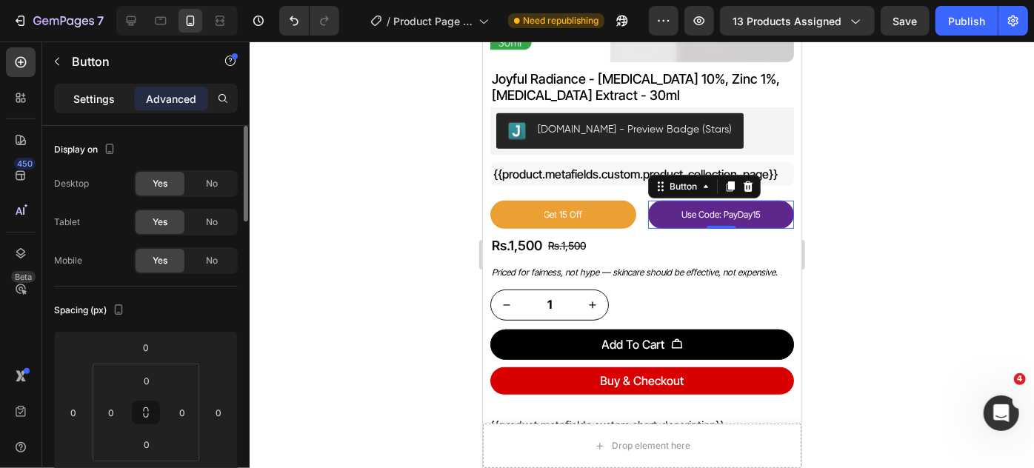
click at [99, 106] on p "Settings" at bounding box center [93, 99] width 41 height 16
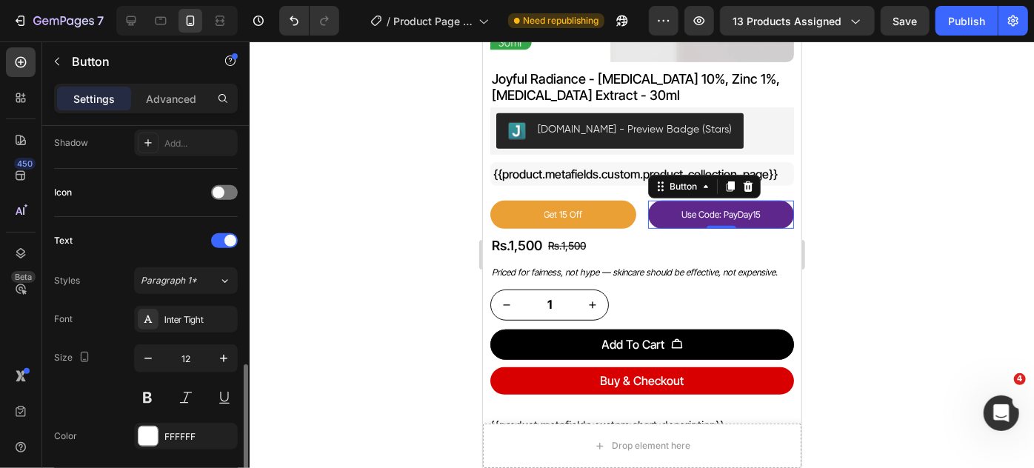
scroll to position [471, 0]
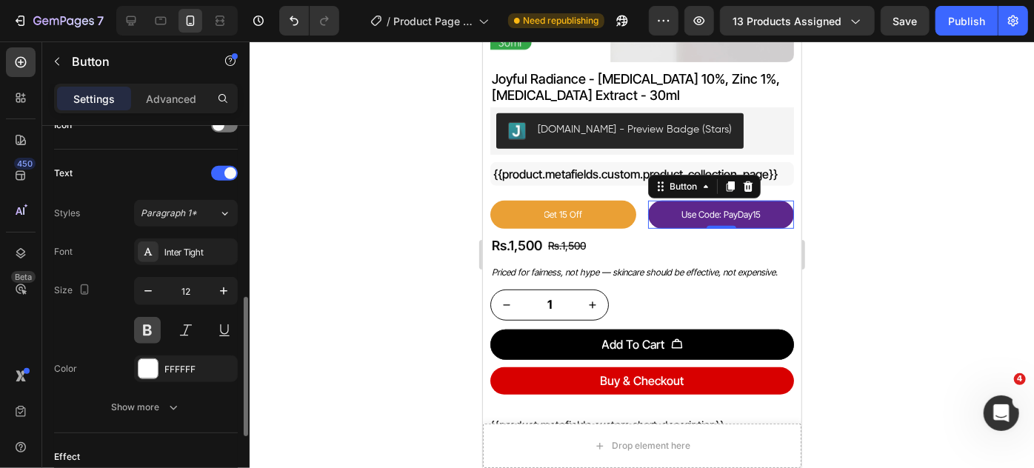
click at [150, 331] on button at bounding box center [147, 330] width 27 height 27
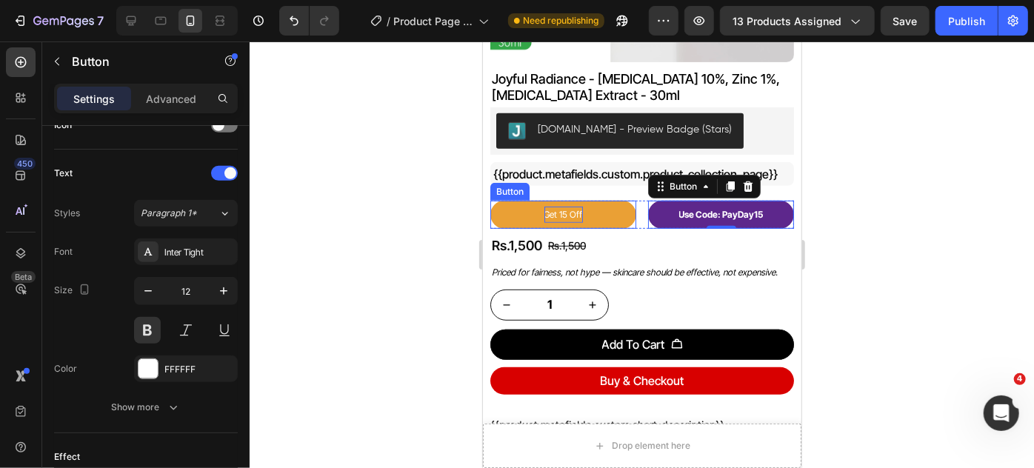
click at [567, 206] on p "Get 15 Off" at bounding box center [563, 214] width 39 height 16
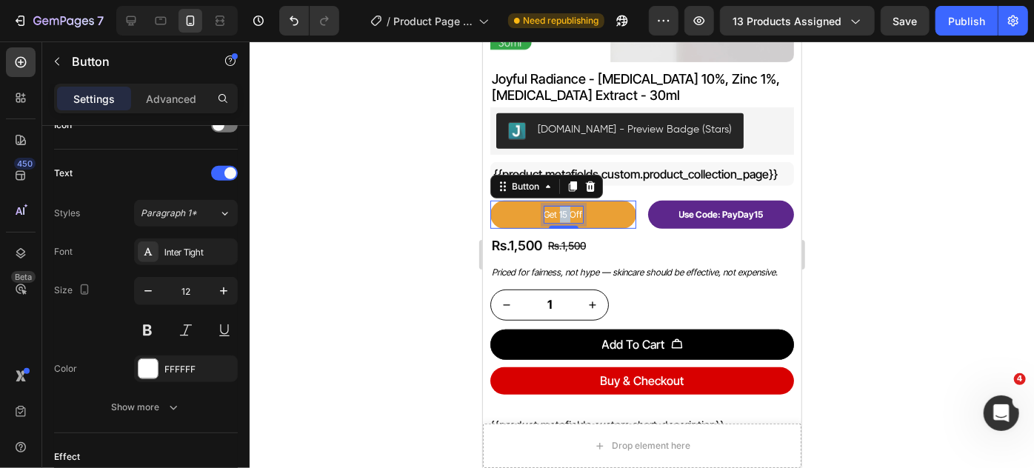
click at [562, 206] on p "Get 15 Off" at bounding box center [563, 214] width 39 height 16
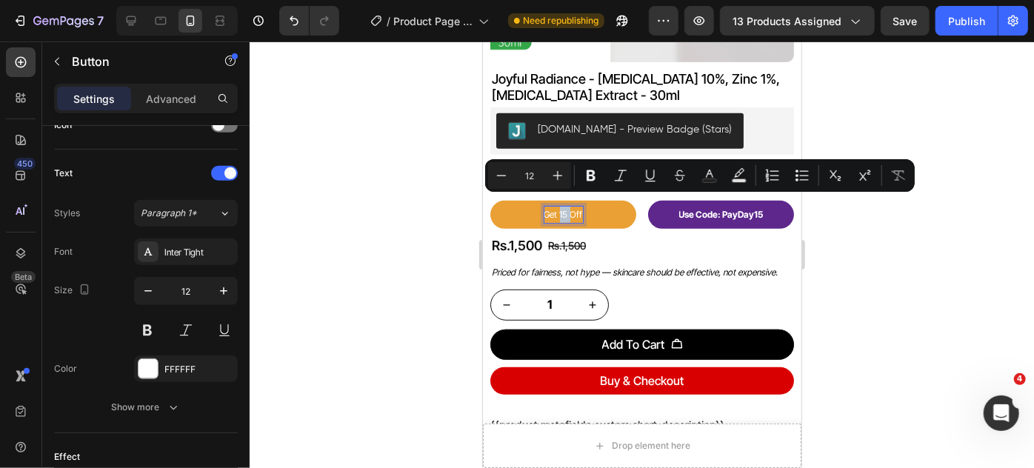
click at [566, 206] on p "Get 15 Off" at bounding box center [563, 214] width 39 height 16
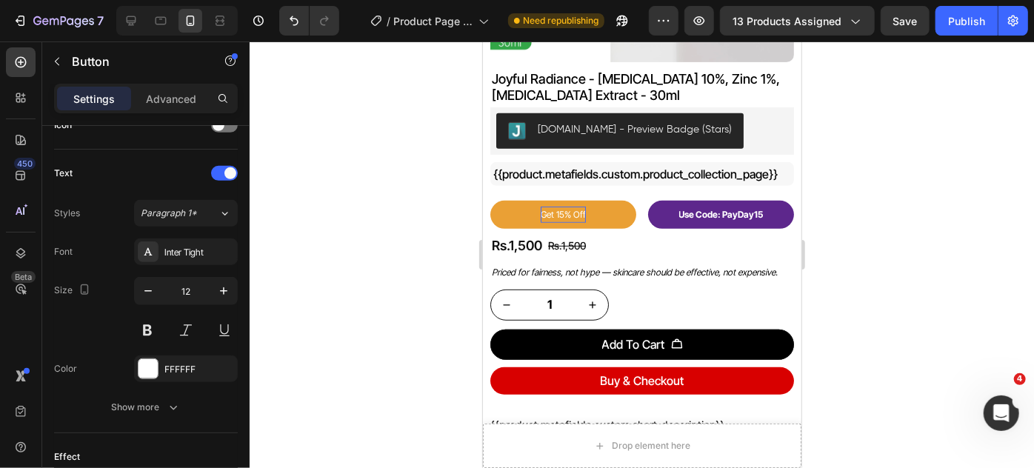
click at [862, 210] on div at bounding box center [642, 254] width 785 height 427
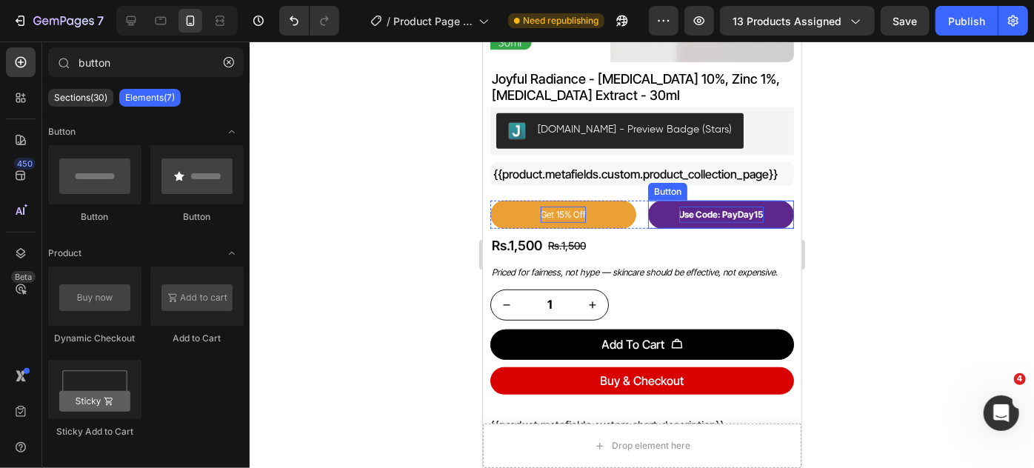
click at [719, 207] on p "Use Code: PayDay15" at bounding box center [721, 214] width 84 height 16
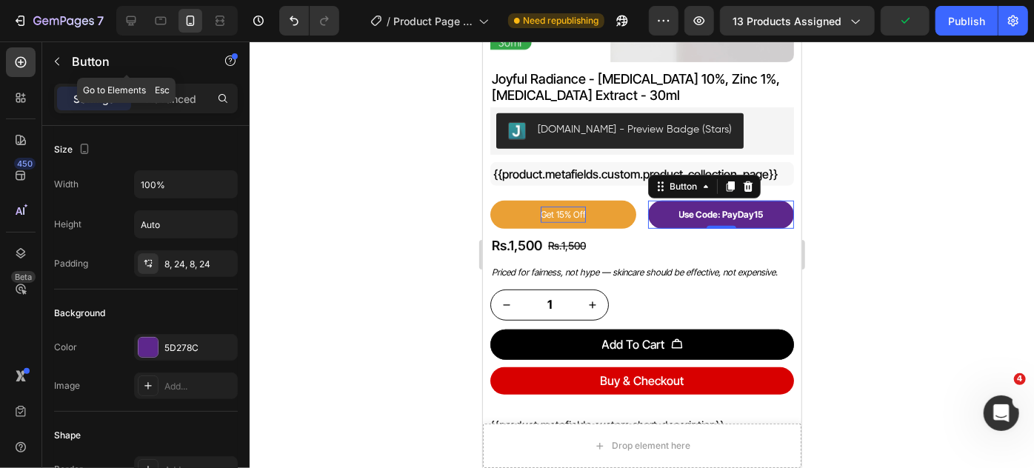
click at [60, 61] on icon "button" at bounding box center [57, 62] width 12 height 12
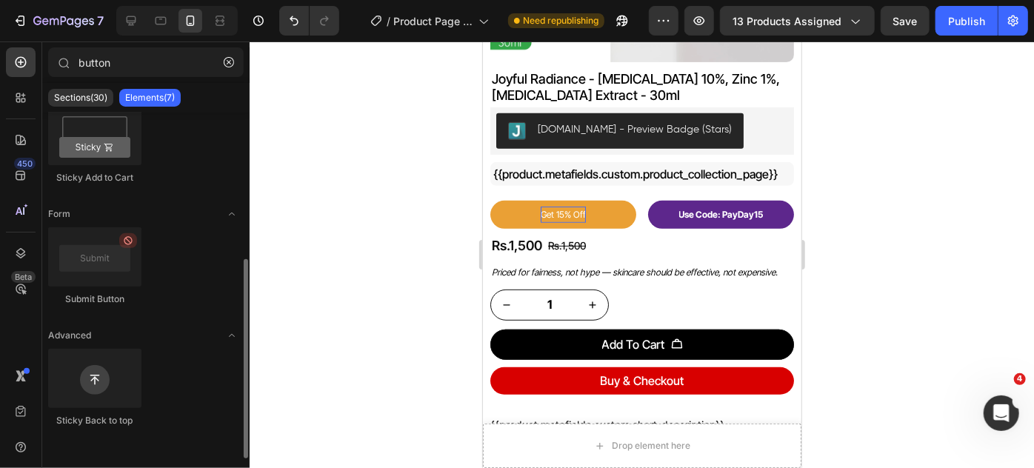
scroll to position [0, 0]
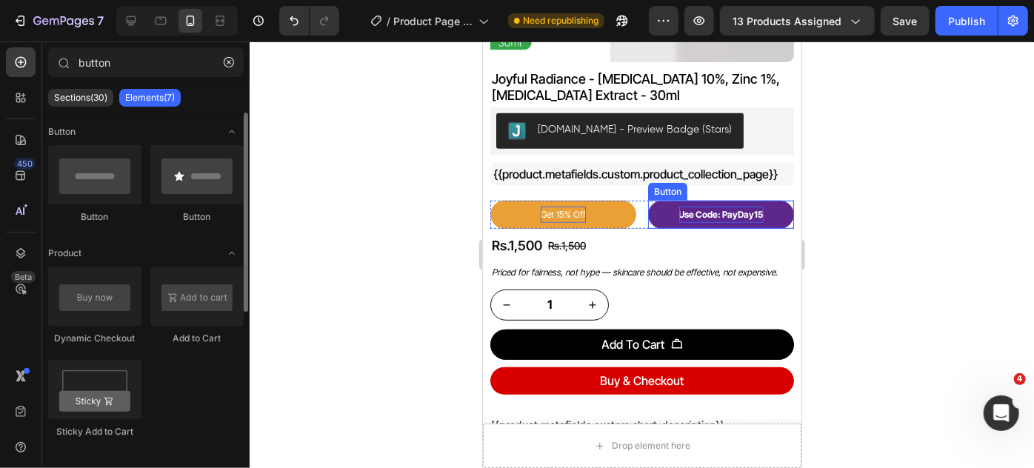
click at [727, 206] on p "Use Code: PayDay15" at bounding box center [721, 214] width 84 height 16
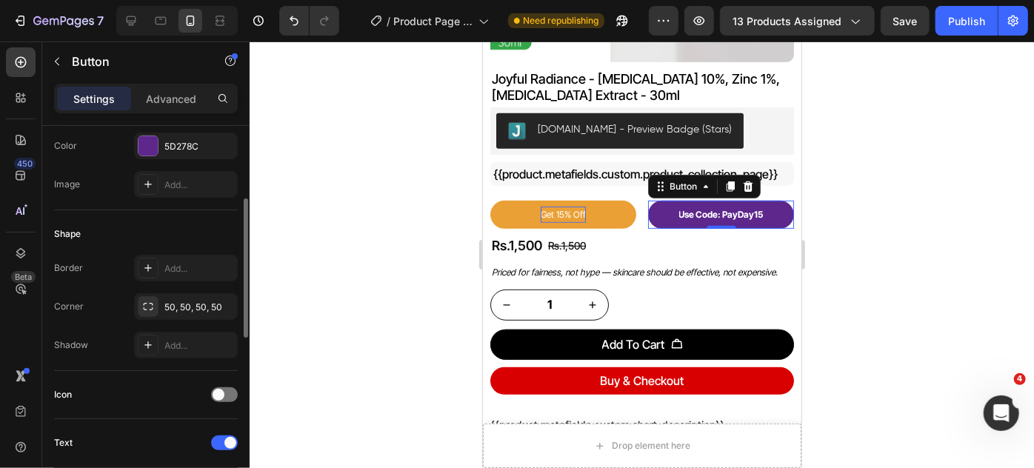
scroll to position [404, 0]
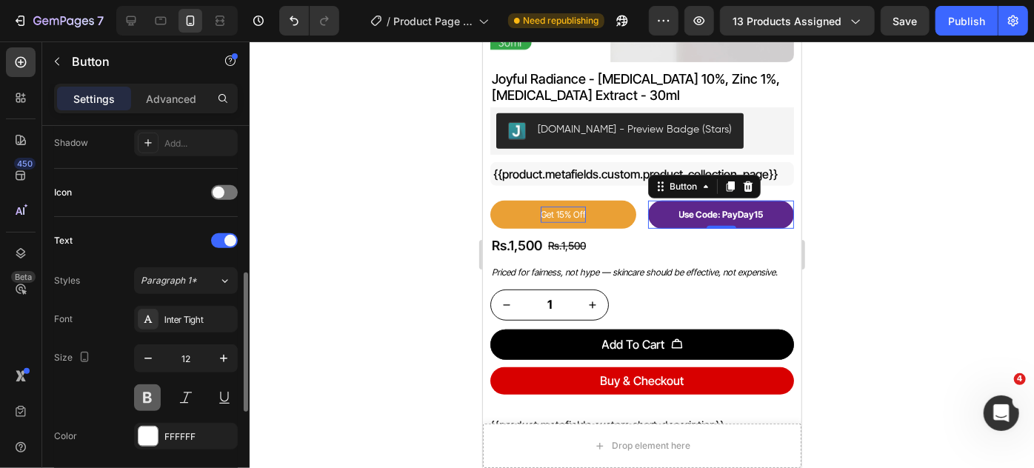
click at [153, 402] on button at bounding box center [147, 398] width 27 height 27
click at [222, 356] on icon "button" at bounding box center [223, 358] width 7 height 7
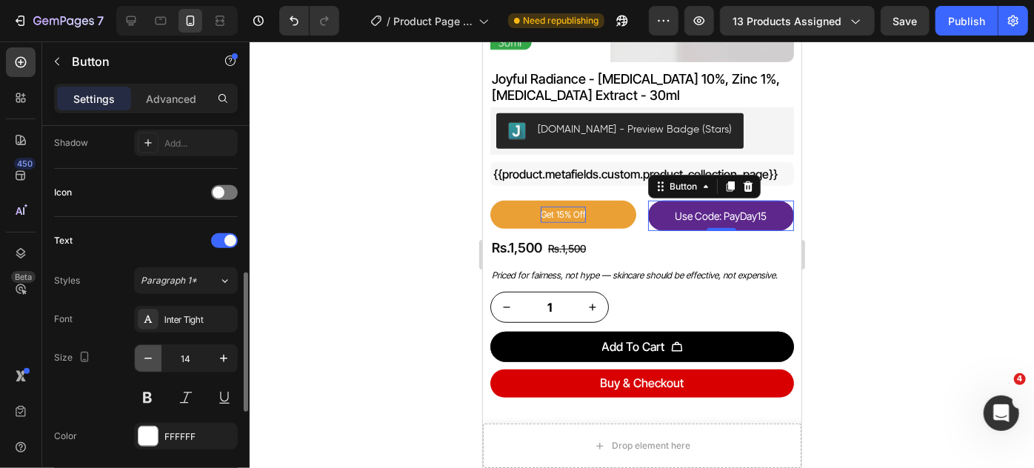
click at [144, 359] on icon "button" at bounding box center [148, 358] width 15 height 15
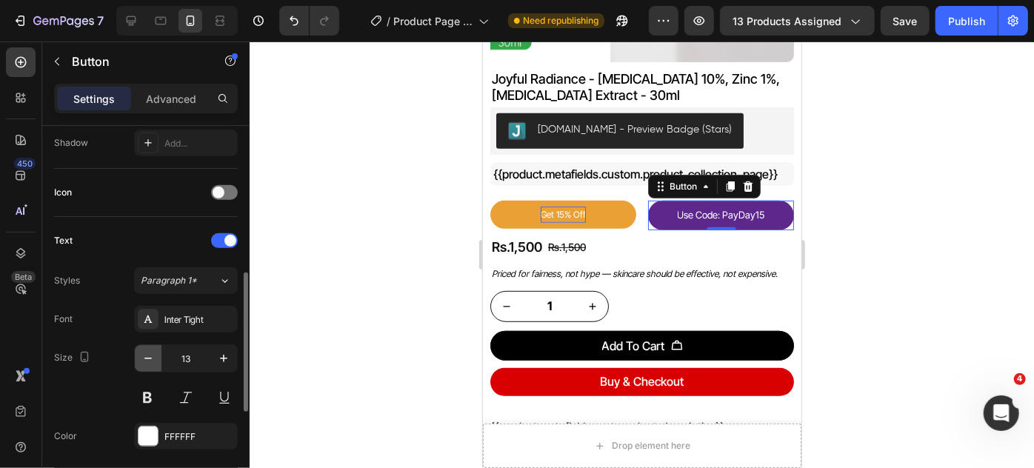
type input "12"
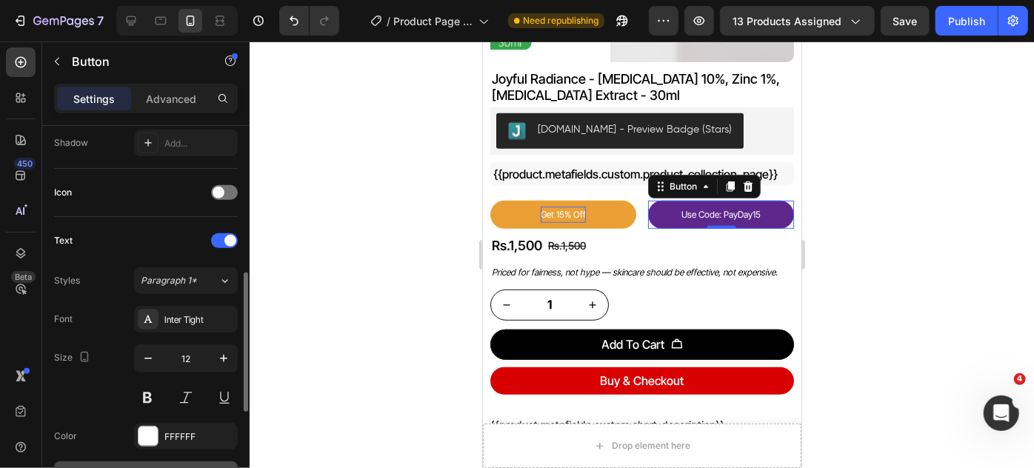
scroll to position [539, 0]
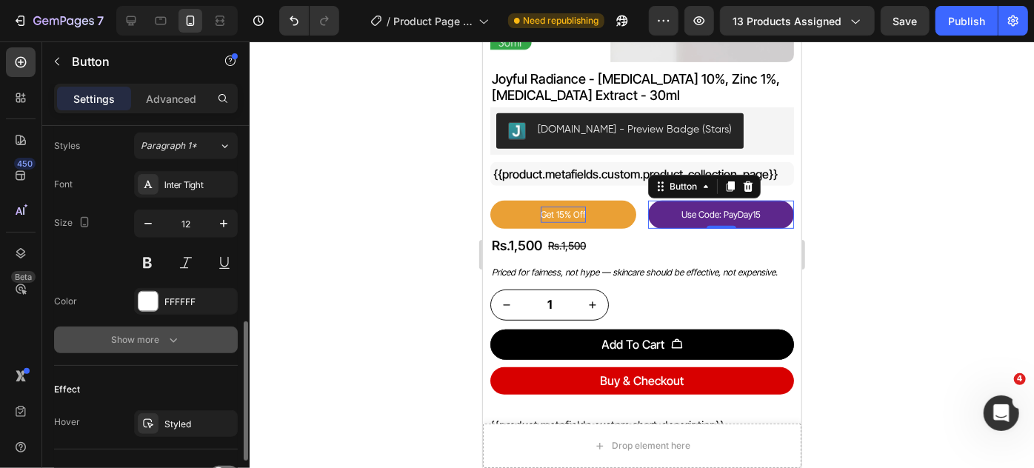
click at [167, 333] on icon "button" at bounding box center [173, 340] width 15 height 15
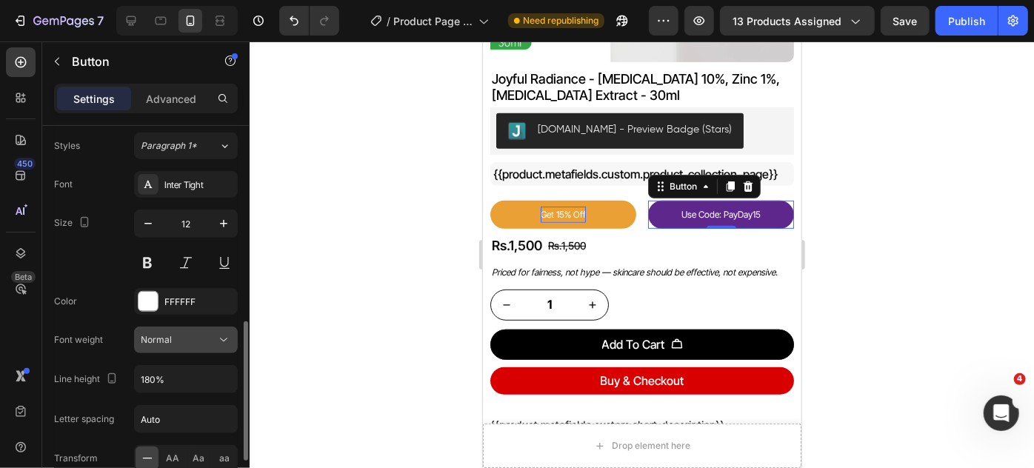
click at [193, 333] on div "Normal" at bounding box center [179, 339] width 76 height 13
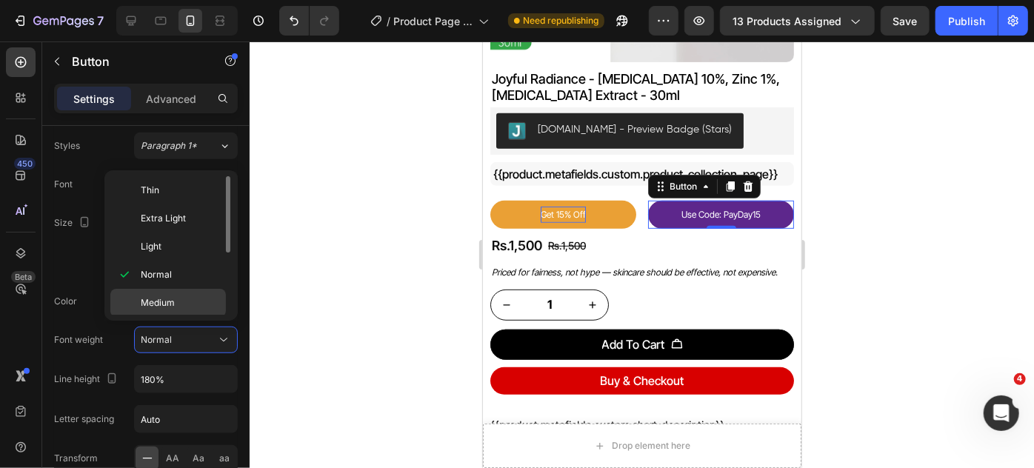
click at [170, 301] on span "Medium" at bounding box center [158, 302] width 34 height 13
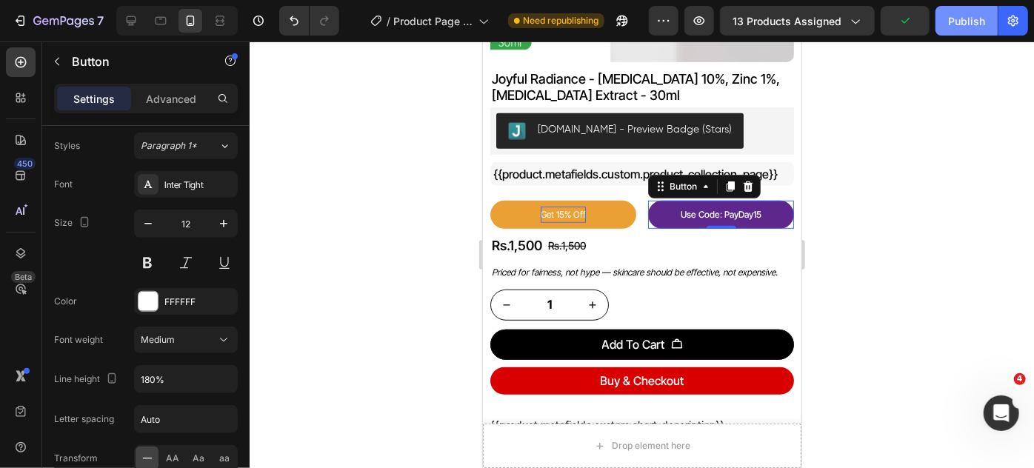
click at [975, 21] on div "Publish" at bounding box center [966, 21] width 37 height 16
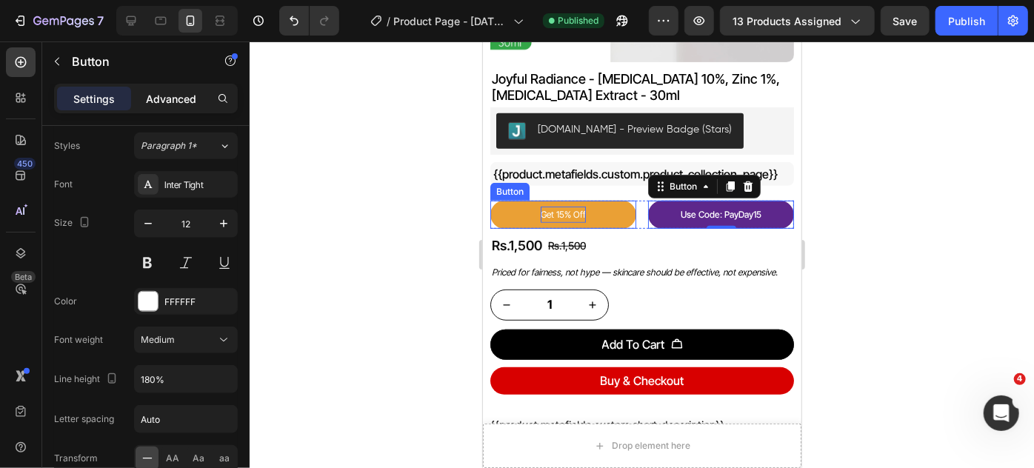
click at [177, 93] on p "Advanced" at bounding box center [171, 99] width 50 height 16
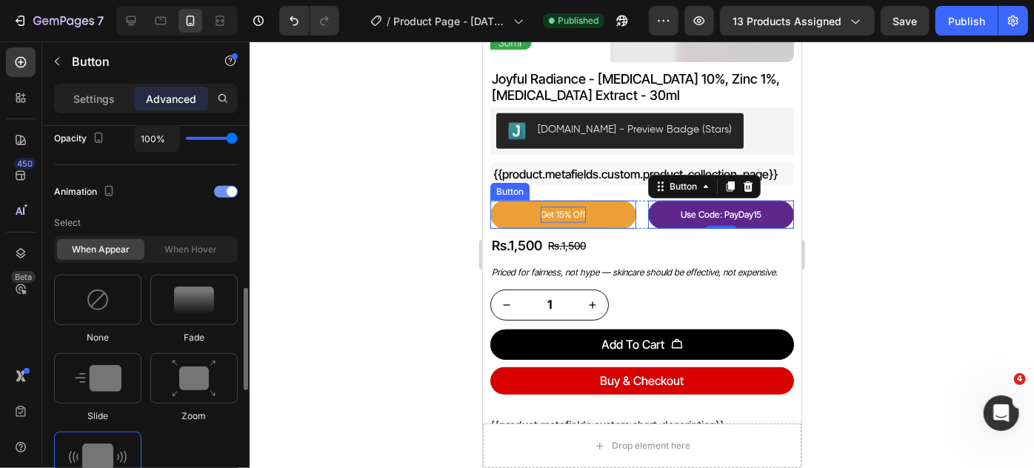
click at [228, 190] on span at bounding box center [232, 192] width 10 height 10
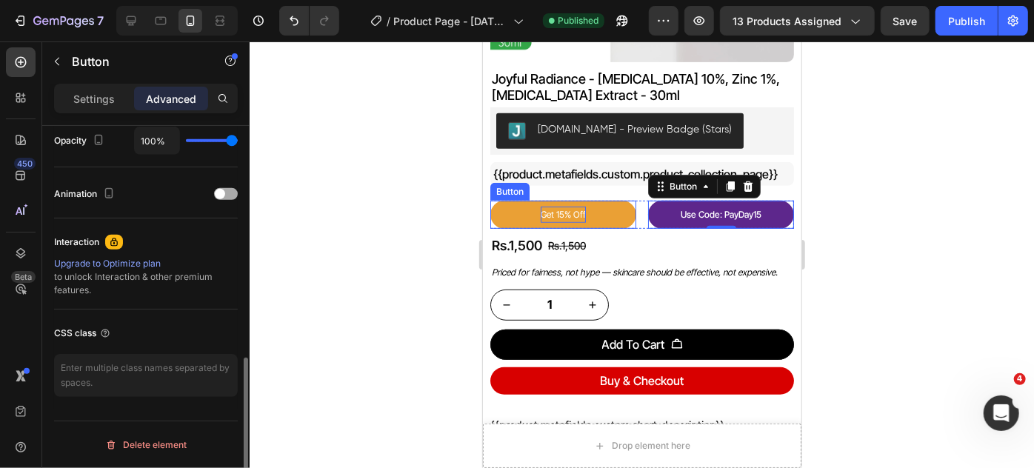
scroll to position [602, 0]
click at [227, 197] on div at bounding box center [226, 196] width 24 height 12
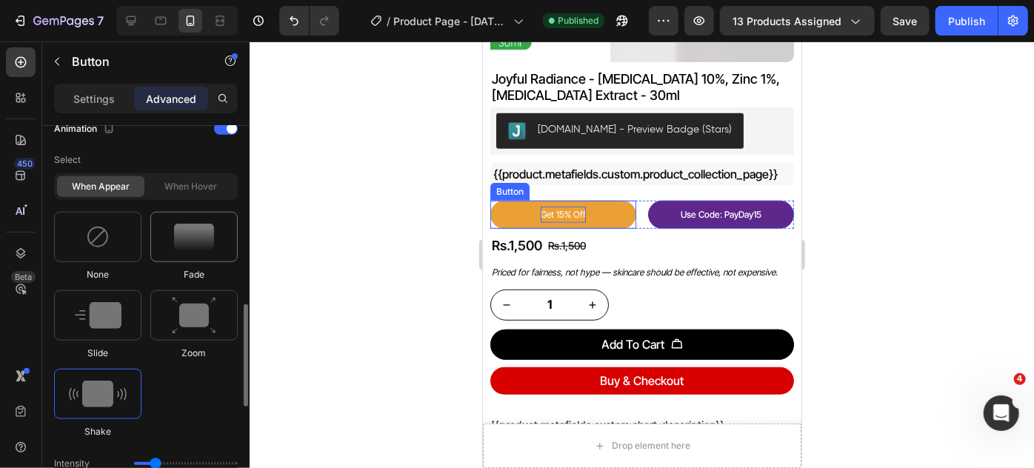
scroll to position [534, 0]
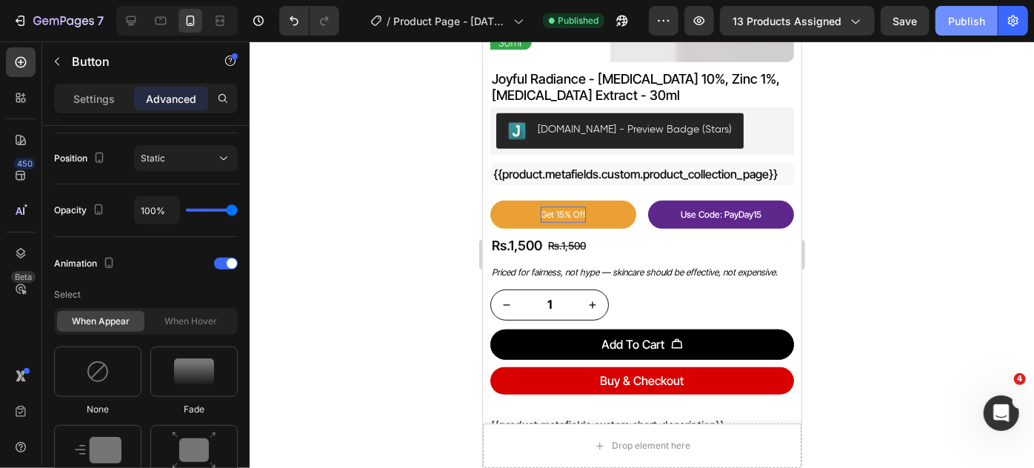
click at [960, 21] on div "Publish" at bounding box center [966, 21] width 37 height 16
